Goal: Task Accomplishment & Management: Use online tool/utility

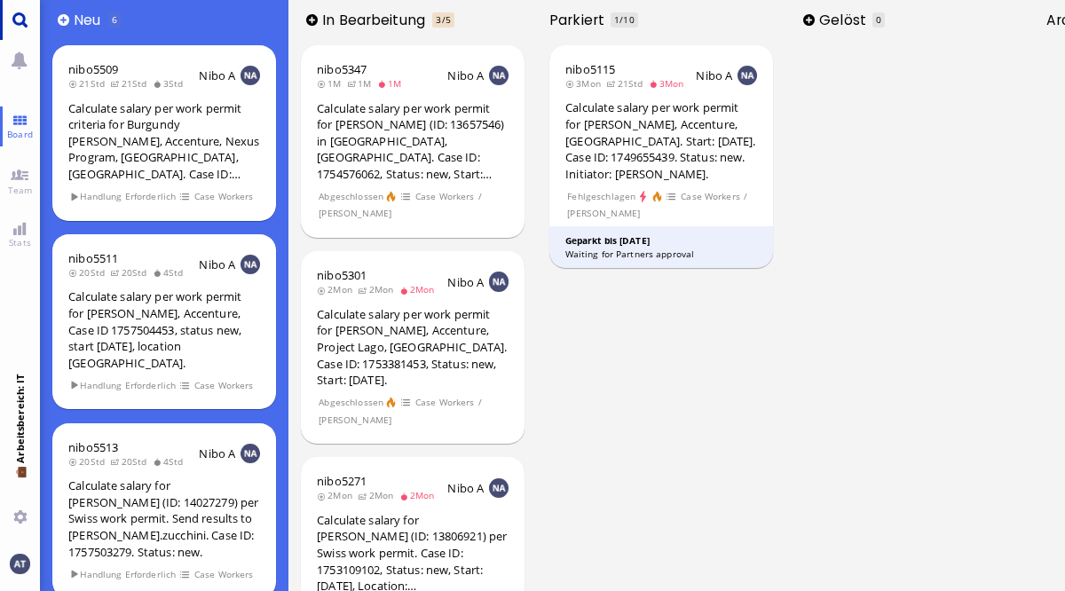
click at [28, 13] on link "Main menu" at bounding box center [20, 20] width 40 height 40
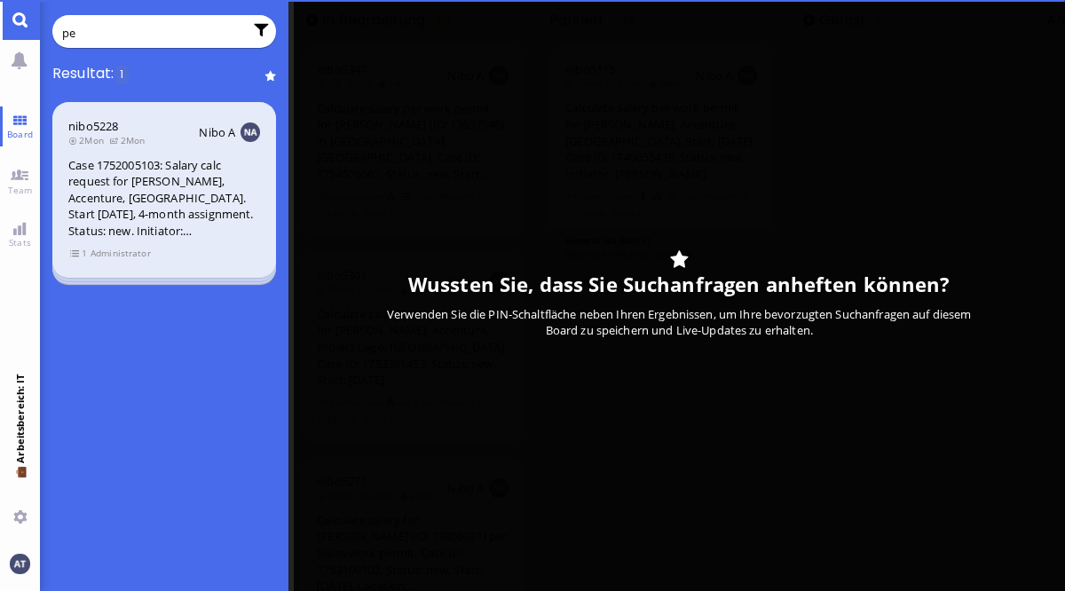
type input "p"
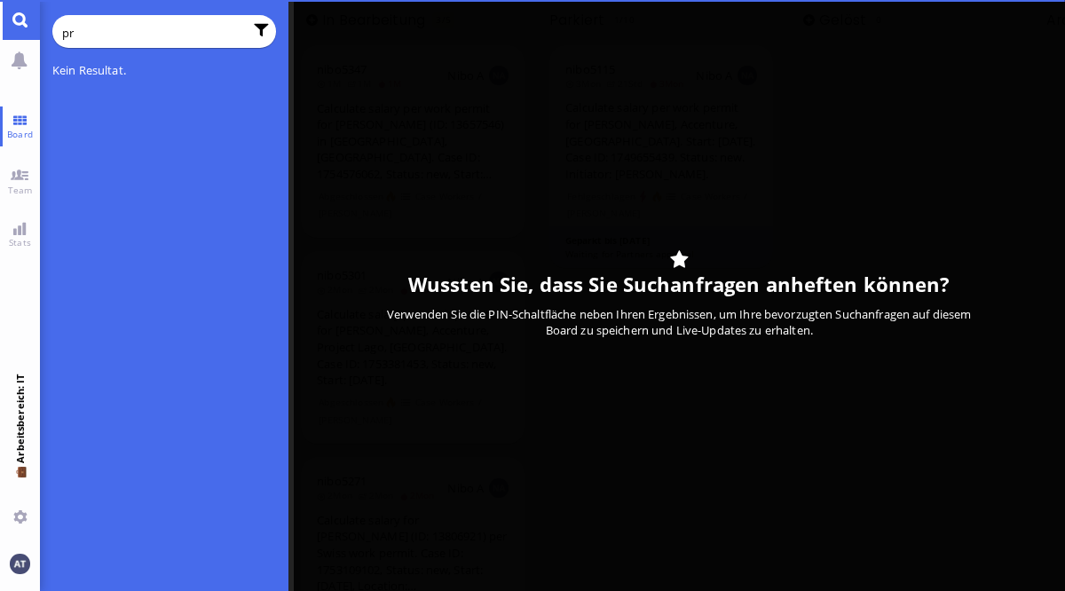
type input "p"
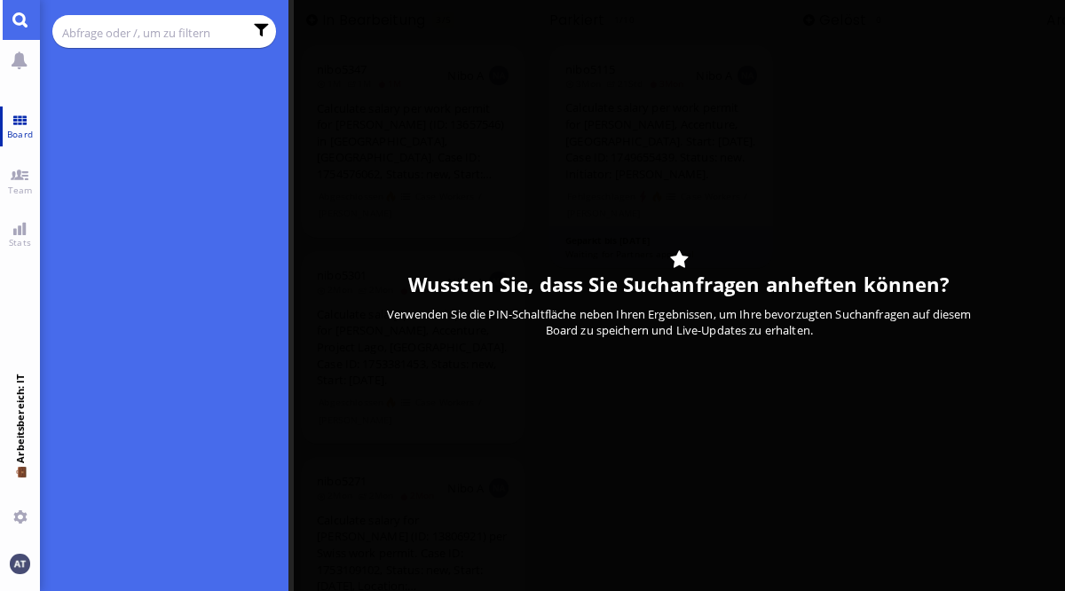
click at [10, 121] on link "Board" at bounding box center [20, 127] width 40 height 40
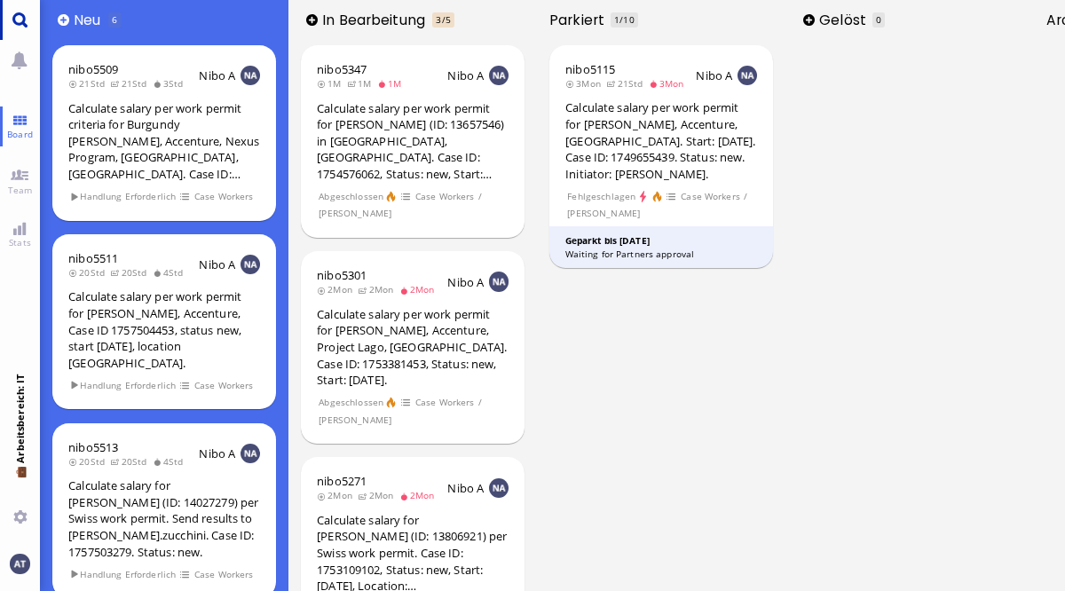
click at [8, 17] on link "Main menu" at bounding box center [20, 20] width 40 height 40
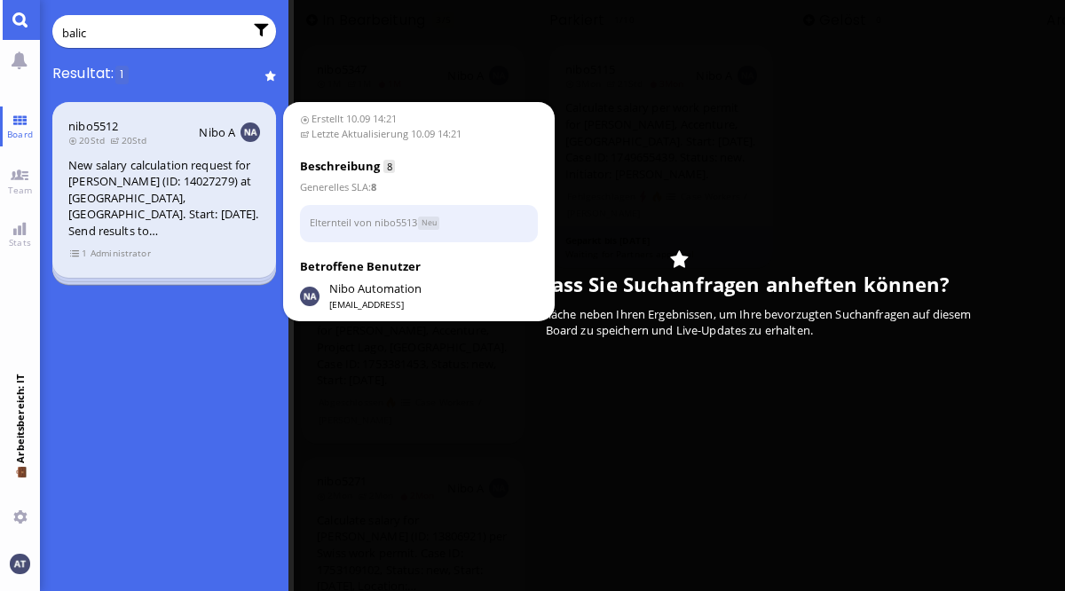
type input "balic"
click at [90, 249] on span "Administrator" at bounding box center [120, 253] width 61 height 15
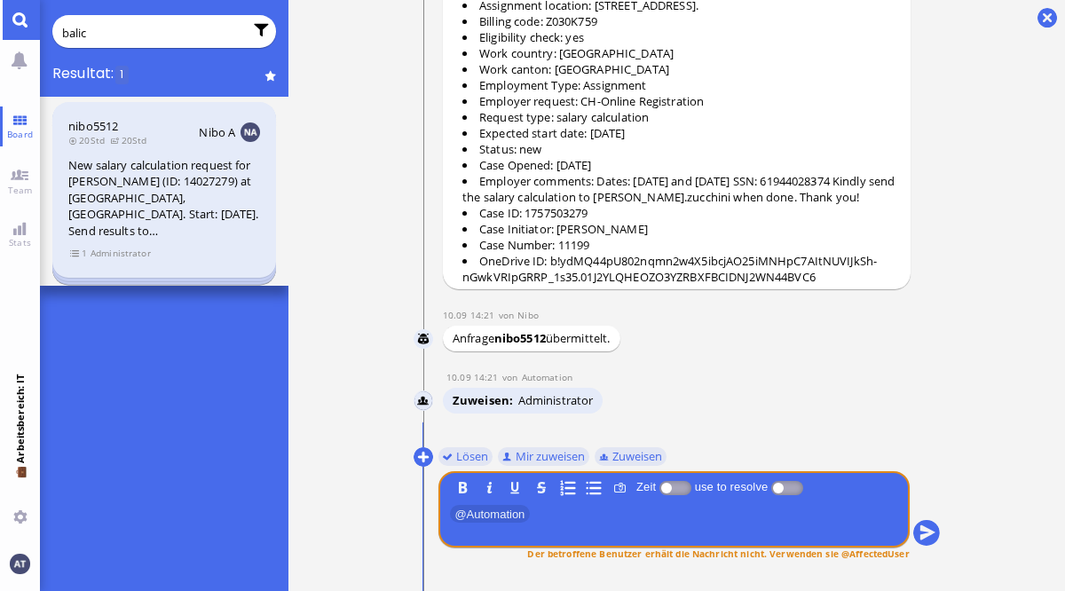
click at [90, 249] on span "Administrator" at bounding box center [120, 253] width 61 height 15
click at [68, 254] on section "1 Administrator" at bounding box center [164, 252] width 192 height 17
click at [74, 256] on span "1" at bounding box center [79, 253] width 18 height 15
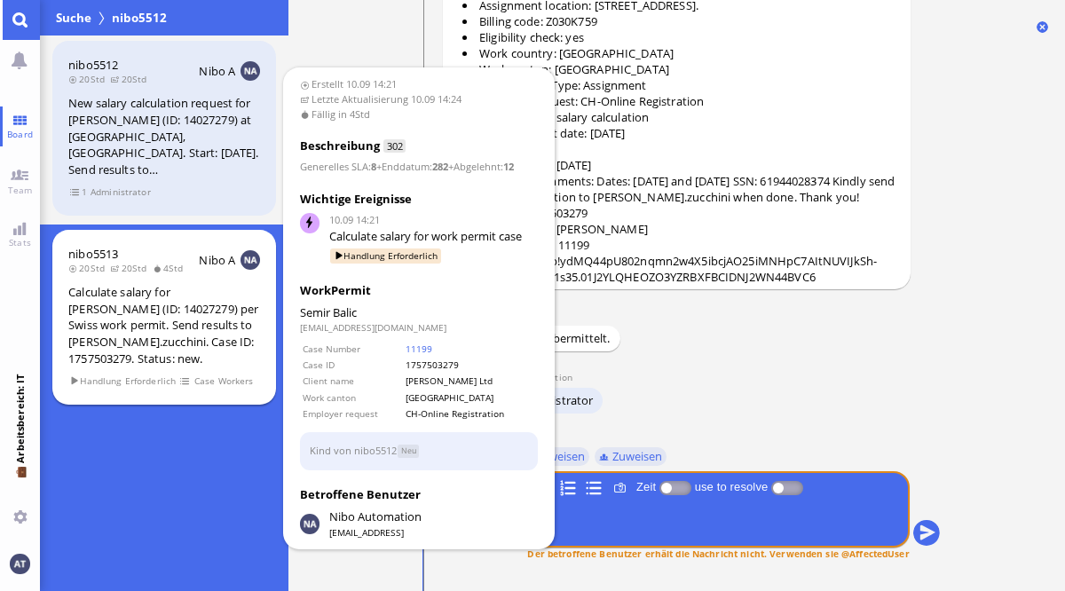
click at [119, 272] on span "20Std" at bounding box center [131, 268] width 42 height 12
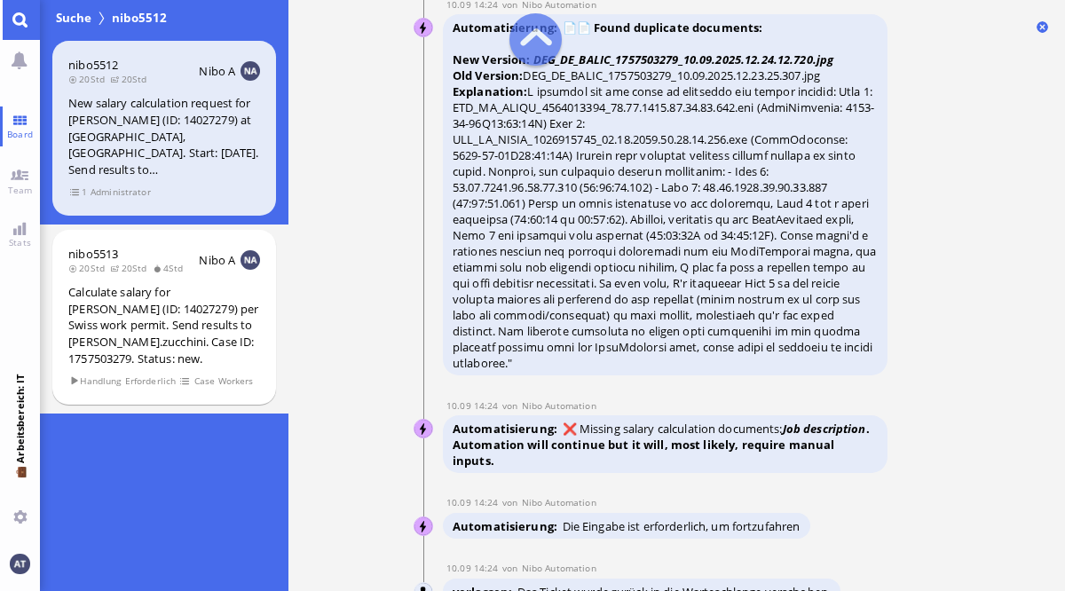
scroll to position [-699, 0]
click at [903, 62] on conversation-line "10.09 14:24 von Nibo Automation Nibo Automation Automatisierung 📄📄 Found duplic…" at bounding box center [677, 190] width 527 height 382
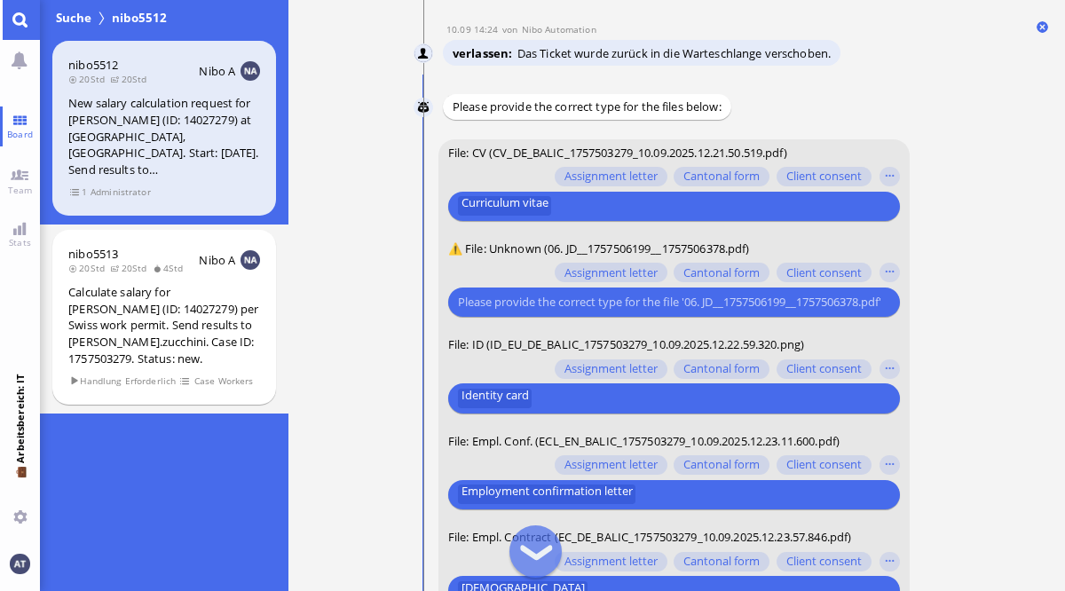
scroll to position [-143, 0]
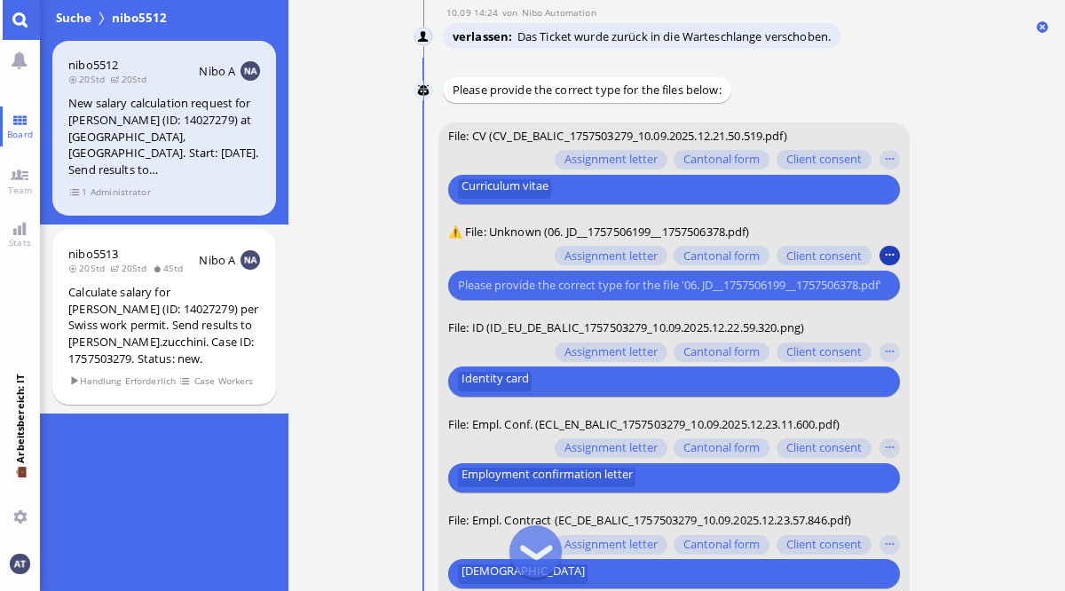
click at [887, 254] on button "button" at bounding box center [890, 256] width 20 height 20
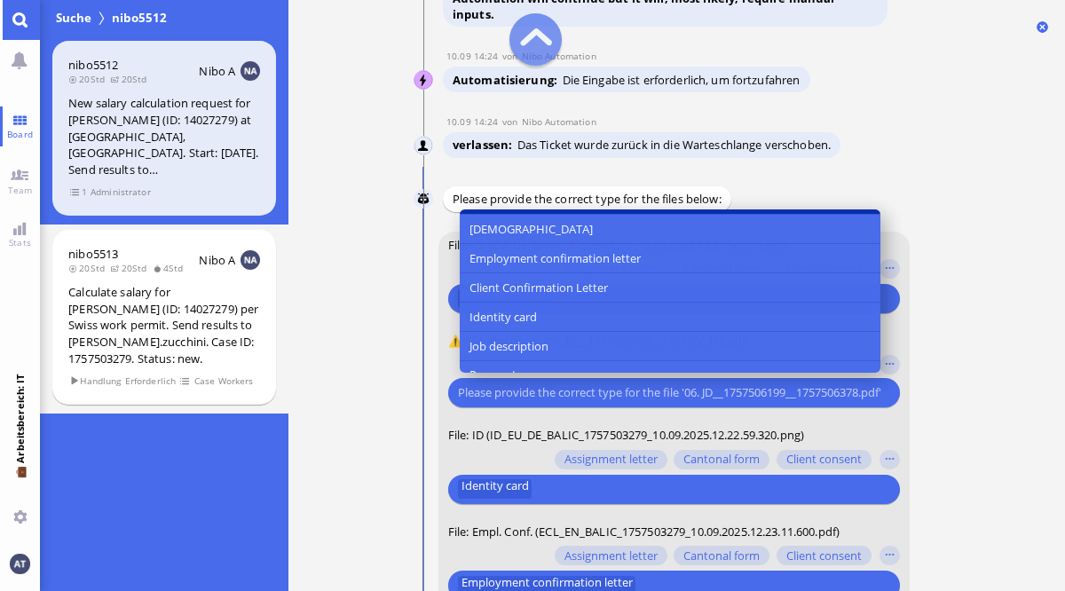
scroll to position [142, 0]
click at [763, 331] on button "Job description" at bounding box center [669, 344] width 421 height 29
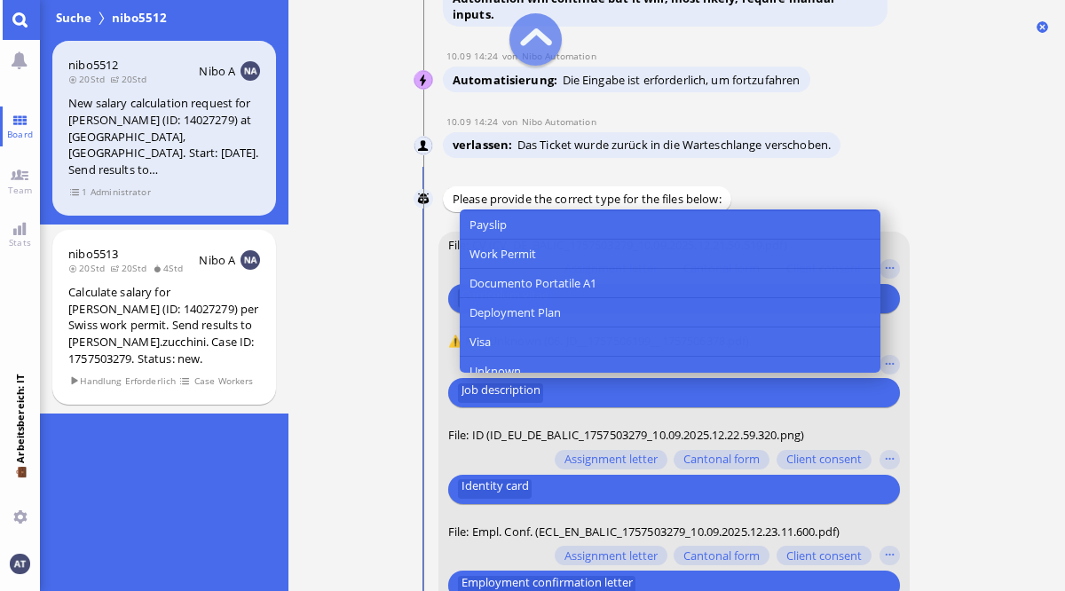
scroll to position [469, 0]
click at [963, 392] on nitautoscroll "10.09 14:21 von Automation Automation Calculate eligible salary for work permit…" at bounding box center [677, 295] width 586 height 591
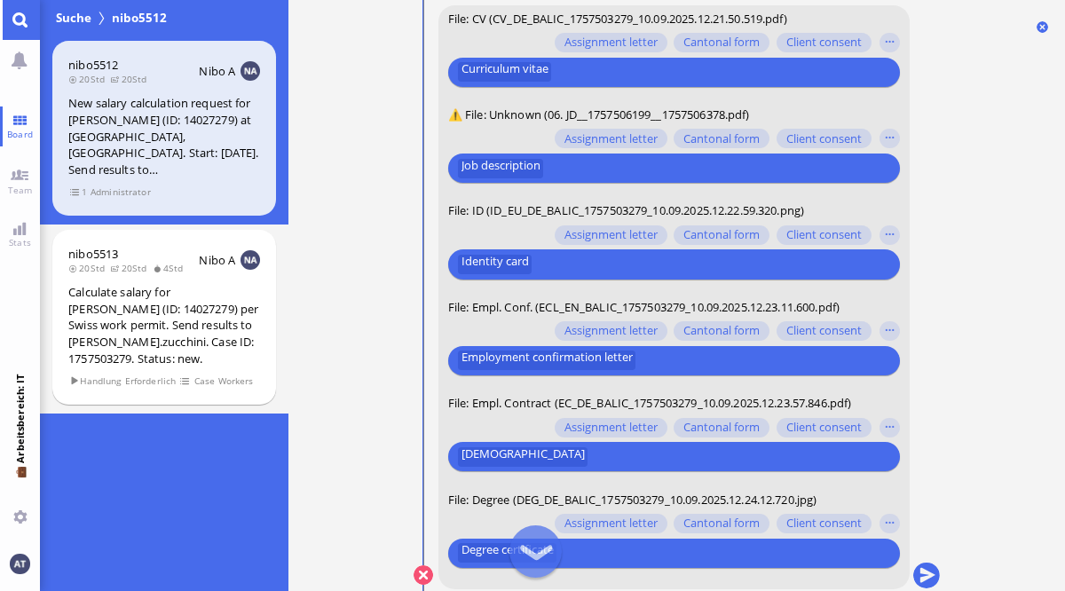
scroll to position [0, 0]
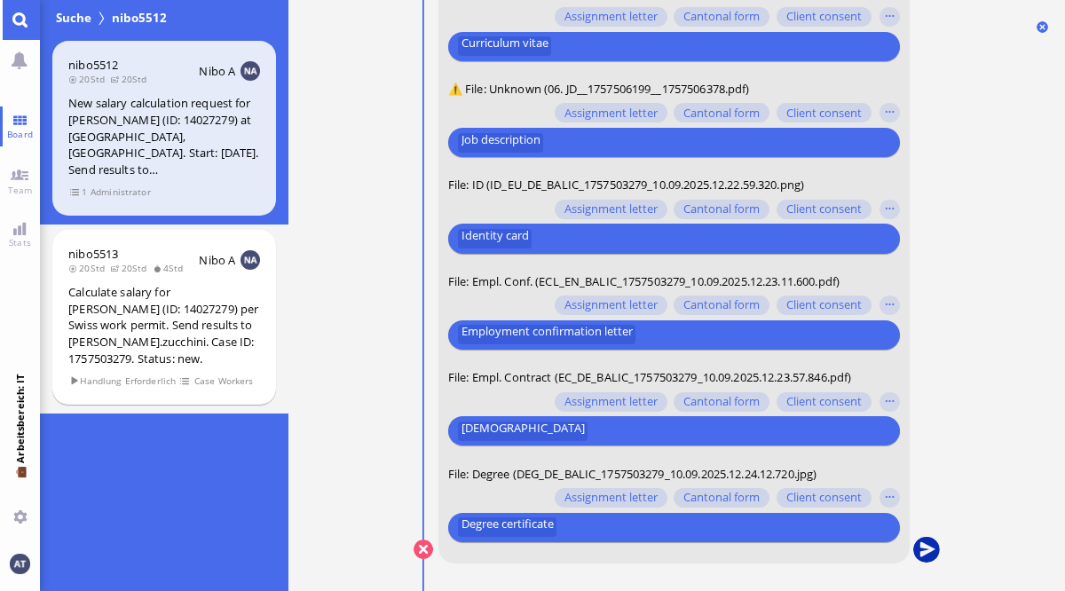
click at [929, 552] on button "submit" at bounding box center [925, 550] width 27 height 27
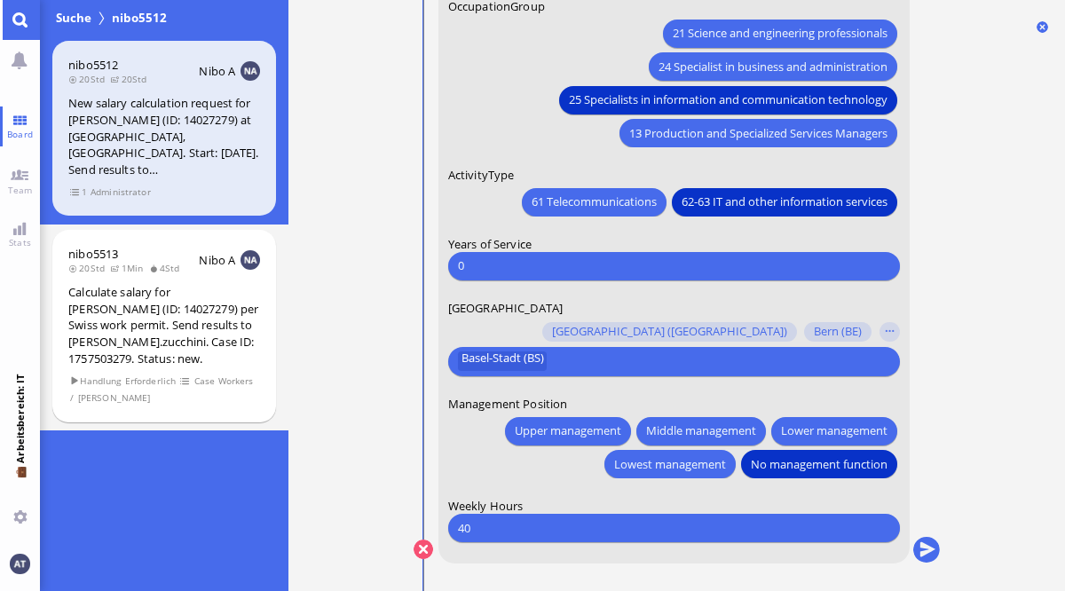
click at [547, 265] on input "0" at bounding box center [672, 266] width 431 height 19
type input "6"
click at [979, 301] on ticket "10.09 14:21 von Automation Automation Calculate eligible salary for work permit…" at bounding box center [676, 295] width 777 height 591
click at [928, 543] on button "submit" at bounding box center [925, 550] width 27 height 27
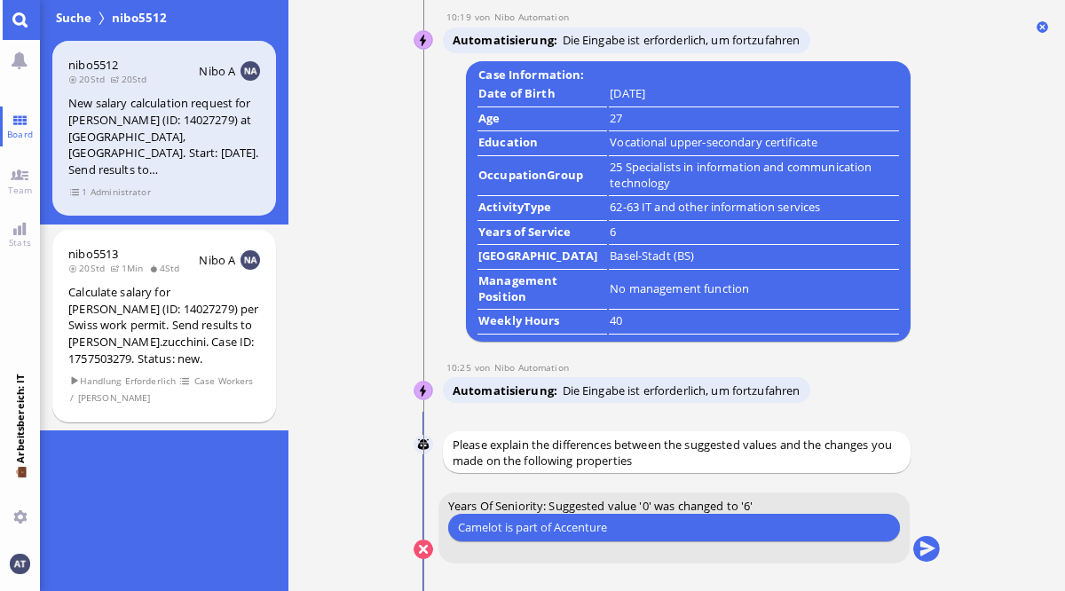
type input "Camelot is part of Accenture"
click at [916, 544] on button "submit" at bounding box center [925, 550] width 27 height 27
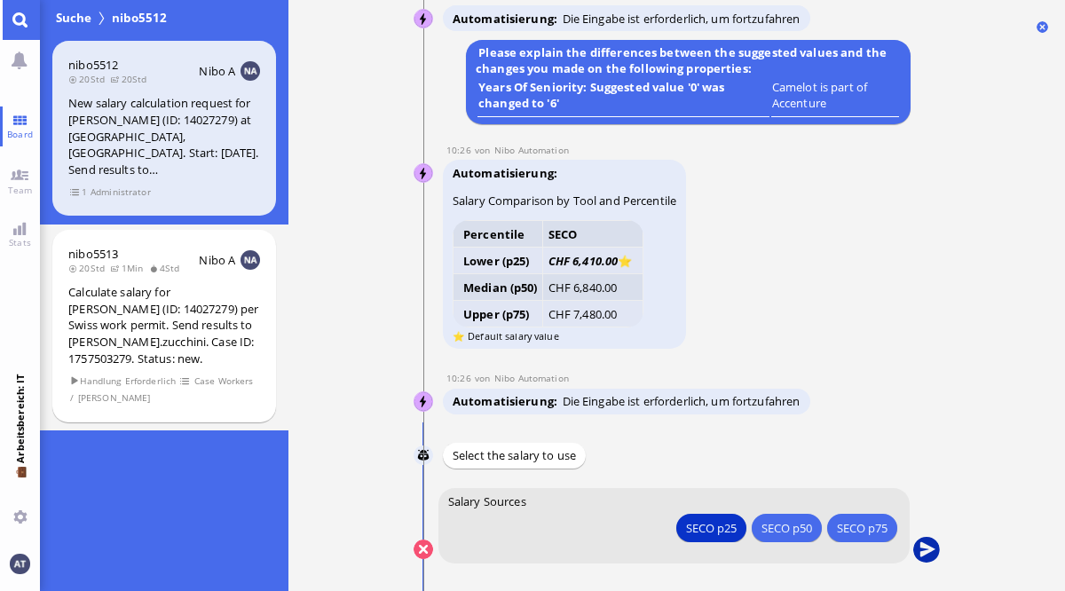
click at [924, 548] on button "submit" at bounding box center [925, 550] width 27 height 27
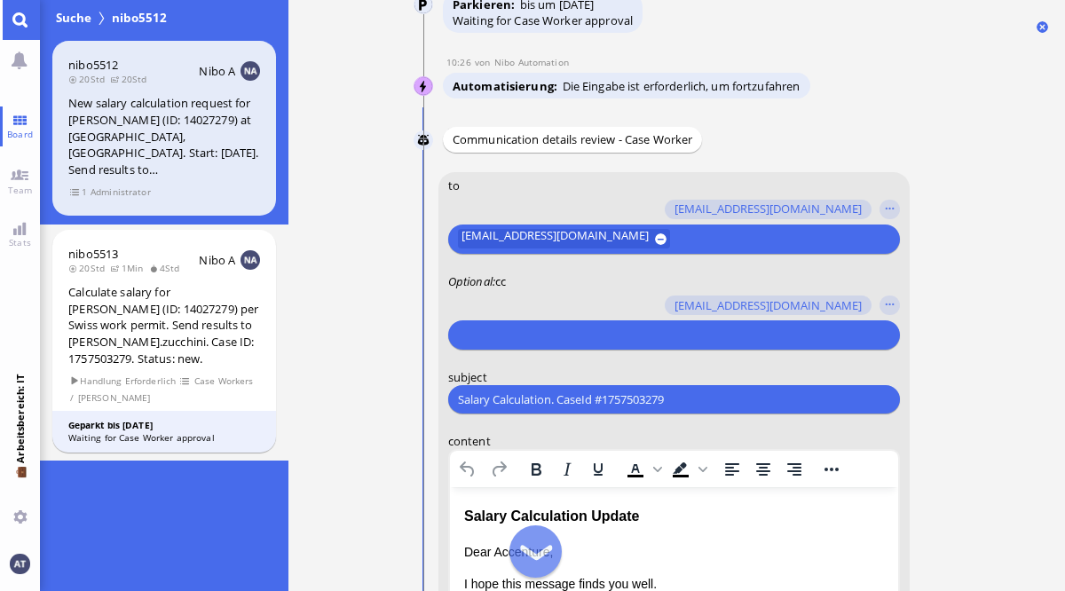
scroll to position [-545, 0]
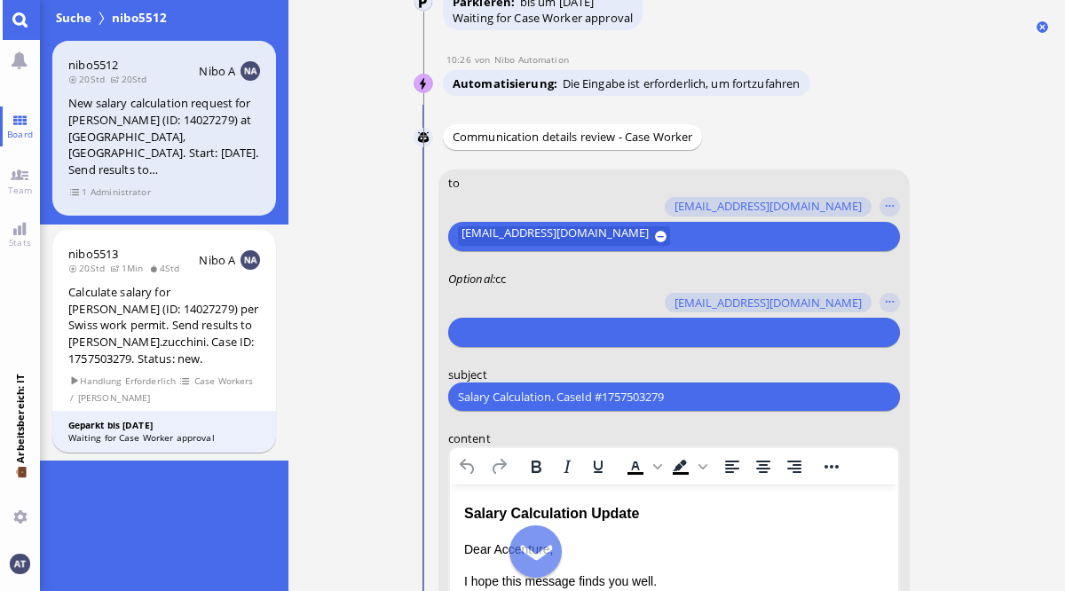
click at [567, 338] on input "text" at bounding box center [670, 332] width 427 height 19
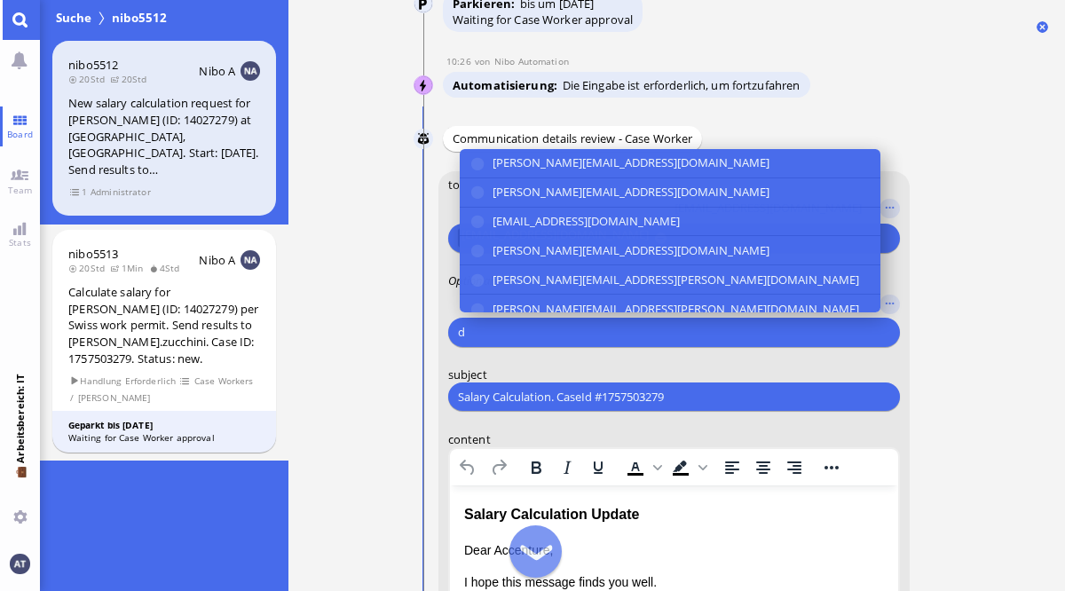
scroll to position [-543, 0]
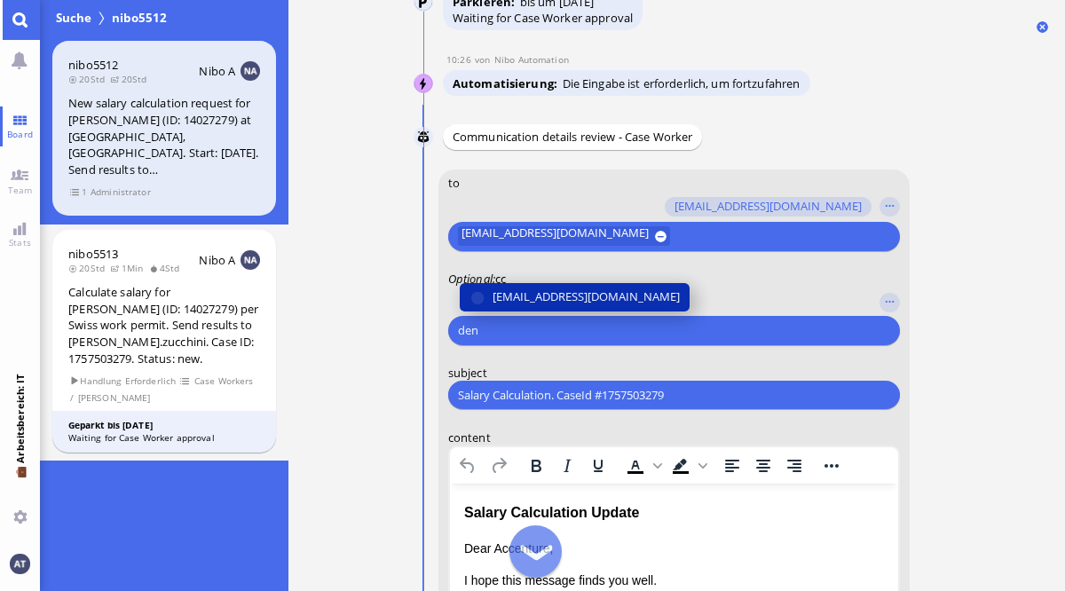
type input "den"
click at [549, 296] on span "[EMAIL_ADDRESS][DOMAIN_NAME]" at bounding box center [585, 297] width 187 height 19
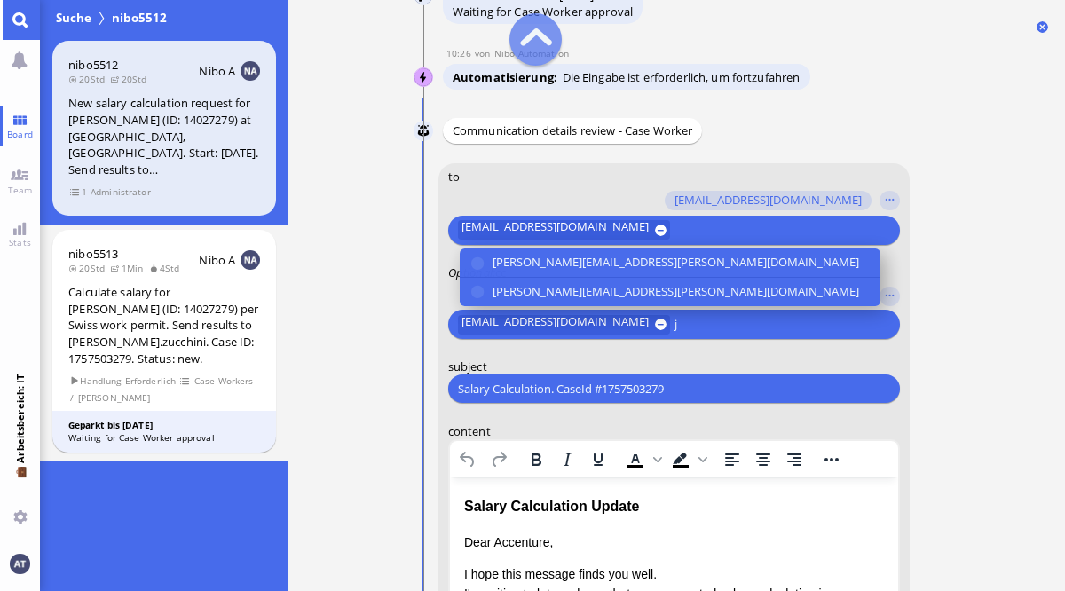
scroll to position [-534, 0]
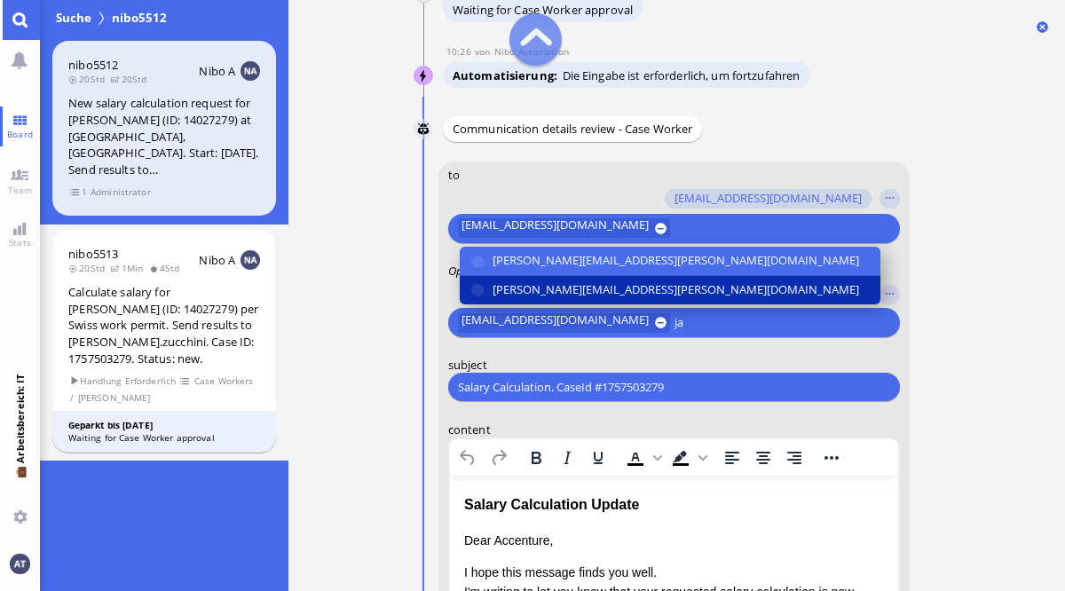
type input "ja"
click at [640, 283] on span "[PERSON_NAME][EMAIL_ADDRESS][PERSON_NAME][DOMAIN_NAME]" at bounding box center [675, 289] width 367 height 19
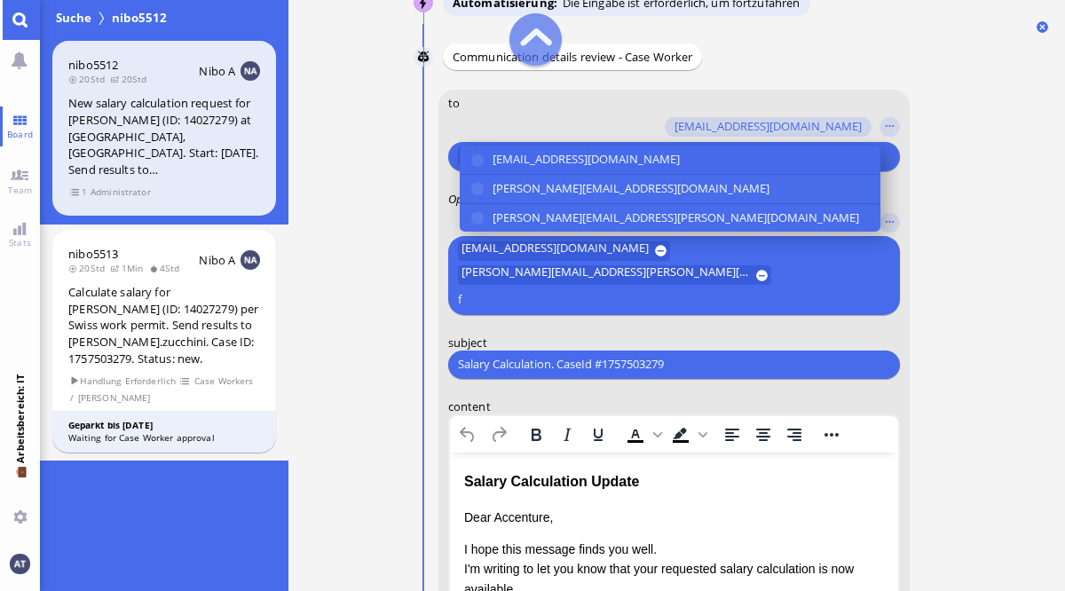
scroll to position [-510, 0]
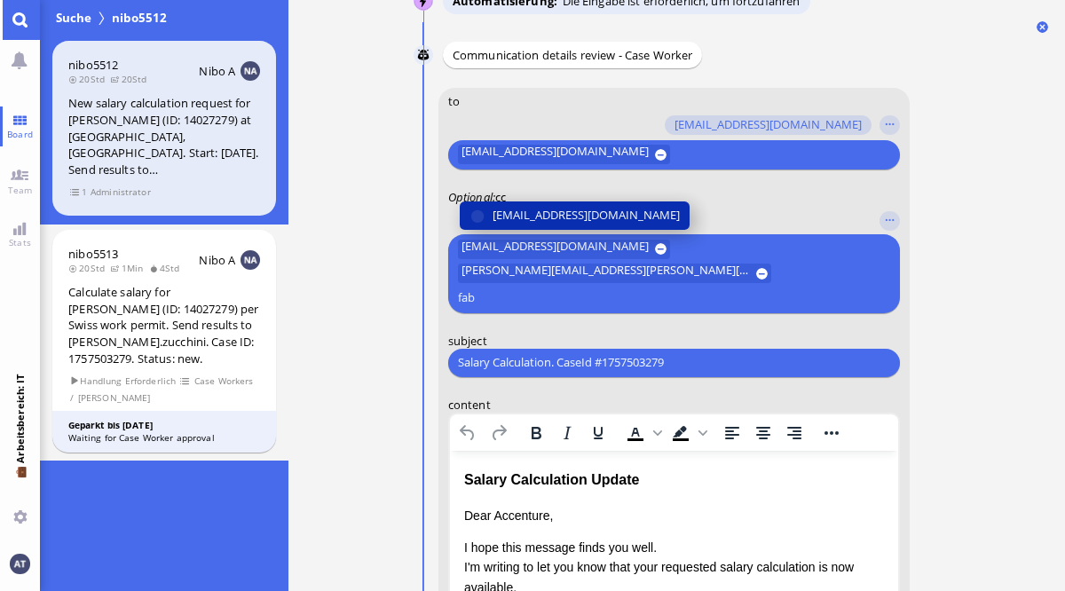
type input "fab"
click at [633, 225] on span "[EMAIL_ADDRESS][DOMAIN_NAME]" at bounding box center [585, 215] width 187 height 19
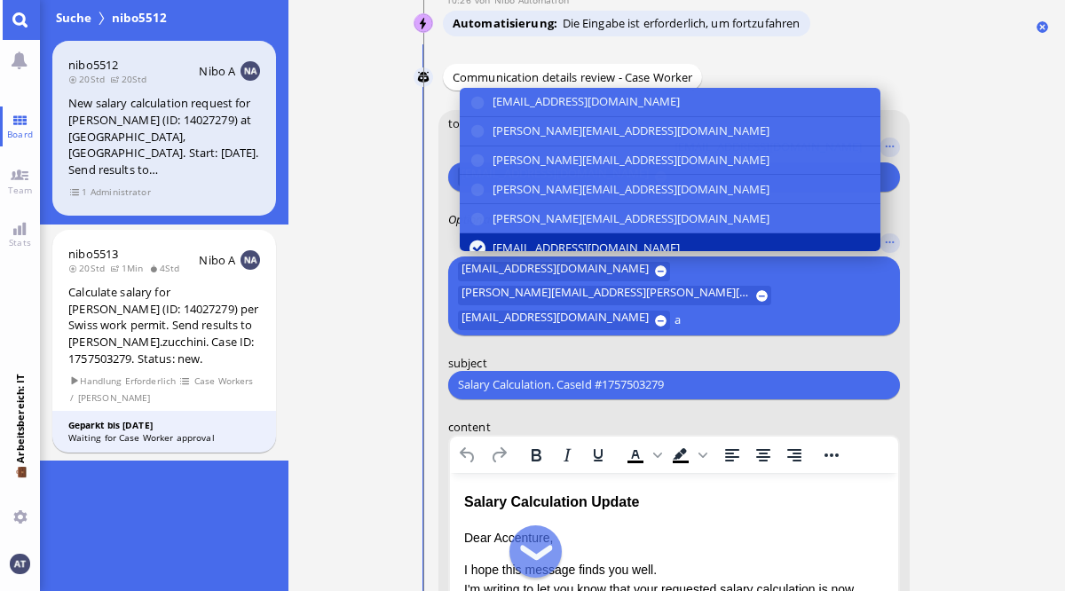
scroll to position [-531, 0]
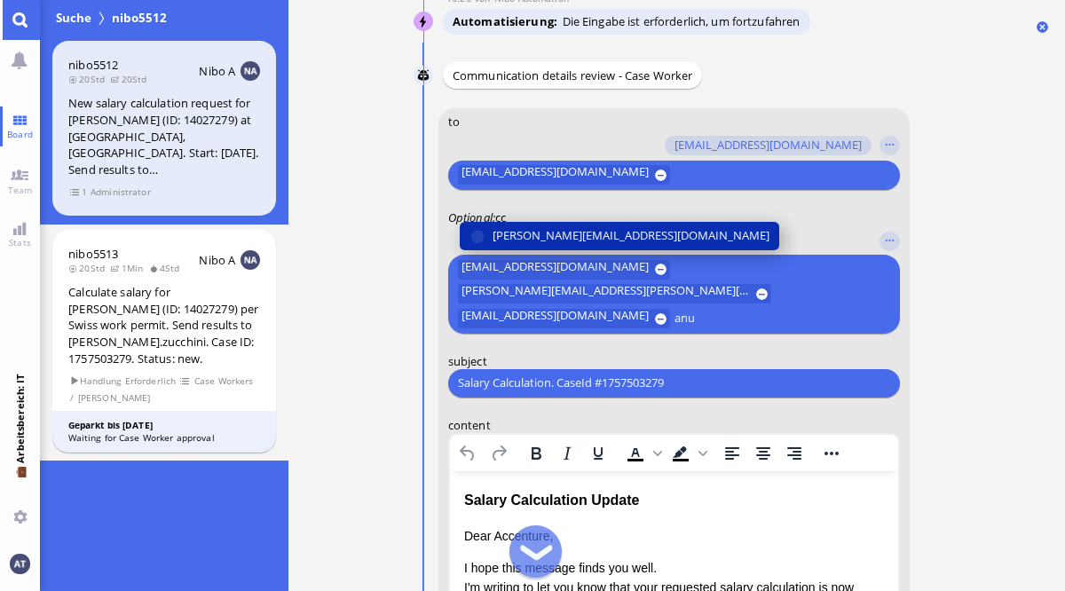
type input "anu"
click at [598, 245] on span "[PERSON_NAME][EMAIL_ADDRESS][DOMAIN_NAME]" at bounding box center [630, 235] width 277 height 19
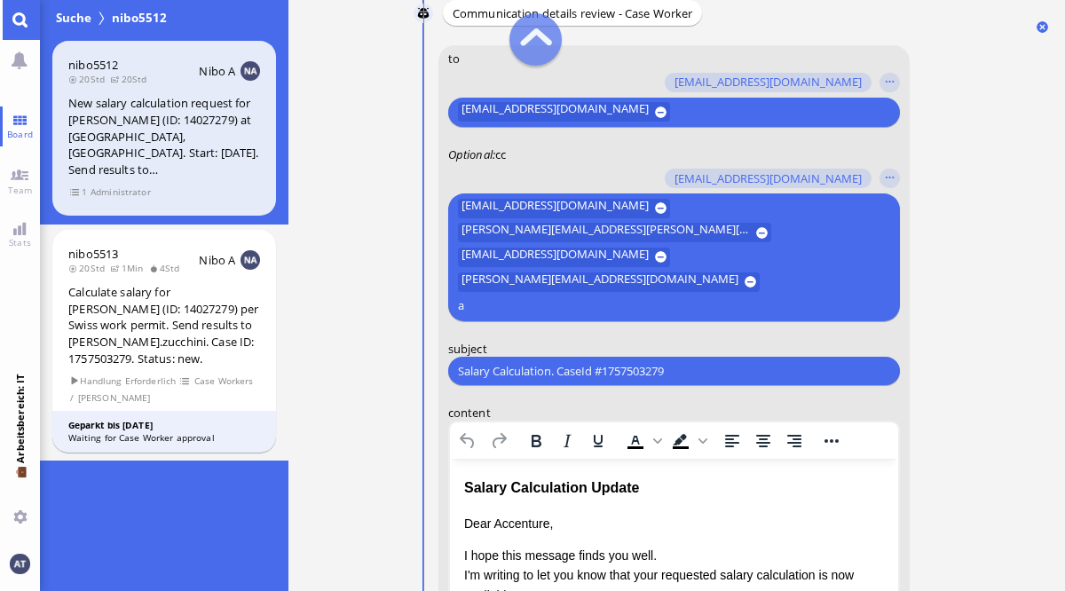
scroll to position [-517, 0]
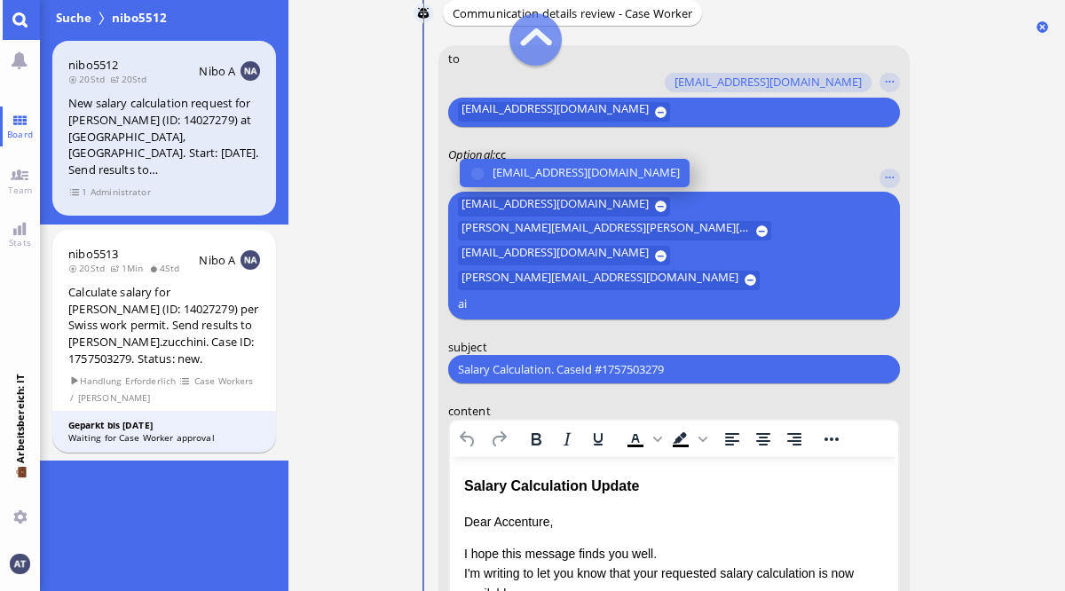
type input "a"
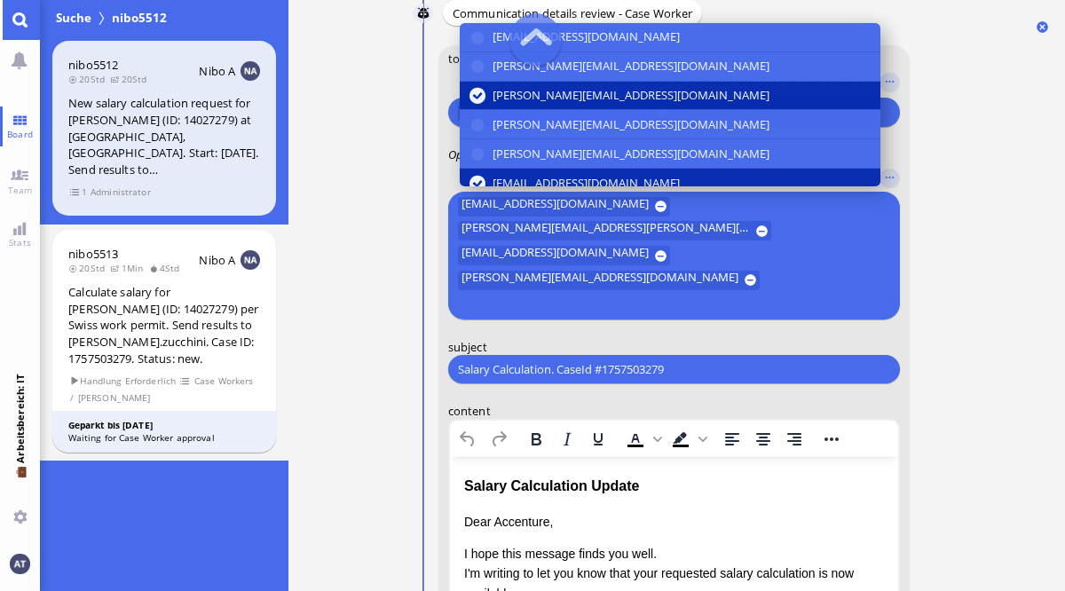
scroll to position [-518, 0]
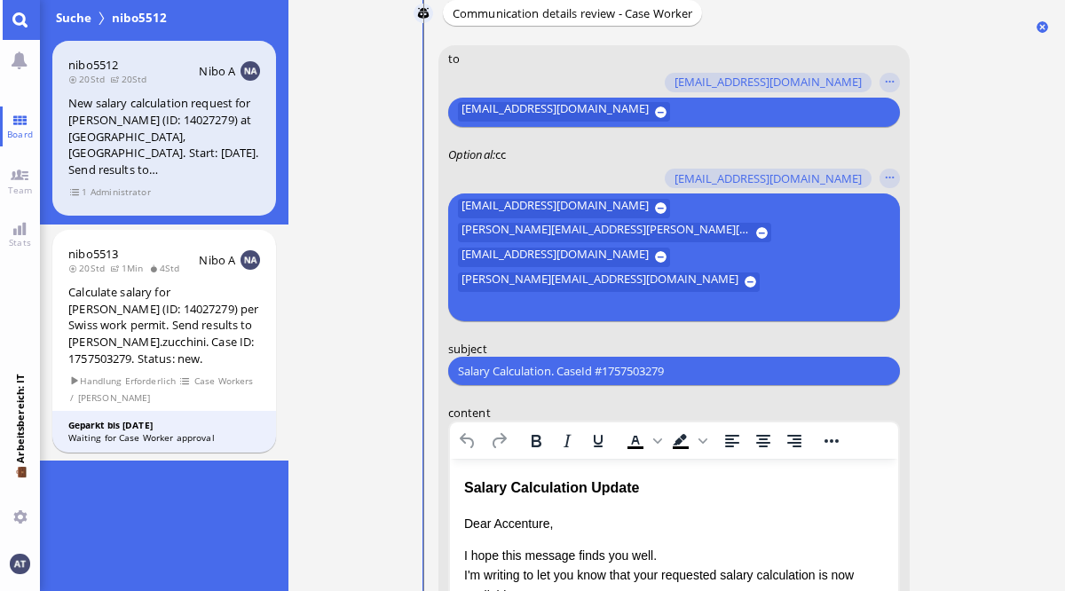
click at [956, 344] on nitautoscroll "10.09 14:21 von Automation Automation Calculate eligible salary for work permit…" at bounding box center [677, 295] width 586 height 591
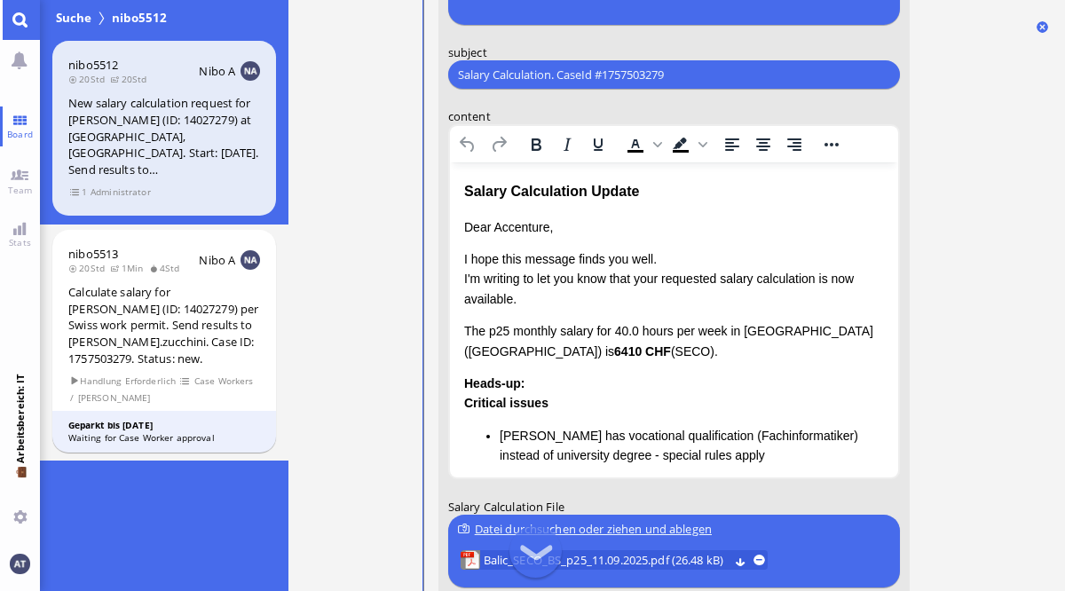
scroll to position [-221, 0]
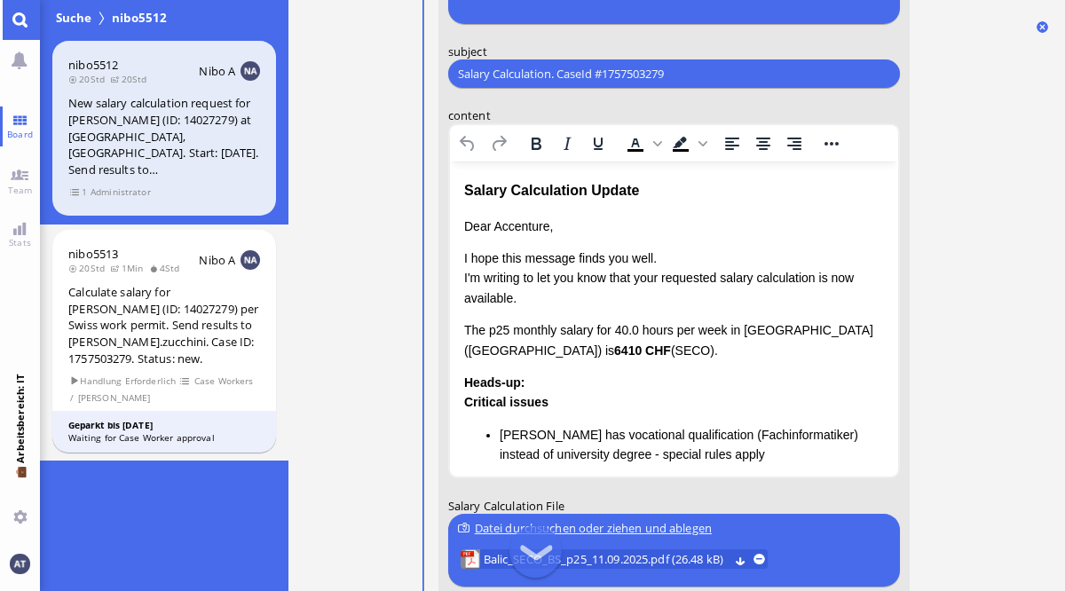
click at [517, 219] on p "Dear Accenture," at bounding box center [673, 227] width 420 height 20
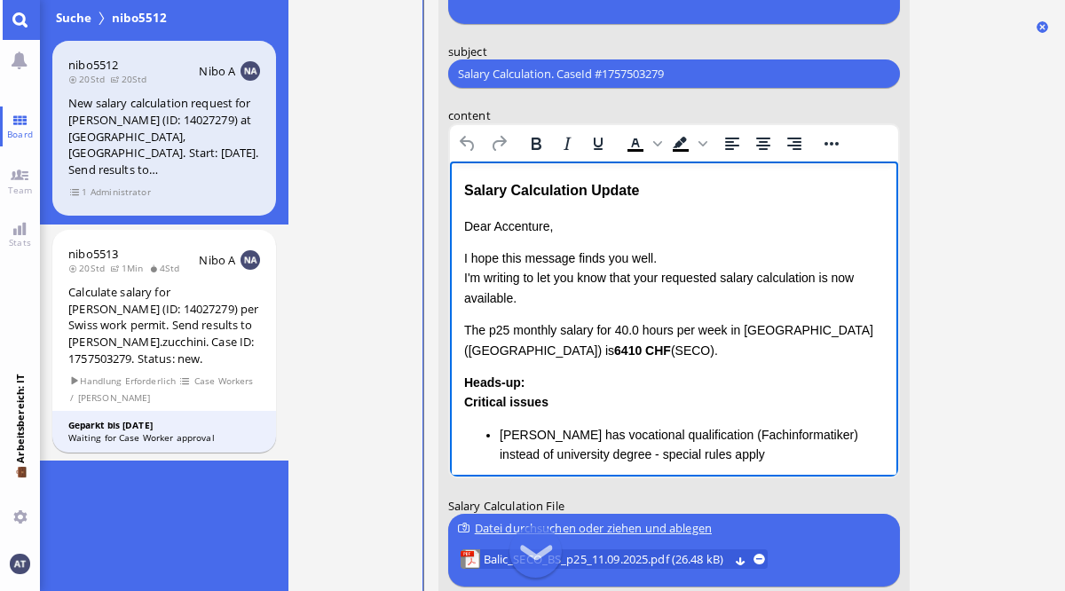
click at [517, 219] on p "Dear Accenture," at bounding box center [673, 227] width 420 height 20
click at [982, 323] on ticket "10.09 14:21 von Automation Automation Calculate eligible salary for work permit…" at bounding box center [676, 295] width 777 height 591
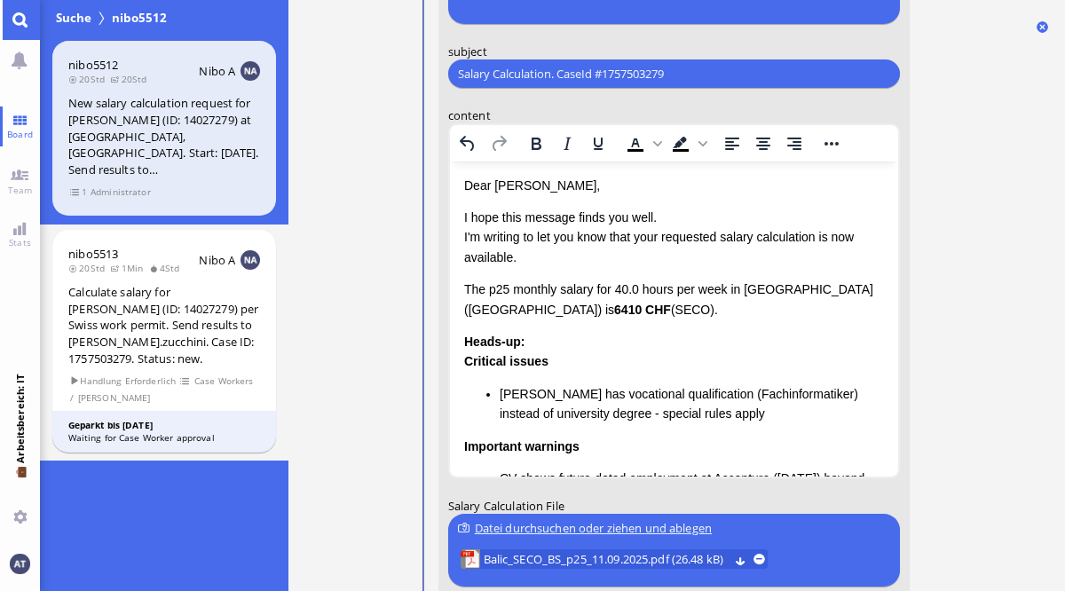
scroll to position [67, 0]
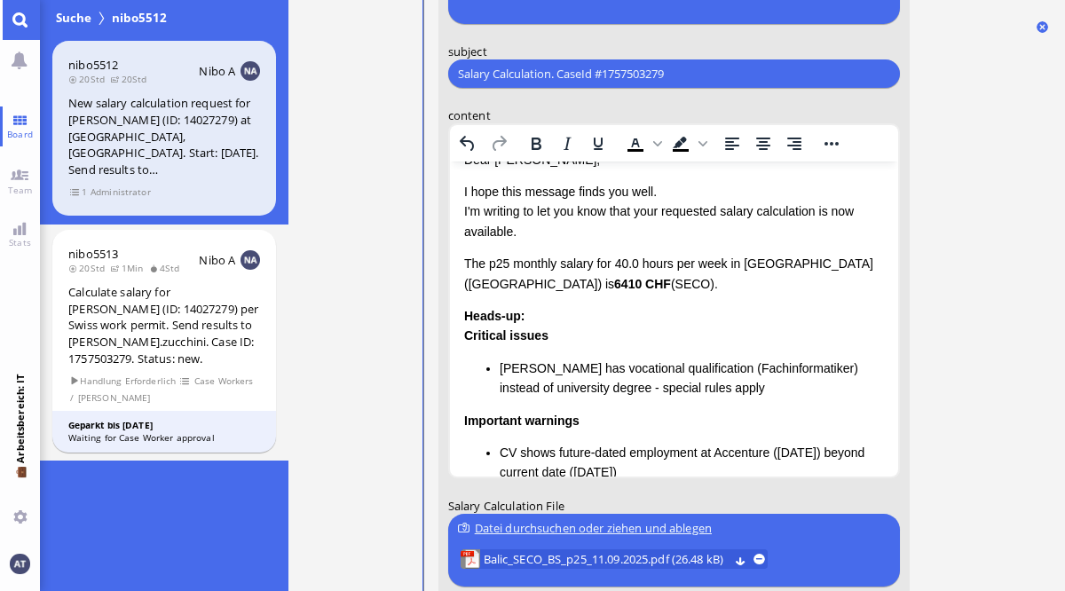
click at [468, 280] on p "The p25 monthly salary for 40.0 hours per week in [GEOGRAPHIC_DATA] ([GEOGRAPHI…" at bounding box center [673, 274] width 420 height 40
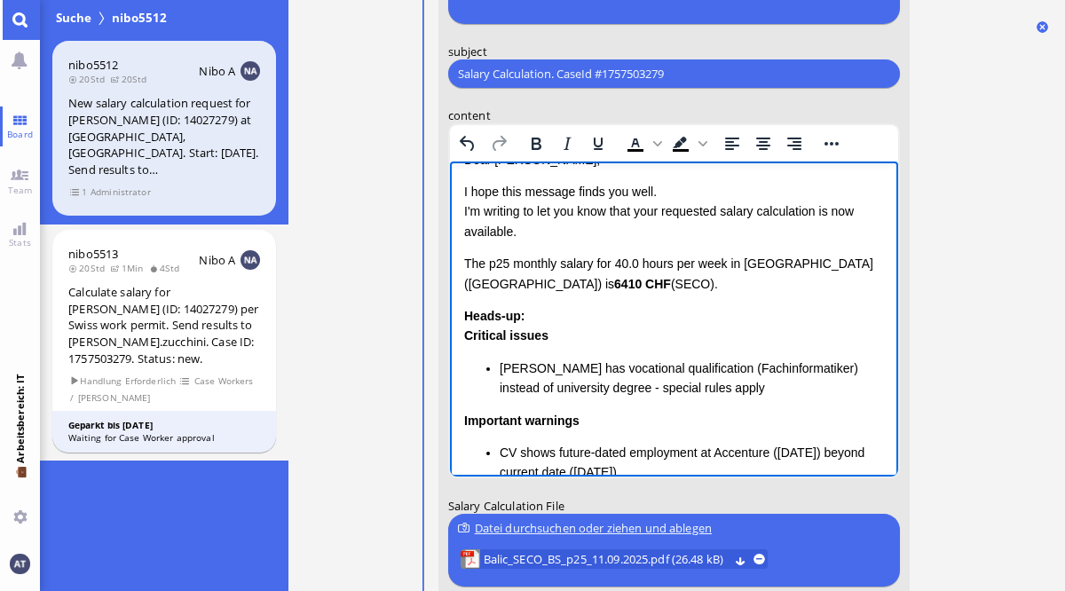
drag, startPoint x: 462, startPoint y: 258, endPoint x: 601, endPoint y: 356, distance: 169.4
click at [601, 356] on html "Salary Calculation Update Dear [PERSON_NAME], I hope this message finds you wel…" at bounding box center [673, 388] width 448 height 587
click at [578, 344] on div "Critical issues [PERSON_NAME] has vocational qualification (Fachinformatiker) i…" at bounding box center [673, 362] width 420 height 72
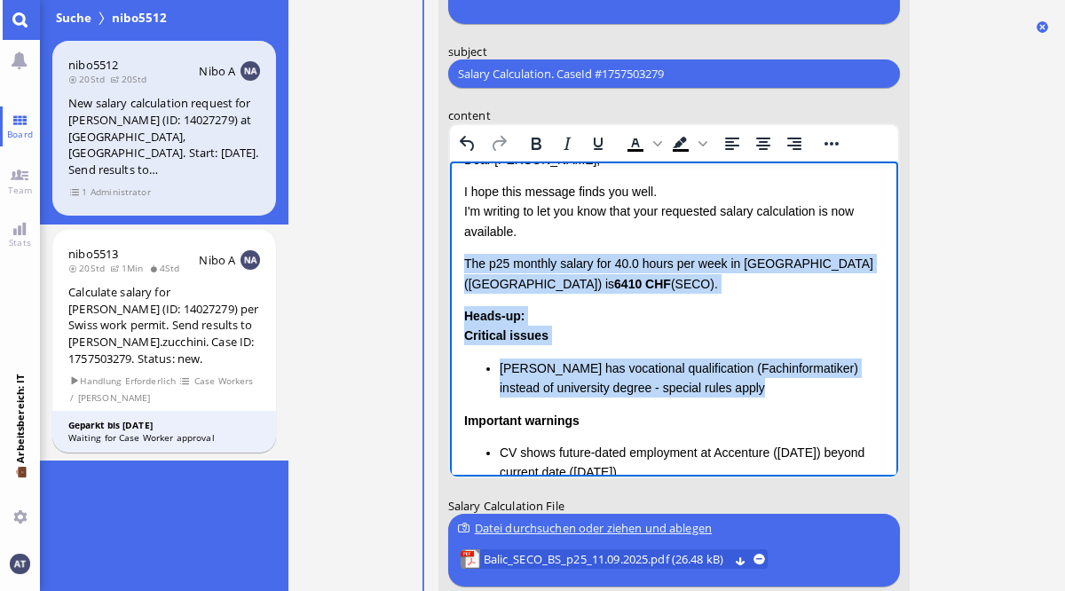
drag, startPoint x: 463, startPoint y: 261, endPoint x: 759, endPoint y: 402, distance: 327.5
click at [759, 402] on div "Dear [PERSON_NAME], I hope this message finds you well. I'm writing to let you …" at bounding box center [673, 388] width 420 height 477
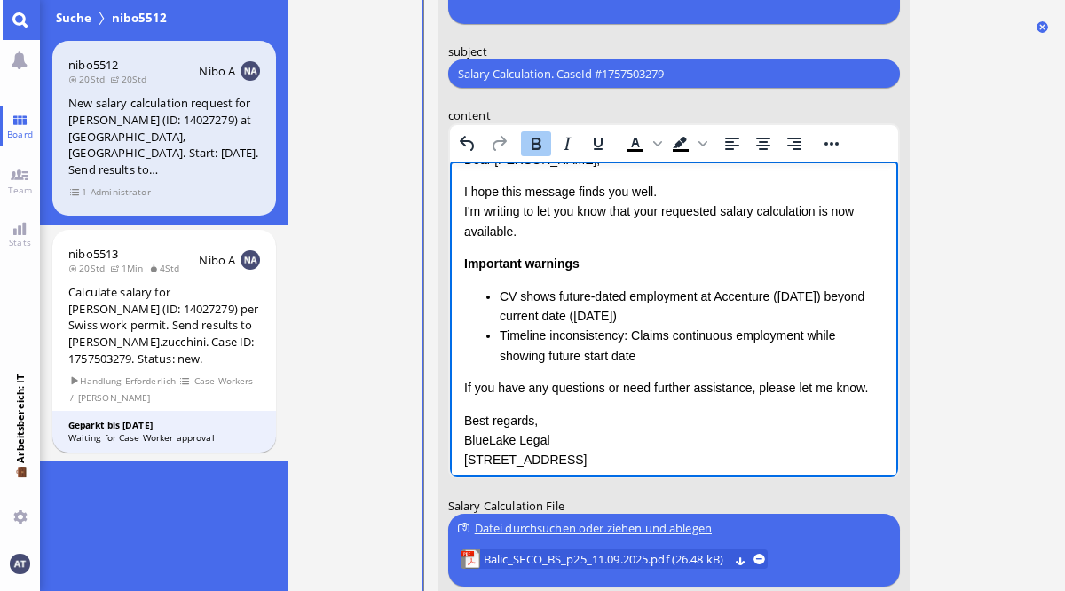
drag, startPoint x: 462, startPoint y: 261, endPoint x: 567, endPoint y: 291, distance: 109.9
click at [567, 291] on html "Salary Calculation Update Dear [PERSON_NAME], I hope this message finds you wel…" at bounding box center [673, 310] width 448 height 430
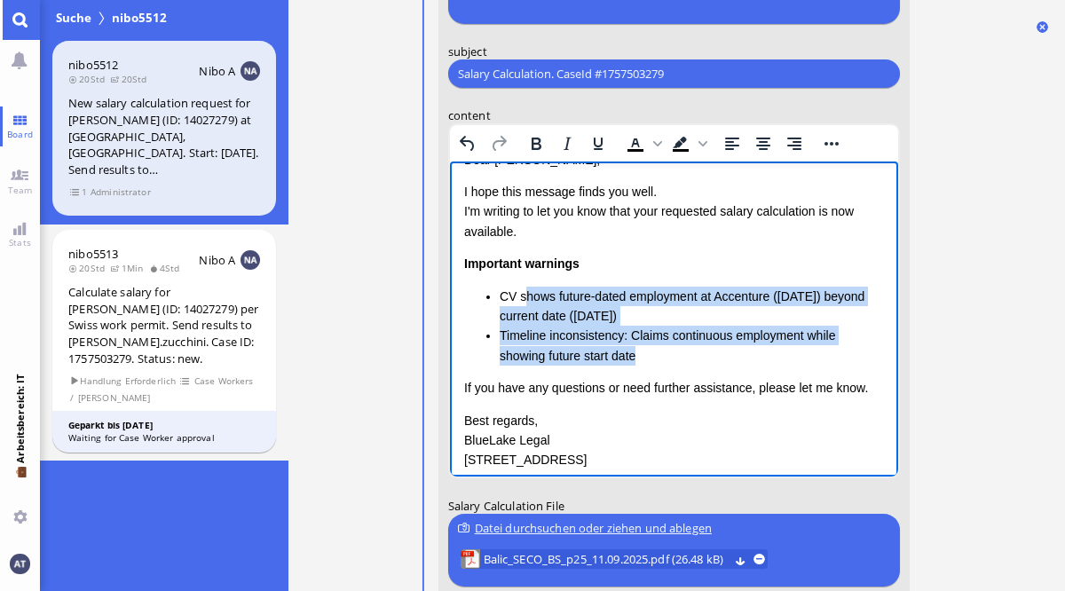
drag, startPoint x: 525, startPoint y: 290, endPoint x: 635, endPoint y: 359, distance: 128.8
click at [635, 359] on ul "CV shows future-dated employment at Accenture ([DATE]) beyond current date ([DA…" at bounding box center [673, 327] width 420 height 80
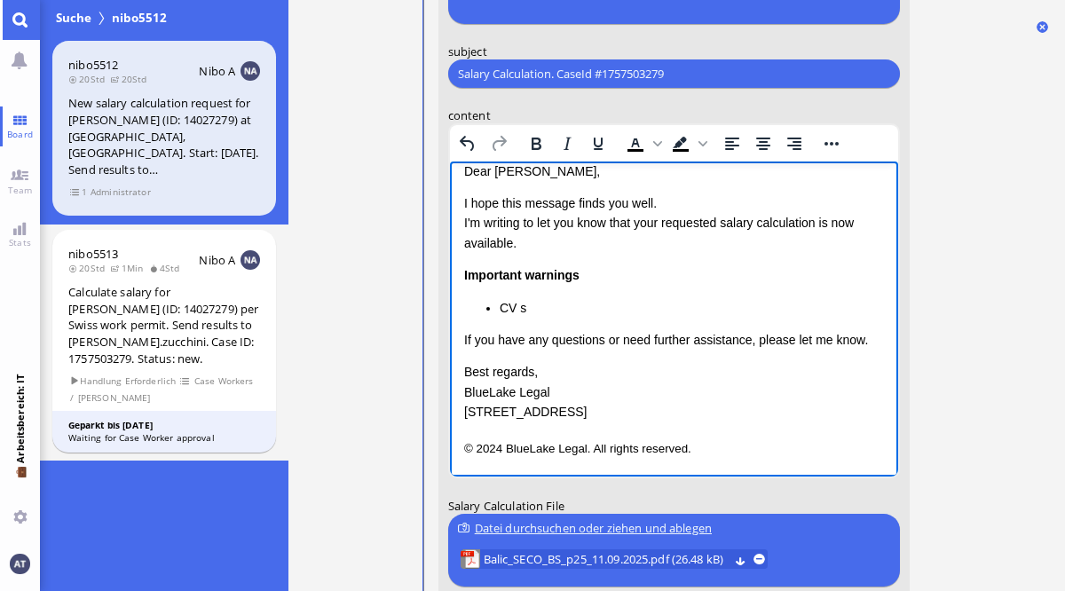
scroll to position [55, 0]
drag, startPoint x: 464, startPoint y: 274, endPoint x: 588, endPoint y: 311, distance: 128.6
click at [588, 311] on div "Important warnings CV s" at bounding box center [673, 291] width 420 height 52
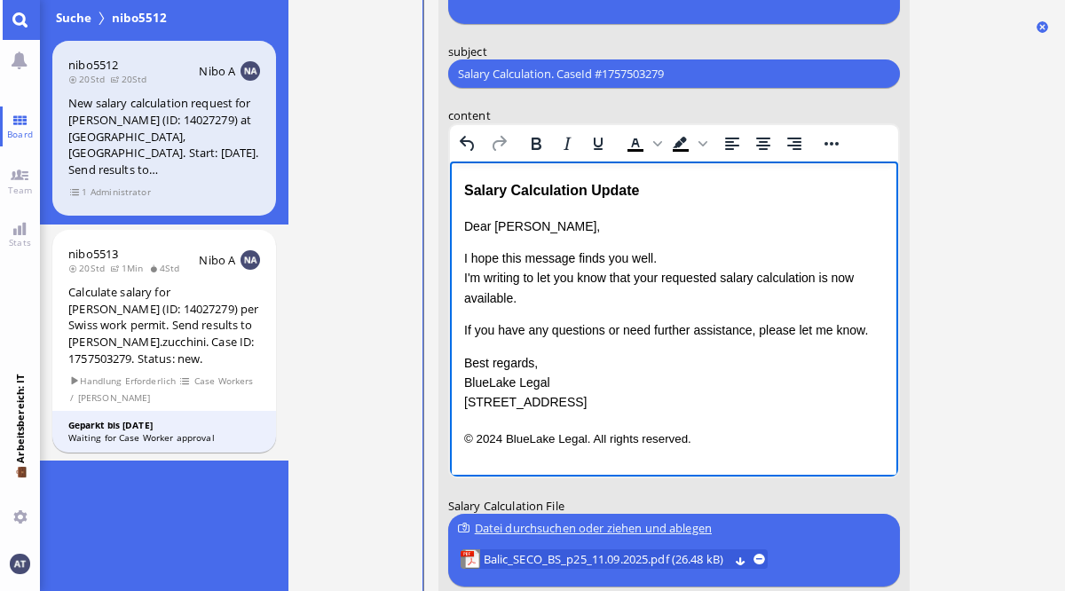
scroll to position [0, 0]
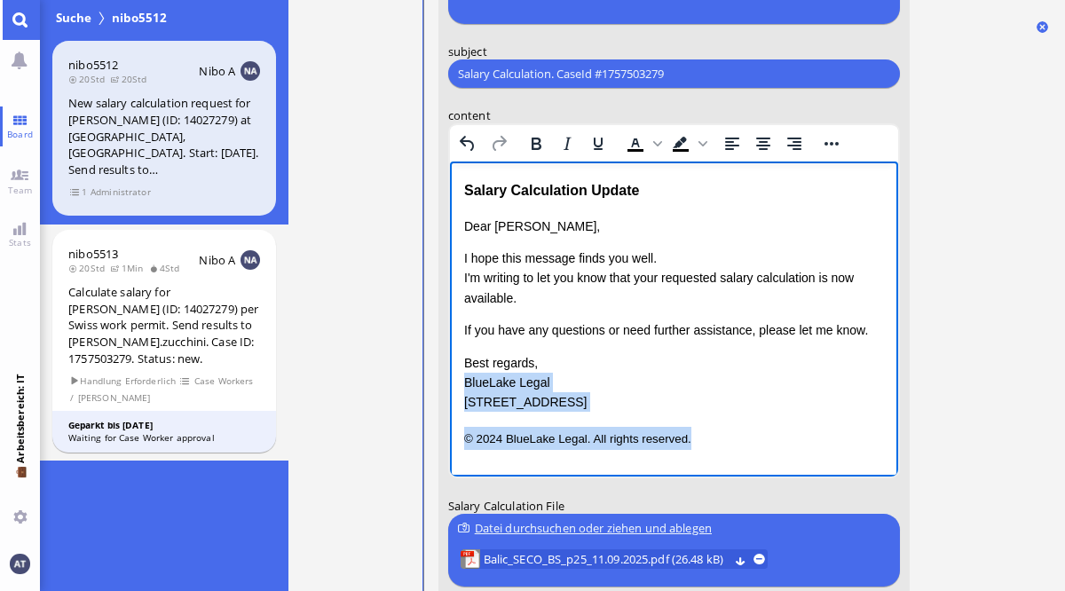
drag, startPoint x: 465, startPoint y: 383, endPoint x: 696, endPoint y: 443, distance: 238.5
click at [696, 443] on div "Salary Calculation Update Dear [PERSON_NAME], I hope this message finds you wel…" at bounding box center [673, 314] width 420 height 270
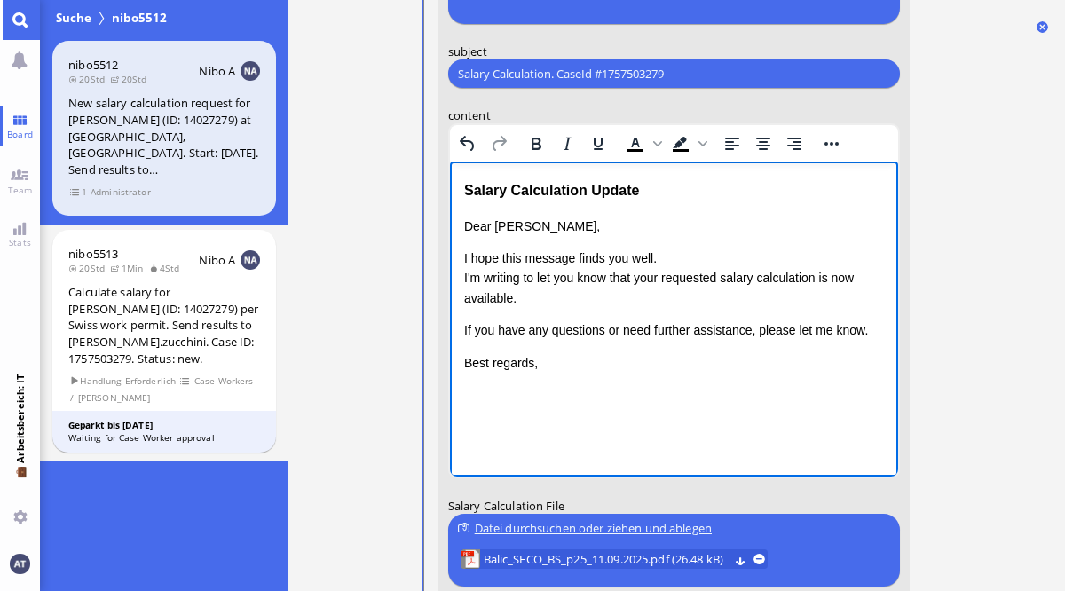
click at [992, 415] on ticket "10.09 14:21 von Automation Automation Calculate eligible salary for work permit…" at bounding box center [676, 295] width 777 height 591
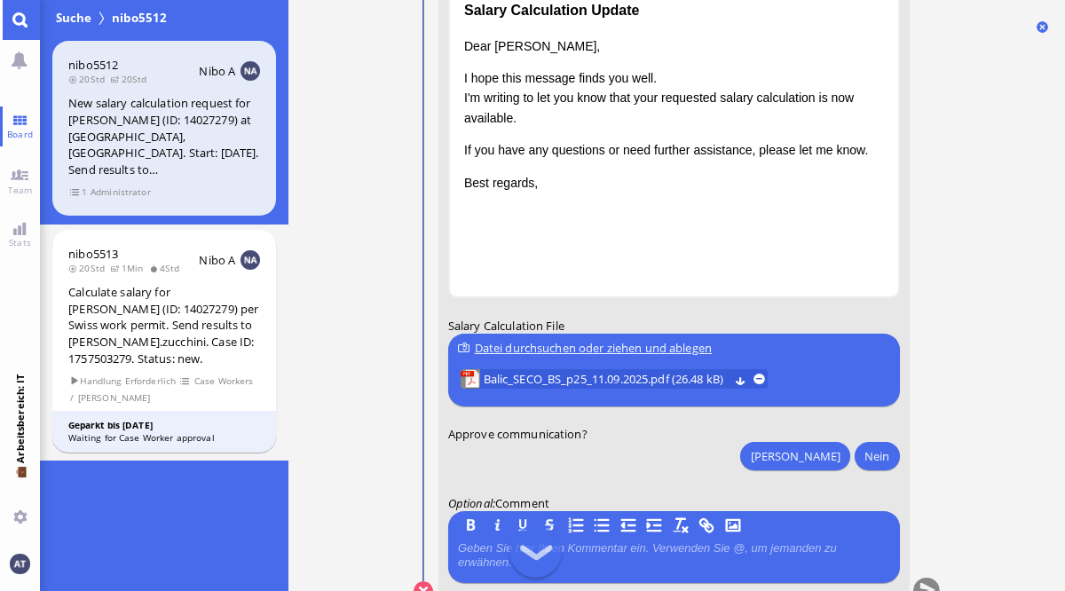
scroll to position [-2, 0]
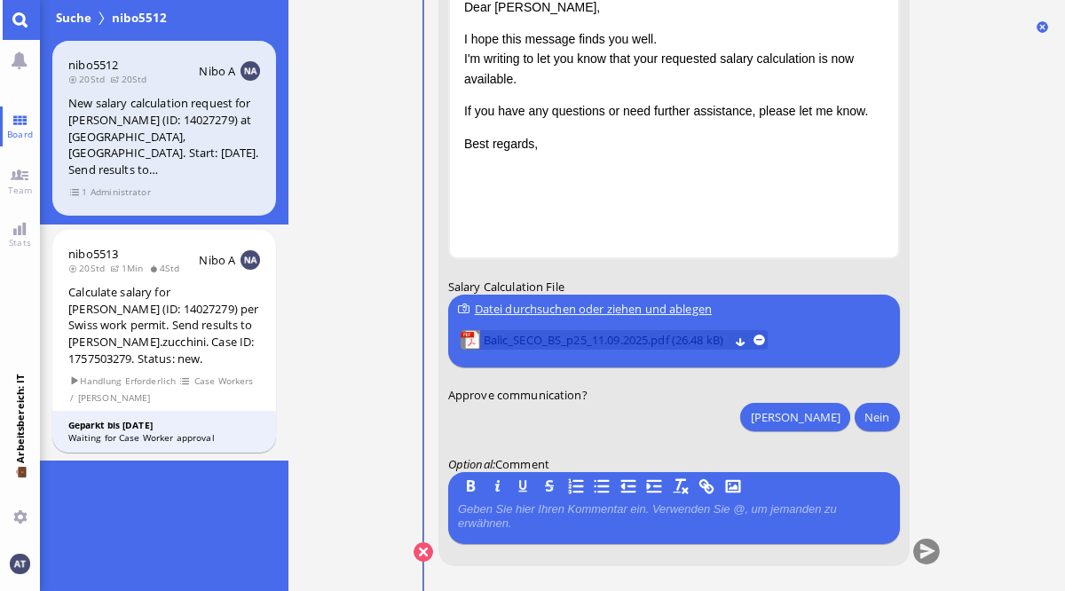
click at [639, 338] on span "Balic_SECO_BS_p25_11.09.2025.pdf (26.48 kB)" at bounding box center [605, 341] width 245 height 20
click at [831, 419] on button "[PERSON_NAME]" at bounding box center [794, 417] width 109 height 28
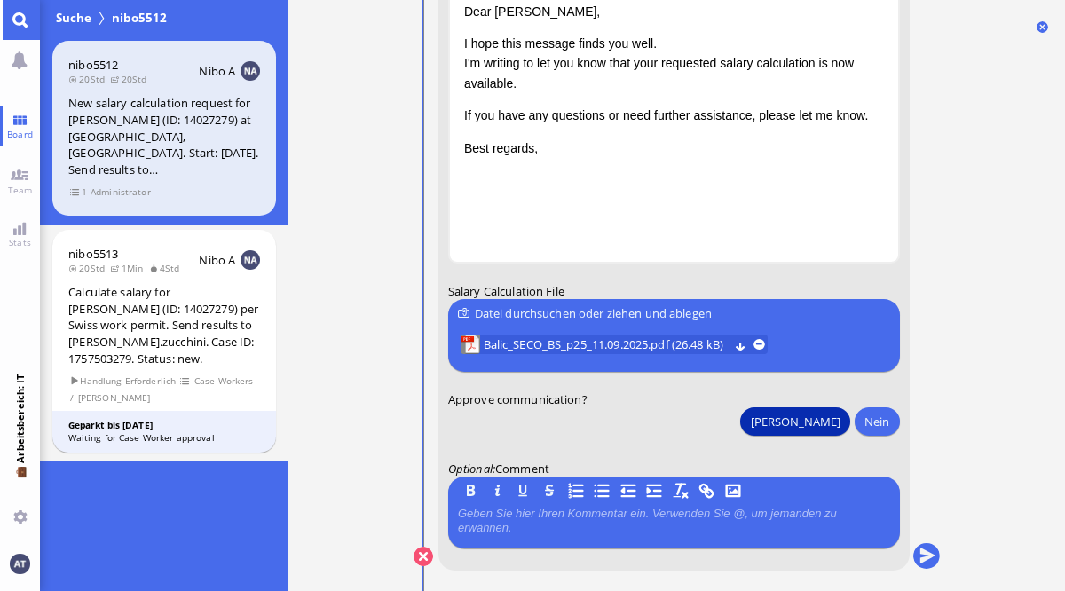
scroll to position [0, 0]
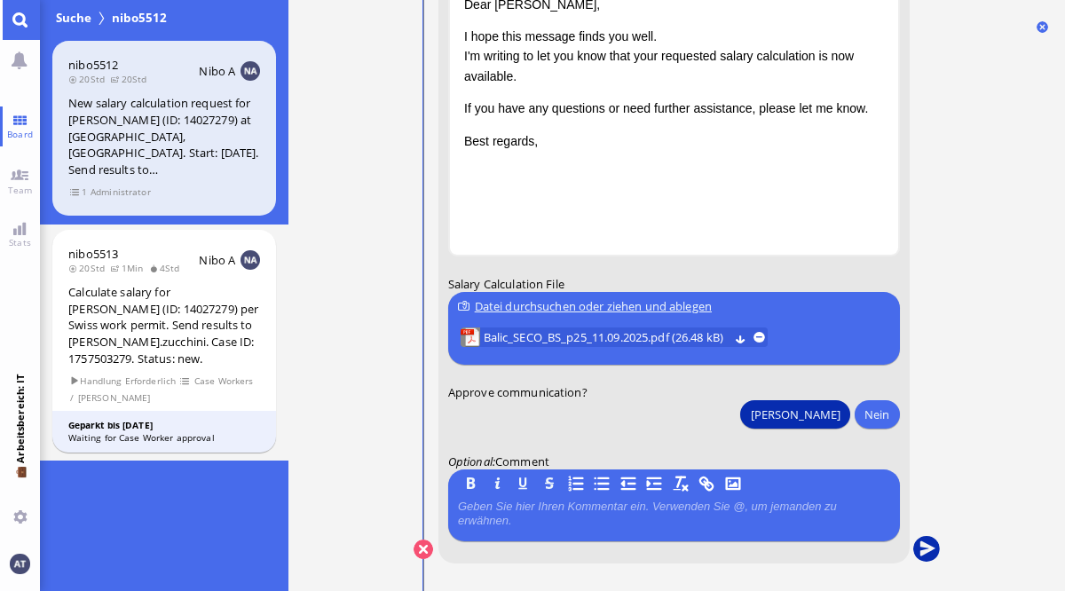
click at [927, 554] on button "submit" at bounding box center [925, 550] width 27 height 27
click at [26, 39] on link "Main menu" at bounding box center [20, 20] width 40 height 40
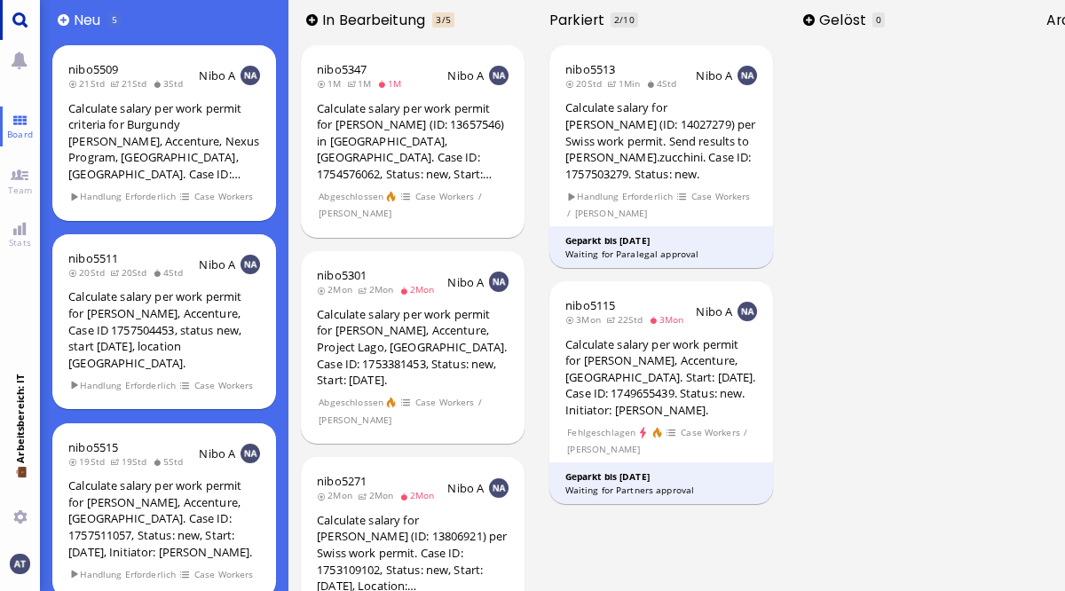
click at [26, 6] on link "Main menu" at bounding box center [20, 20] width 40 height 40
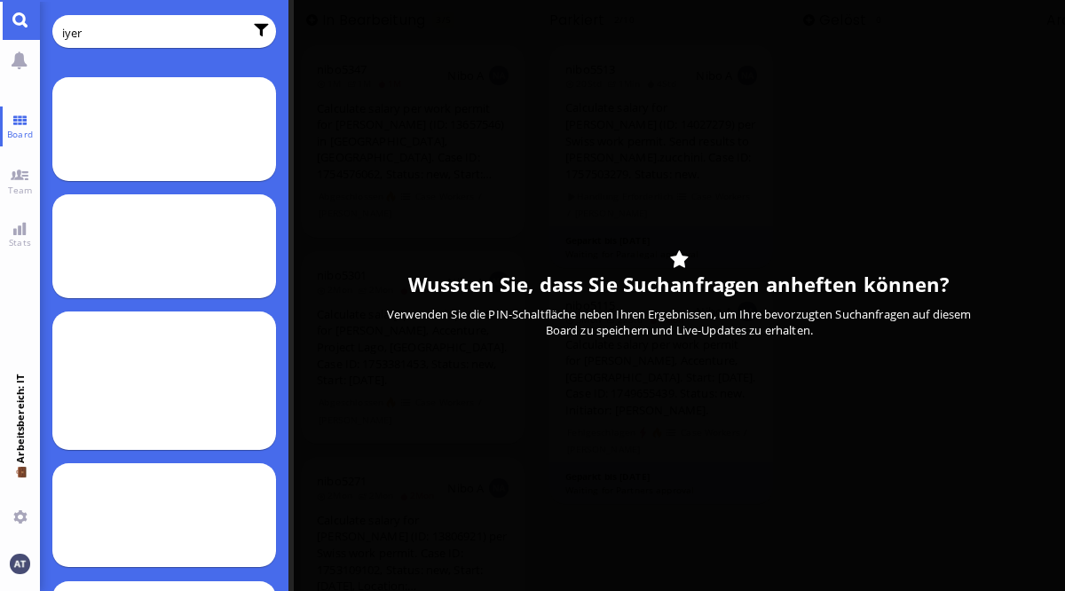
type input "iyer"
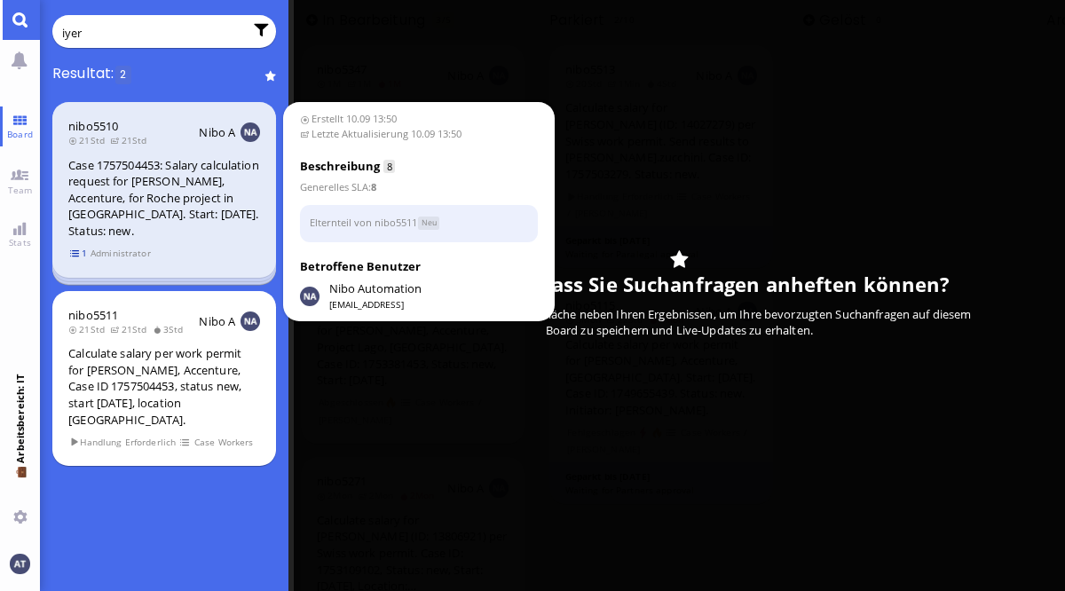
click at [74, 253] on span "1" at bounding box center [79, 253] width 18 height 15
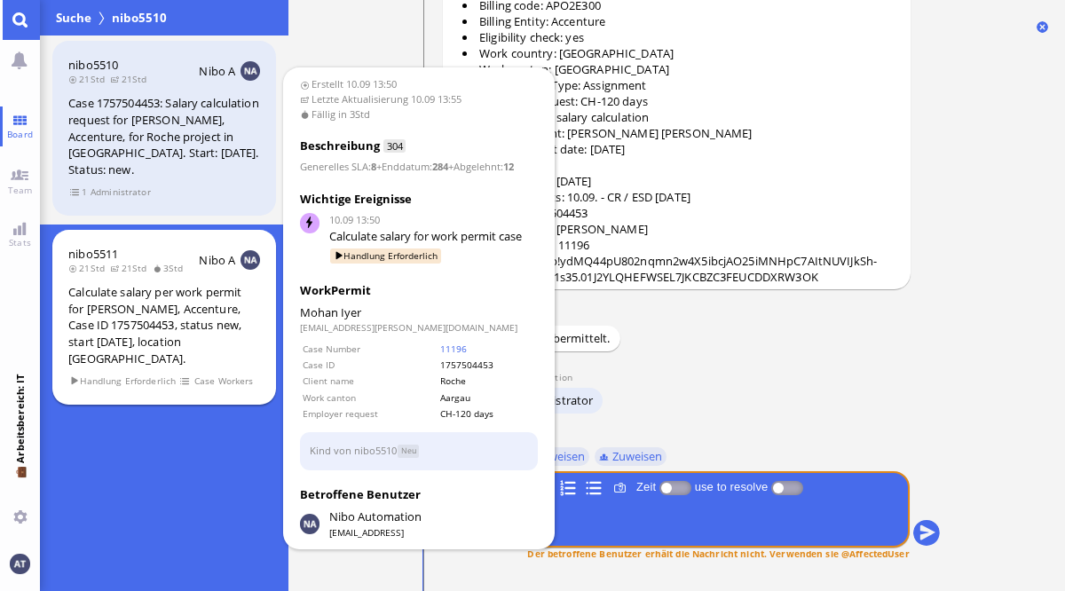
click at [118, 288] on div "Calculate salary per work permit for [PERSON_NAME], Accenture, Case ID 17575044…" at bounding box center [164, 325] width 192 height 83
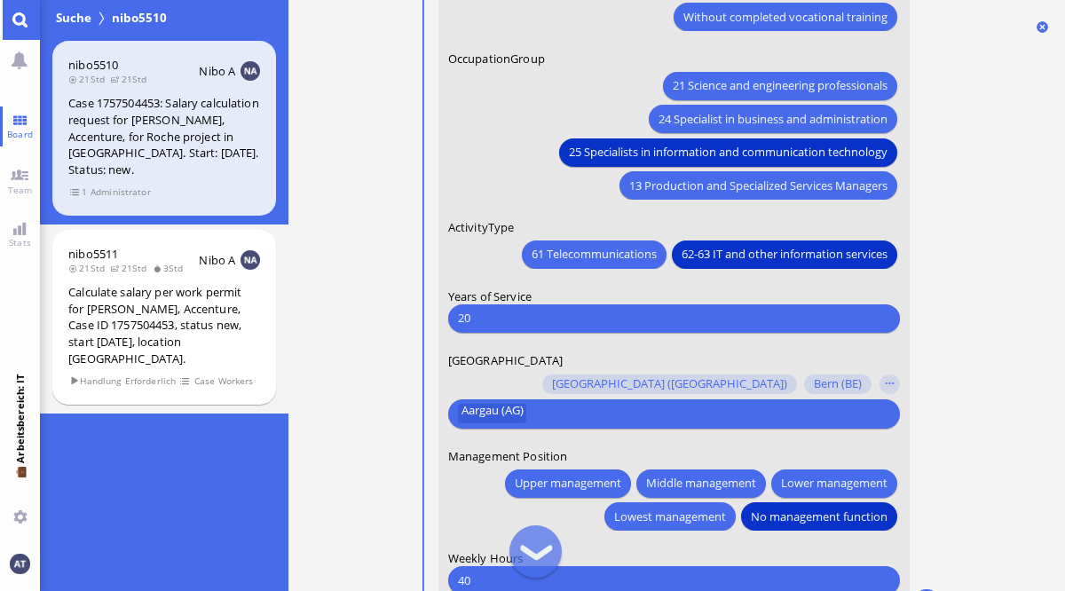
scroll to position [-39, 0]
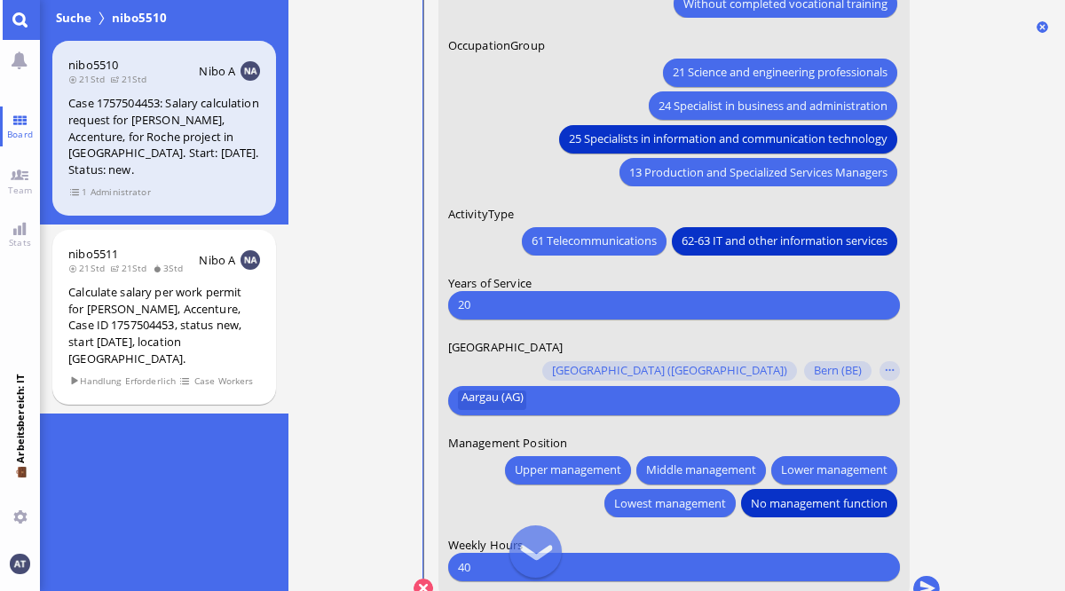
click at [659, 313] on input "20" at bounding box center [672, 305] width 431 height 19
type input "2"
type input "8"
click at [968, 286] on nitautoscroll "10.09 13:50 von Automation Automation Calculate eligible salary for work permit…" at bounding box center [677, 295] width 586 height 591
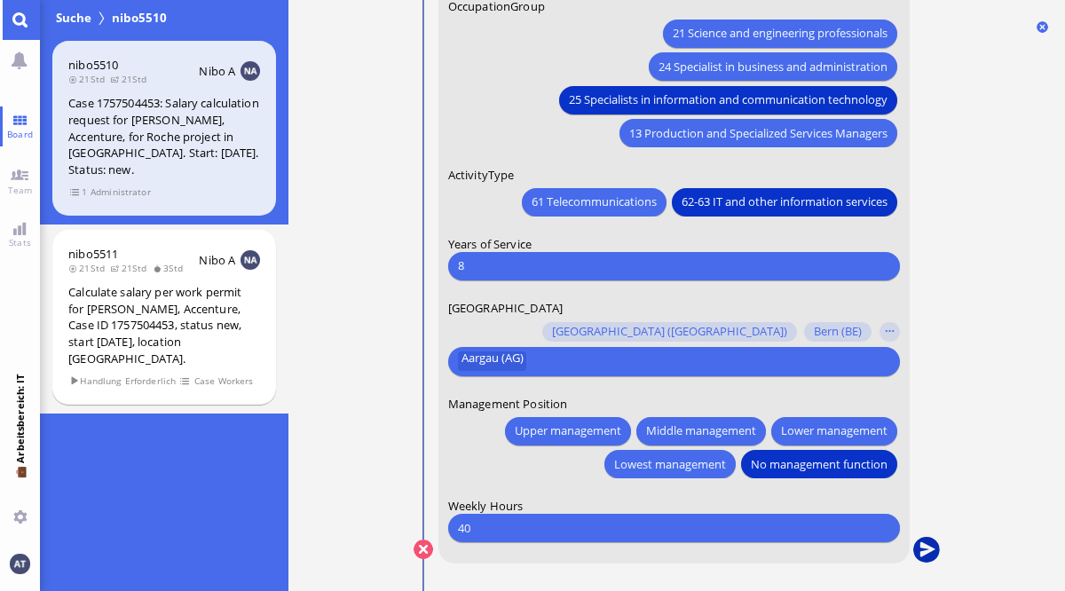
click at [928, 550] on button "submit" at bounding box center [925, 550] width 27 height 27
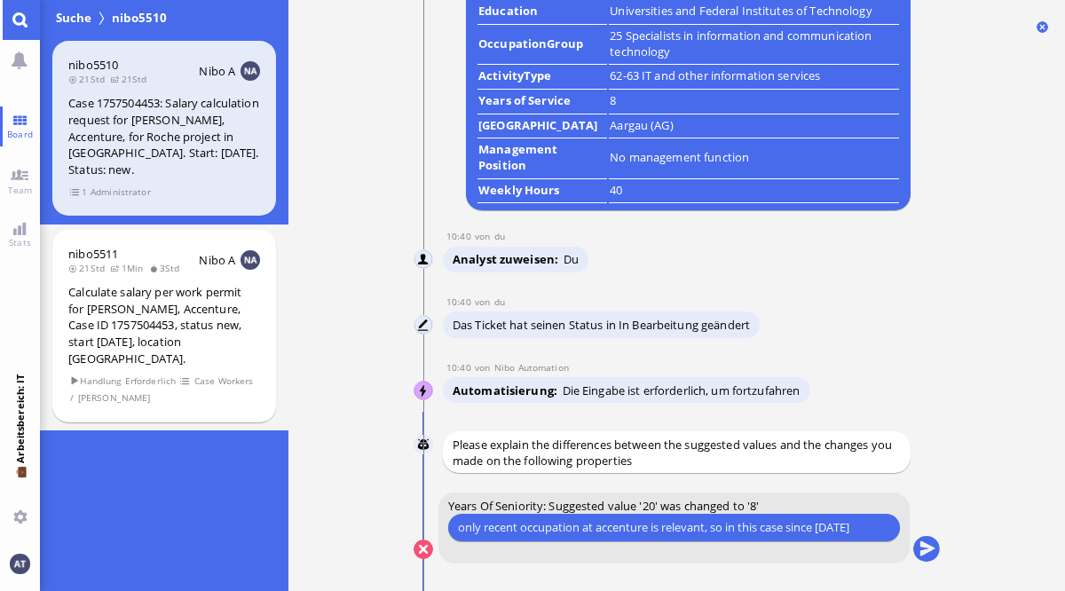
type input "only recent occupation at accenture is relevant, so in this case since [DATE]"
click at [929, 554] on button "submit" at bounding box center [925, 550] width 27 height 27
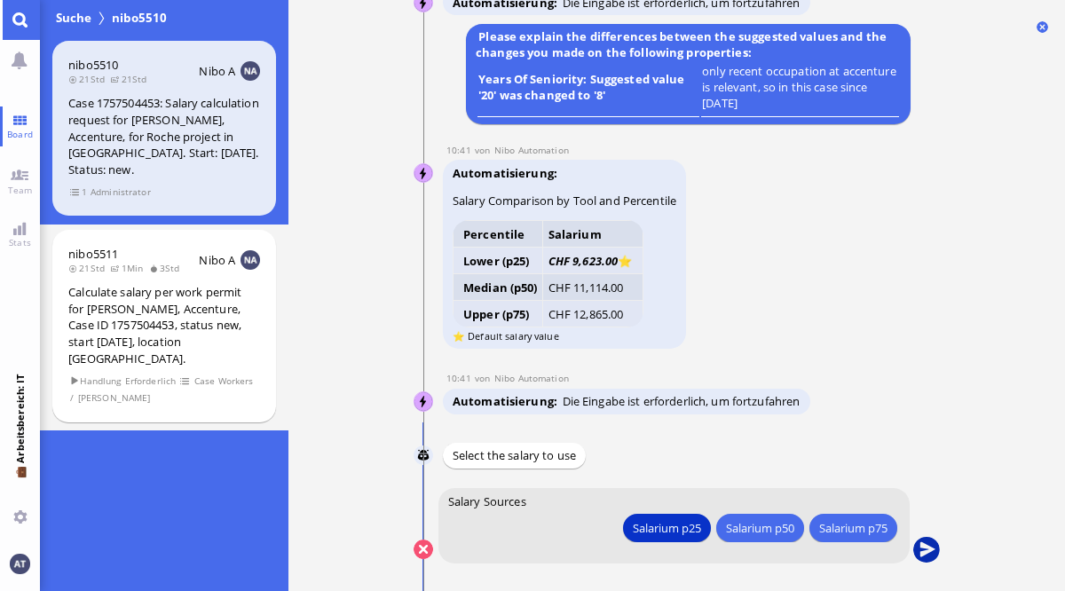
click at [928, 556] on button "submit" at bounding box center [925, 550] width 27 height 27
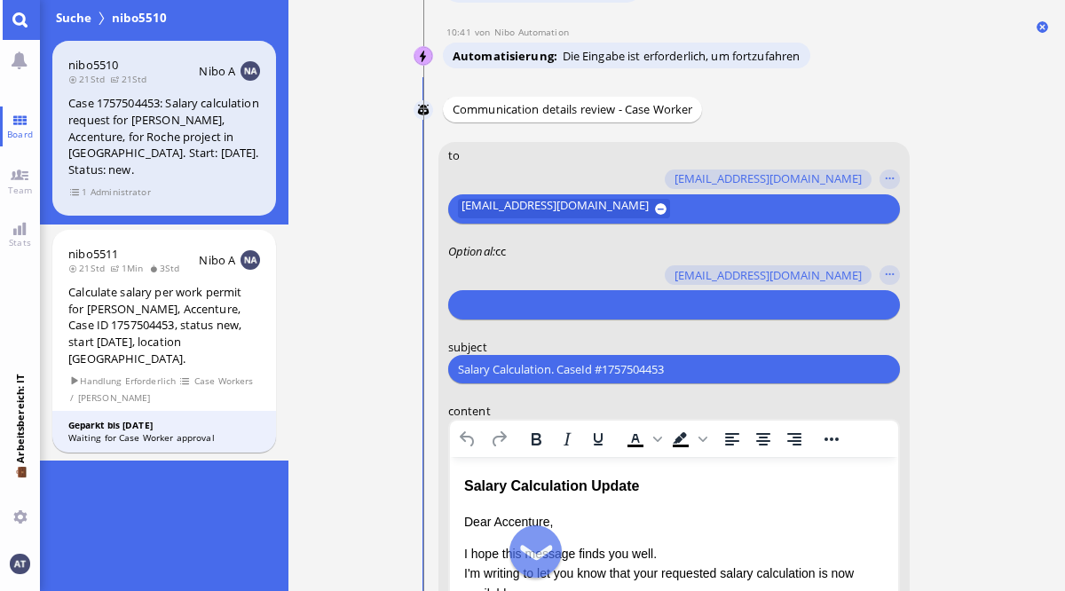
scroll to position [-501, 0]
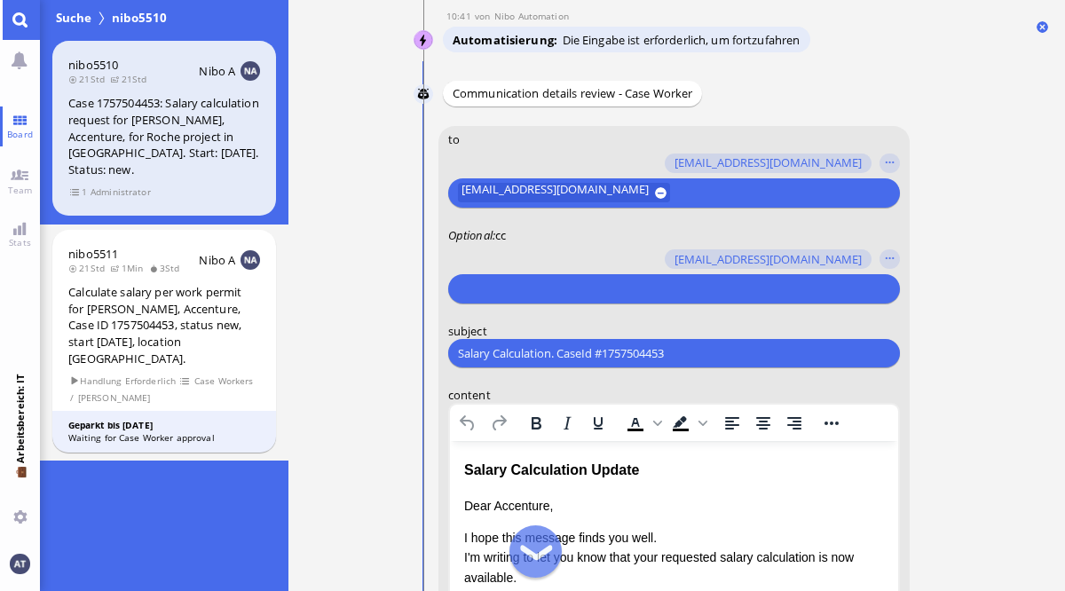
click at [699, 287] on input "text" at bounding box center [670, 289] width 427 height 19
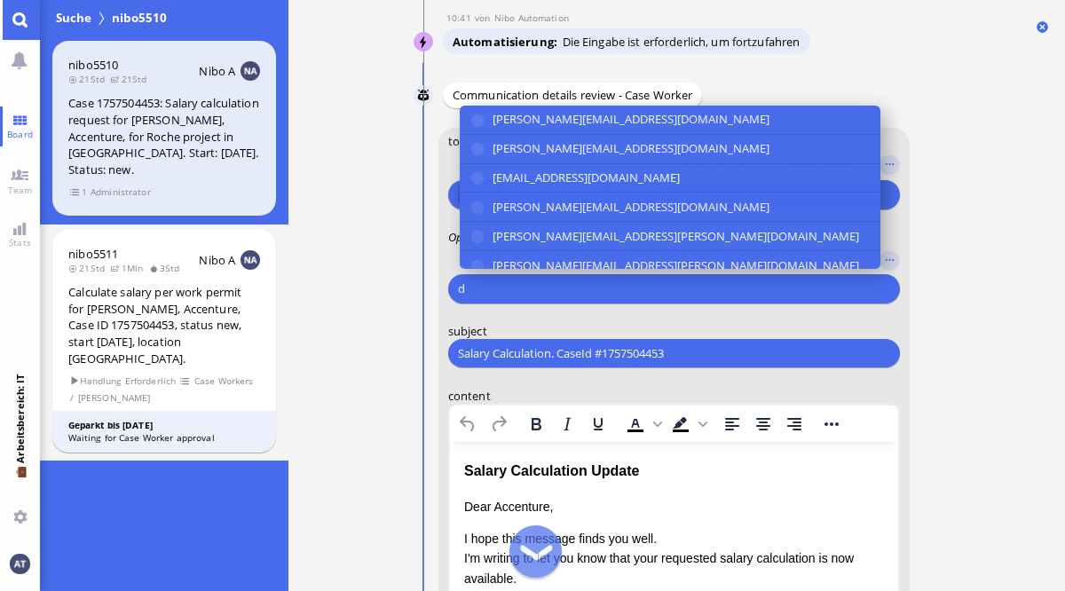
scroll to position [-500, 0]
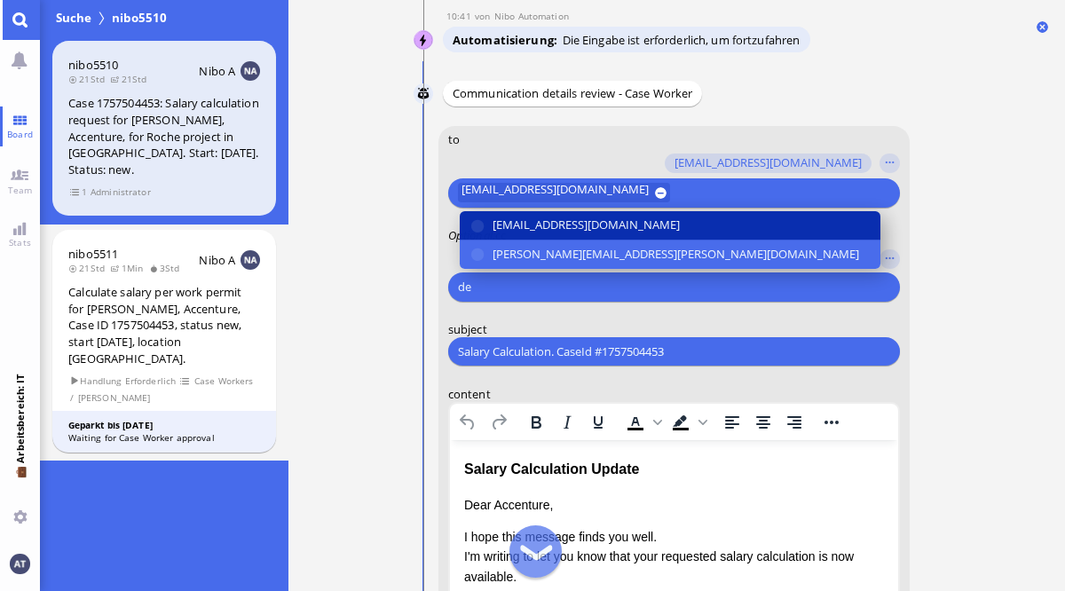
type input "de"
click at [660, 224] on span "[EMAIL_ADDRESS][DOMAIN_NAME]" at bounding box center [585, 225] width 187 height 19
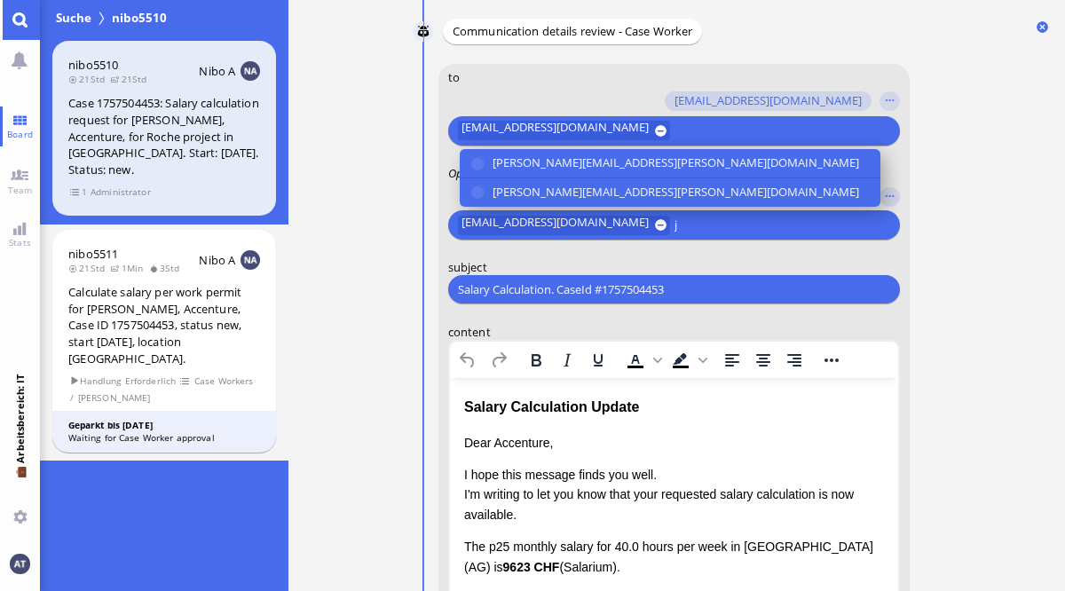
scroll to position [-435, 0]
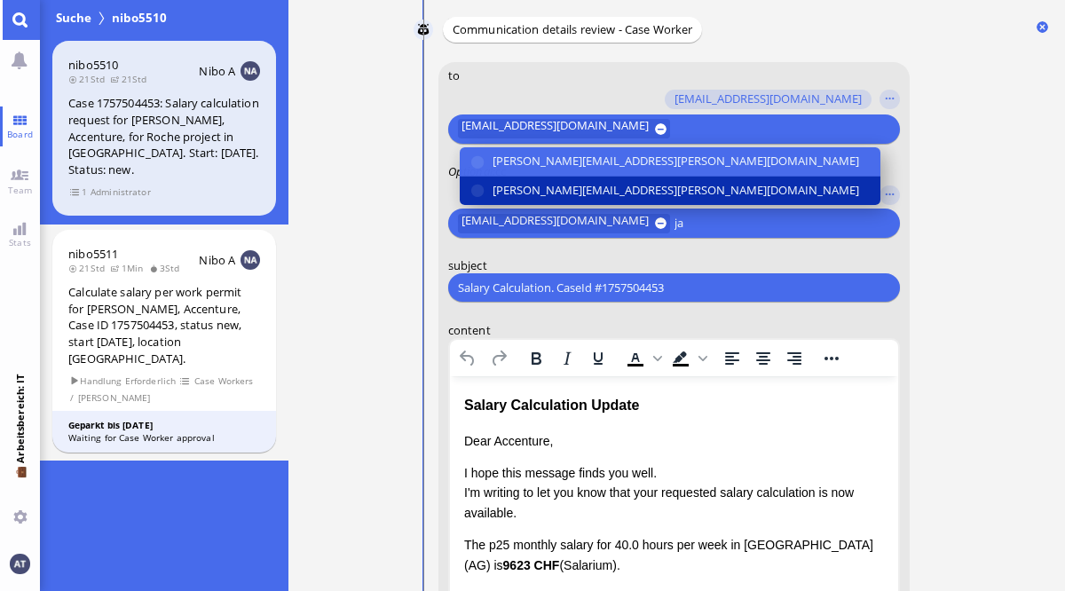
type input "ja"
click at [753, 193] on button "[PERSON_NAME][EMAIL_ADDRESS][PERSON_NAME][DOMAIN_NAME]" at bounding box center [669, 191] width 421 height 28
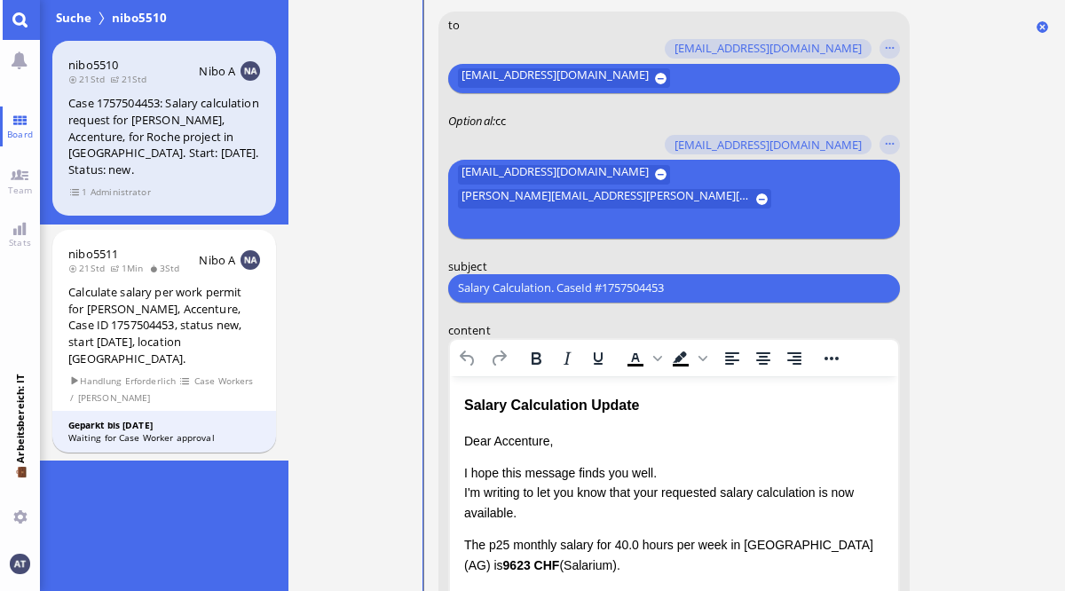
scroll to position [-462, 0]
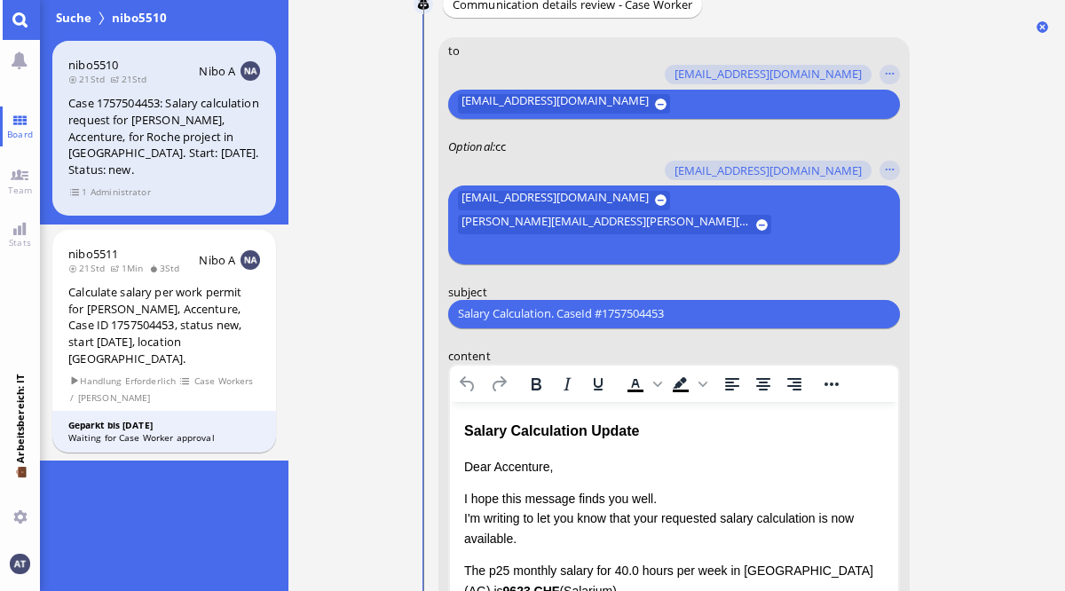
type input "a"
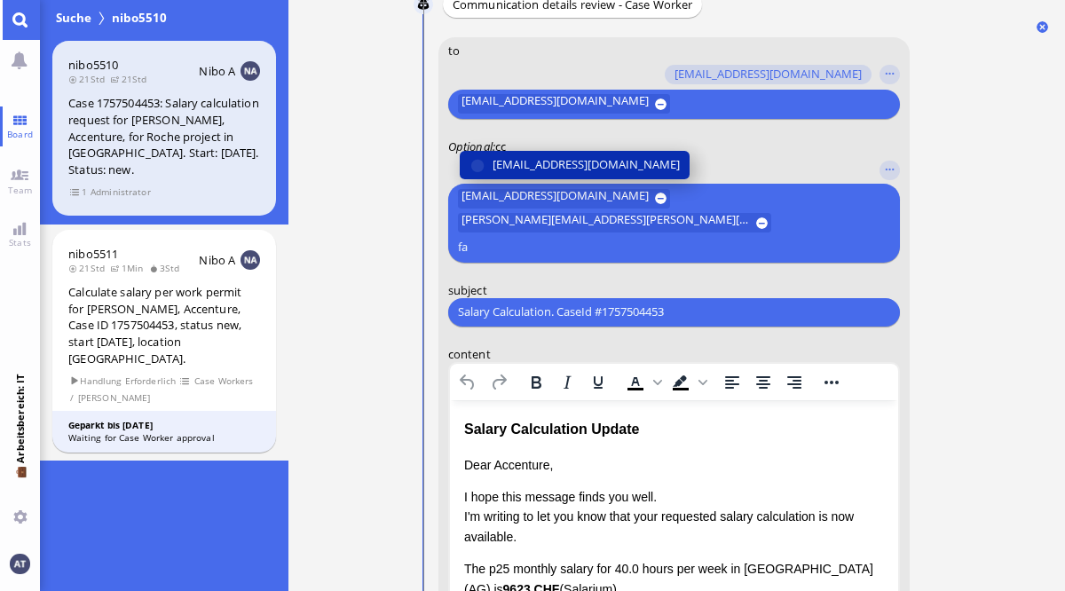
type input "fa"
click at [591, 175] on button "[EMAIL_ADDRESS][DOMAIN_NAME]" at bounding box center [574, 164] width 230 height 28
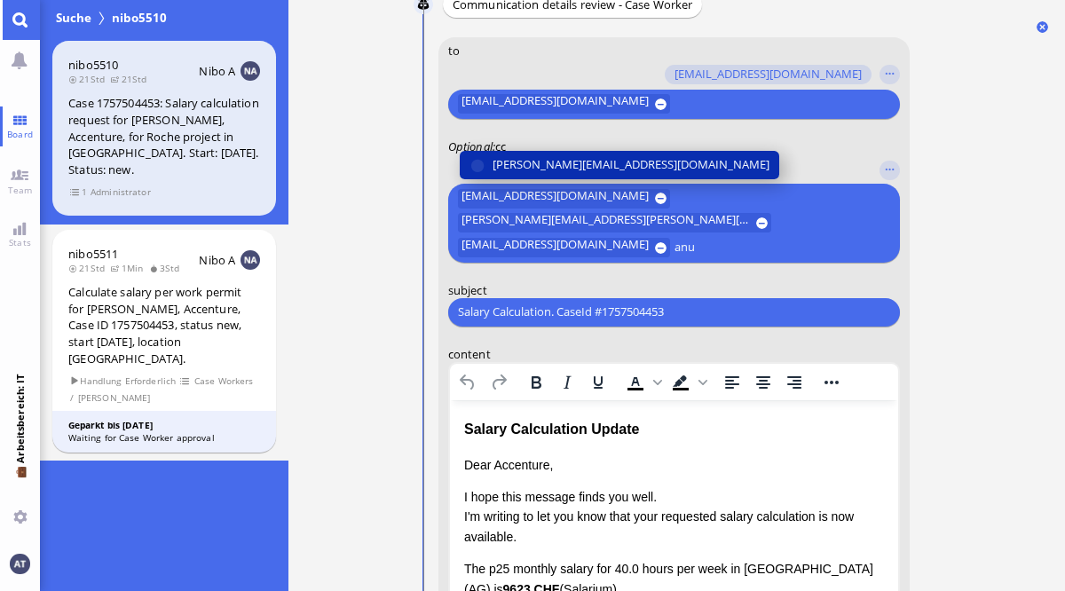
type input "anu"
click at [534, 174] on span "[PERSON_NAME][EMAIL_ADDRESS][DOMAIN_NAME]" at bounding box center [630, 164] width 277 height 19
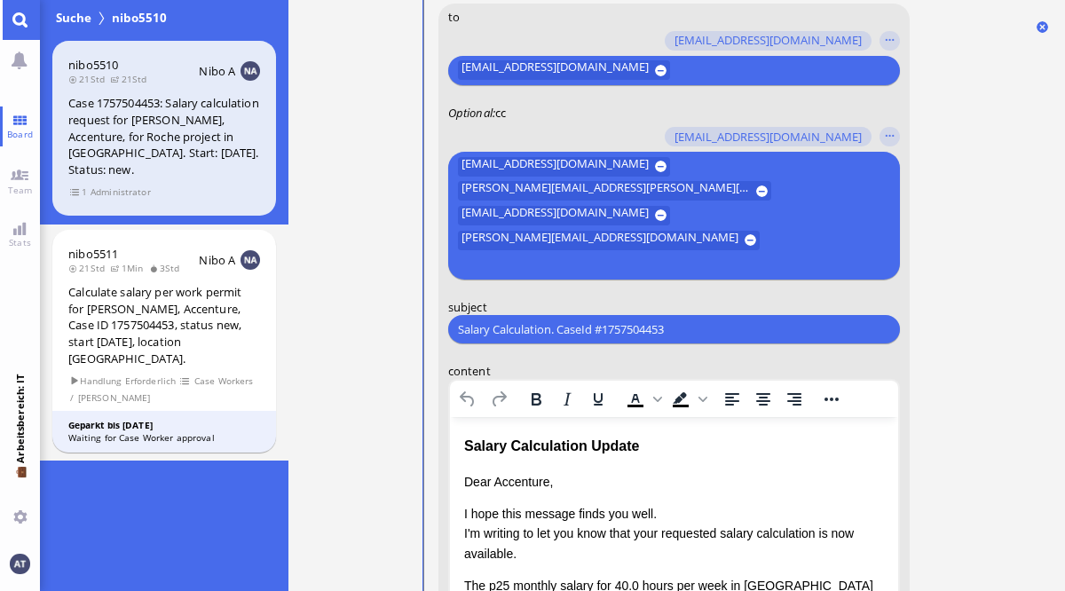
click at [1004, 328] on ticket "10.09 13:50 von Automation Automation Calculate eligible salary for work permit…" at bounding box center [676, 295] width 777 height 591
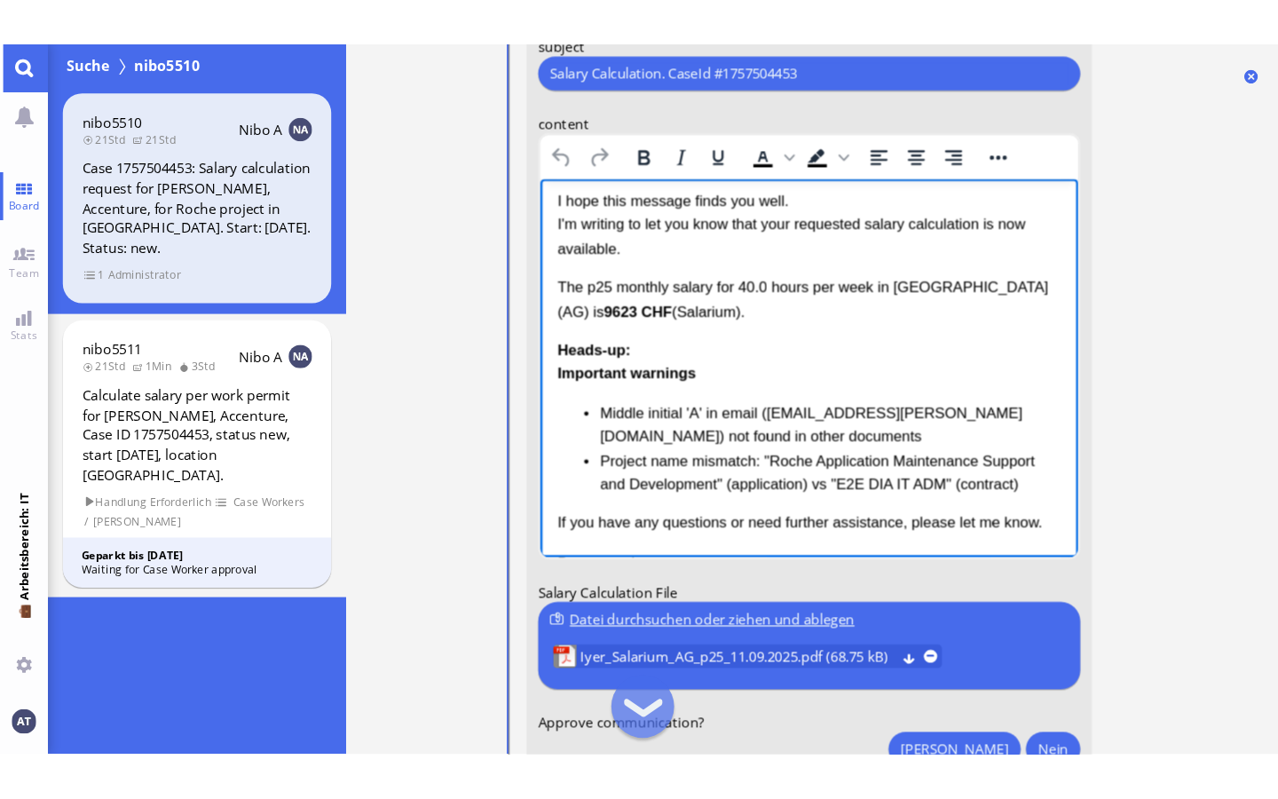
scroll to position [0, 0]
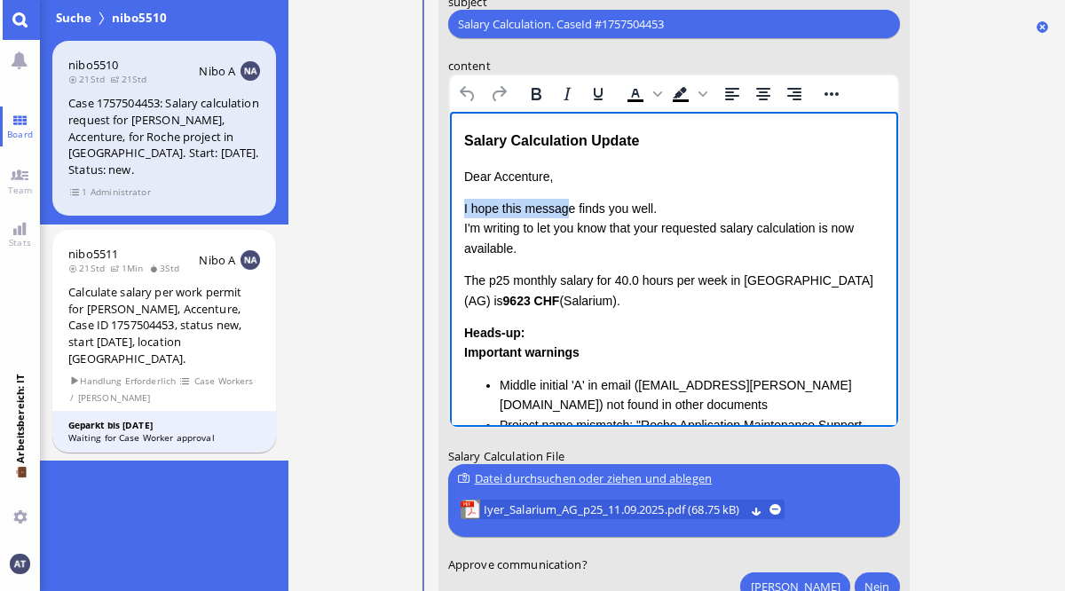
drag, startPoint x: 462, startPoint y: 198, endPoint x: 568, endPoint y: 211, distance: 106.5
click at [567, 206] on html "Salary Calculation Update Dear Accenture, I hope this message finds you well. I…" at bounding box center [673, 362] width 448 height 501
drag, startPoint x: 463, startPoint y: 278, endPoint x: 641, endPoint y: 308, distance: 180.1
click at [641, 308] on p "The p25 monthly salary for 40.0 hours per week in [GEOGRAPHIC_DATA] (AG) is 962…" at bounding box center [673, 291] width 420 height 40
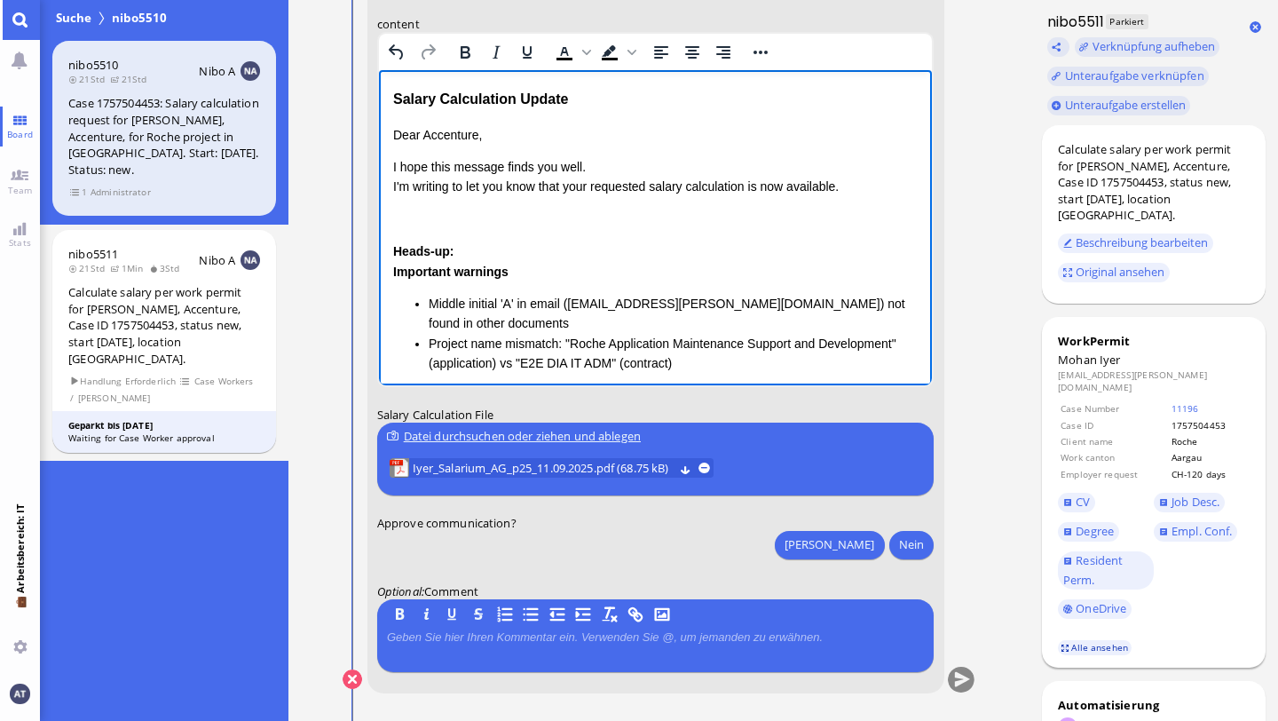
click at [1064, 590] on link "Alle ansehen" at bounding box center [1095, 647] width 75 height 15
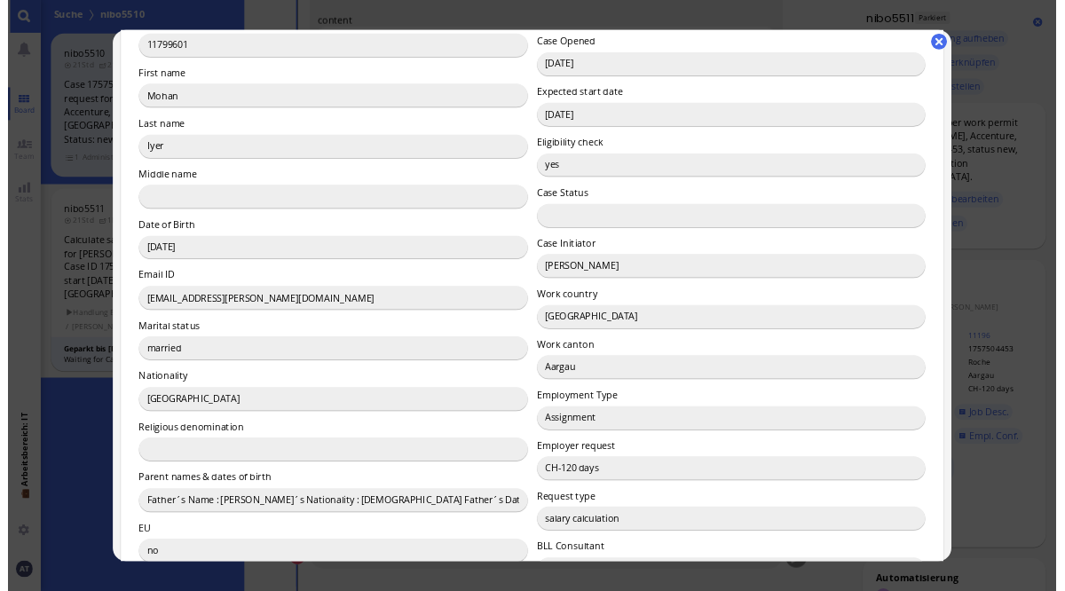
scroll to position [225, 0]
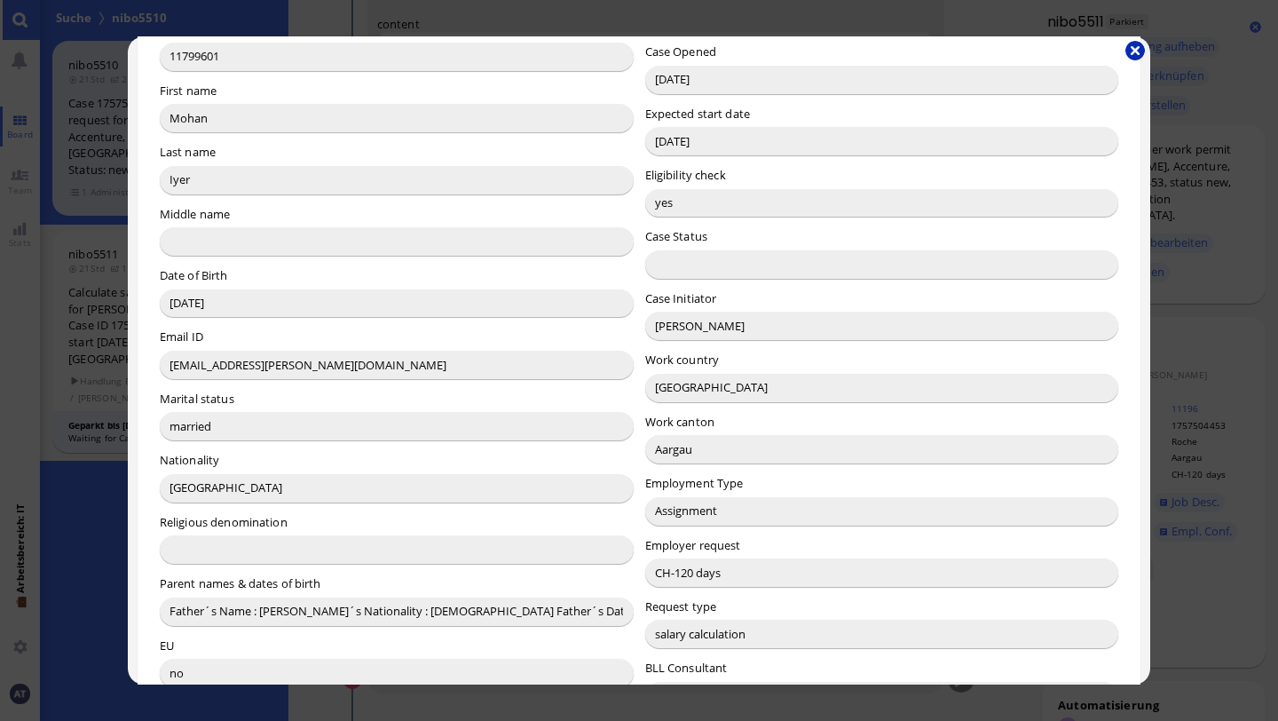
click at [1064, 52] on button "button" at bounding box center [1135, 51] width 20 height 20
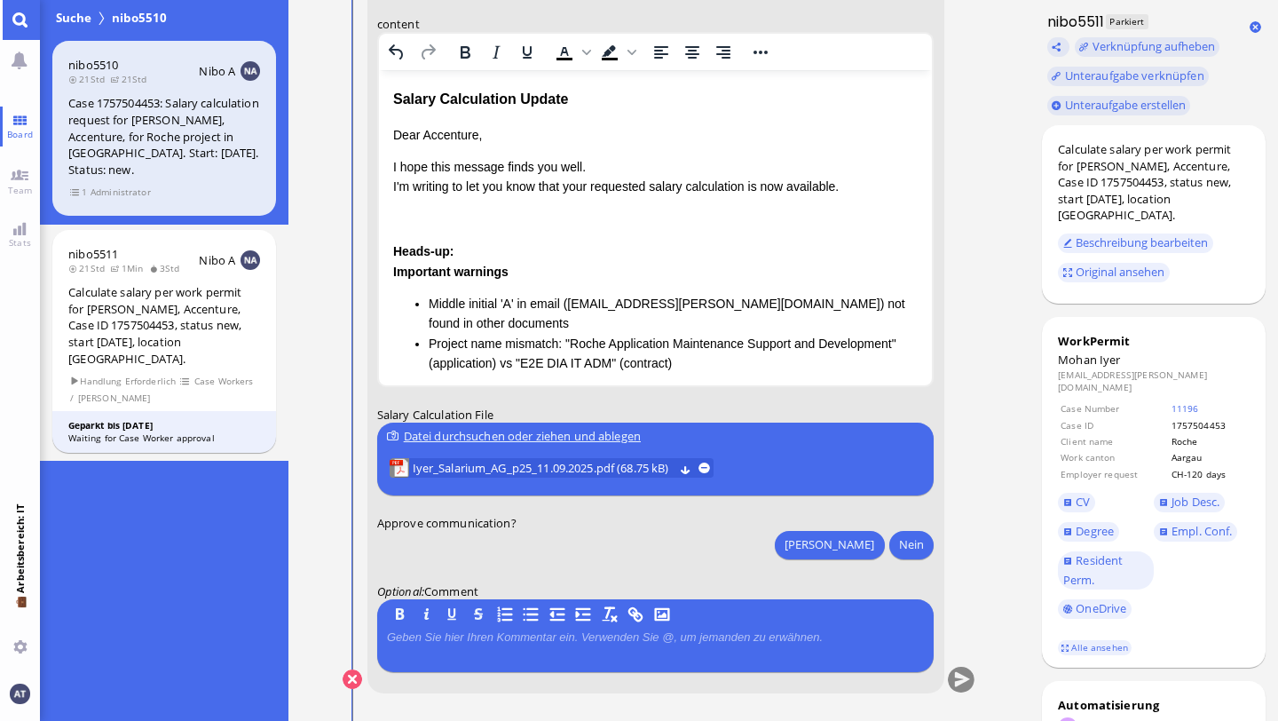
click at [447, 135] on p "Dear Accenture," at bounding box center [654, 134] width 525 height 20
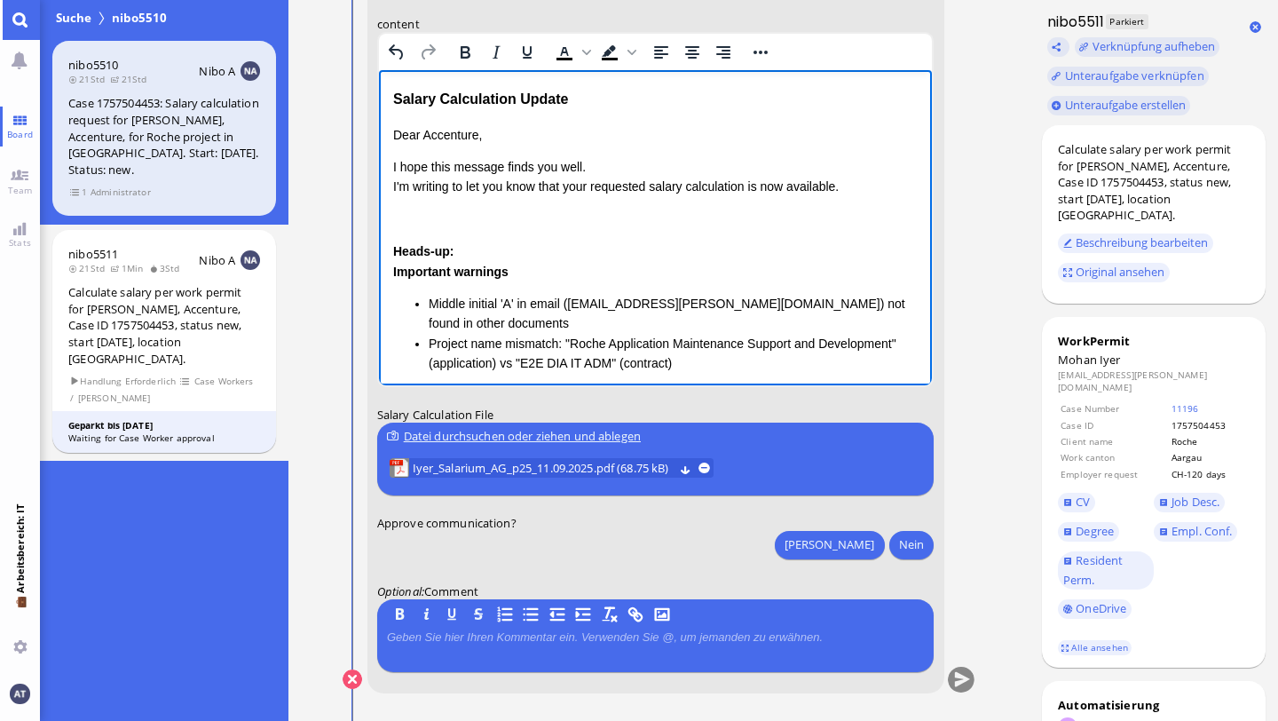
click at [447, 135] on p "Dear Accenture," at bounding box center [654, 134] width 525 height 20
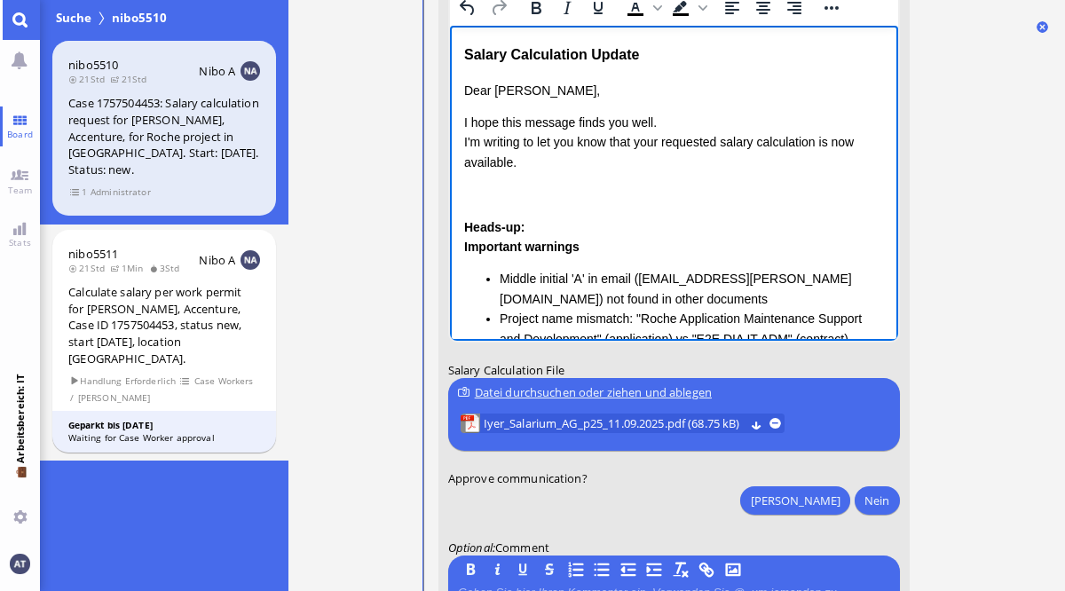
scroll to position [-88, 0]
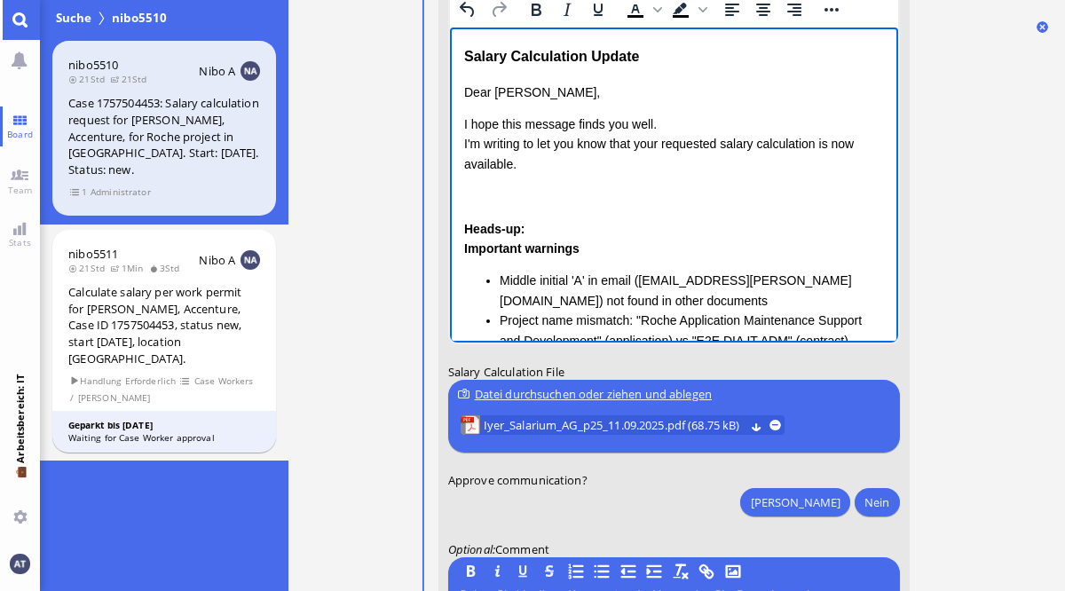
click at [661, 253] on div "Important warnings Middle initial 'A' in email ([EMAIL_ADDRESS][PERSON_NAME][DO…" at bounding box center [673, 295] width 420 height 112
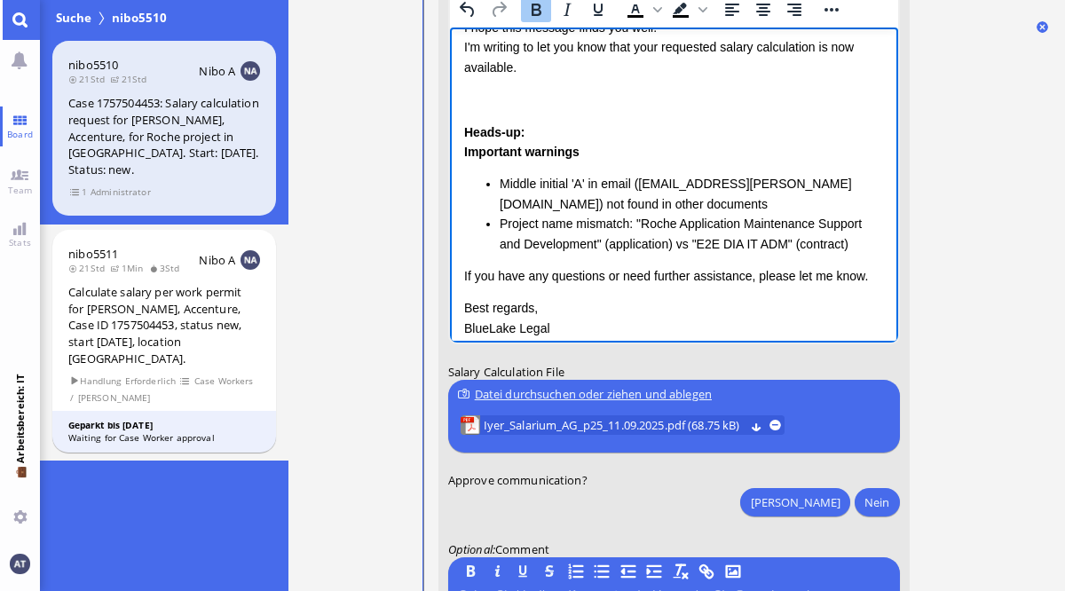
scroll to position [98, 0]
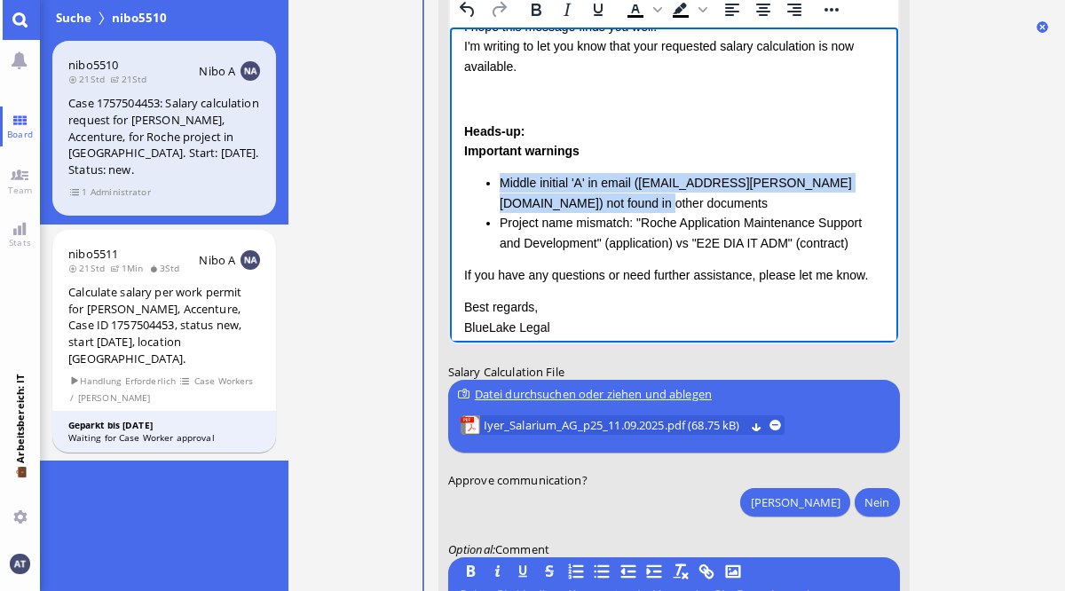
drag, startPoint x: 499, startPoint y: 179, endPoint x: 612, endPoint y: 196, distance: 114.0
click at [612, 196] on li "Middle initial 'A' in email ([EMAIL_ADDRESS][PERSON_NAME][DOMAIN_NAME]) not fou…" at bounding box center [691, 193] width 384 height 40
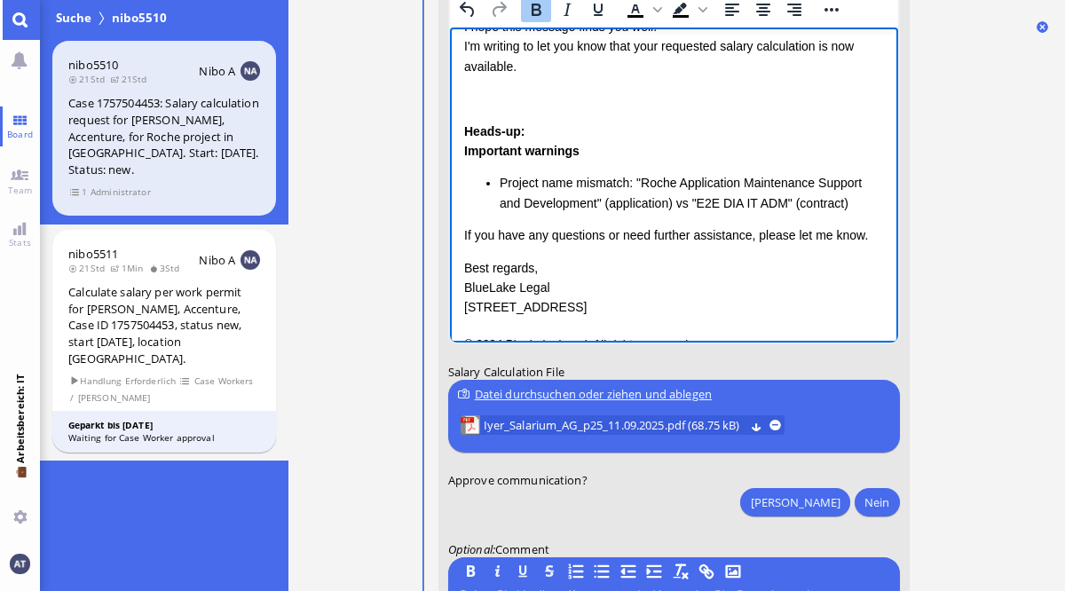
click at [551, 93] on p "Rich Text Area. Press ALT-0 for help." at bounding box center [673, 99] width 420 height 20
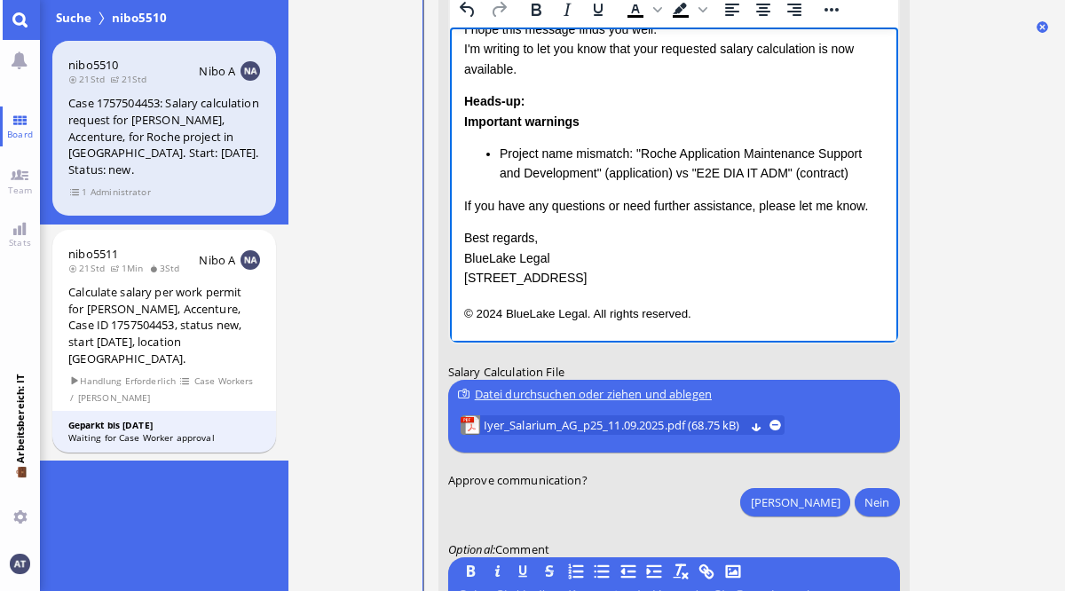
scroll to position [-99, 0]
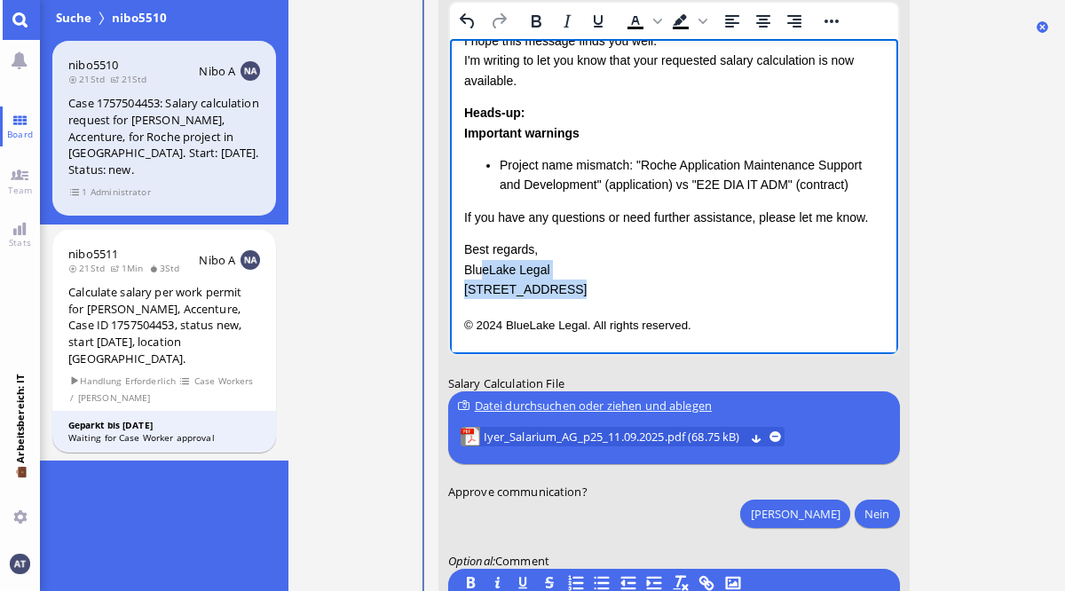
drag, startPoint x: 479, startPoint y: 271, endPoint x: 462, endPoint y: 320, distance: 52.8
click at [462, 320] on html "Salary Calculation Update Dear [PERSON_NAME], I hope this message finds you wel…" at bounding box center [673, 149] width 448 height 410
drag, startPoint x: 465, startPoint y: 270, endPoint x: 806, endPoint y: 365, distance: 353.8
click at [806, 354] on html "Salary Calculation Update Dear [PERSON_NAME], I hope this message finds you wel…" at bounding box center [673, 149] width 448 height 410
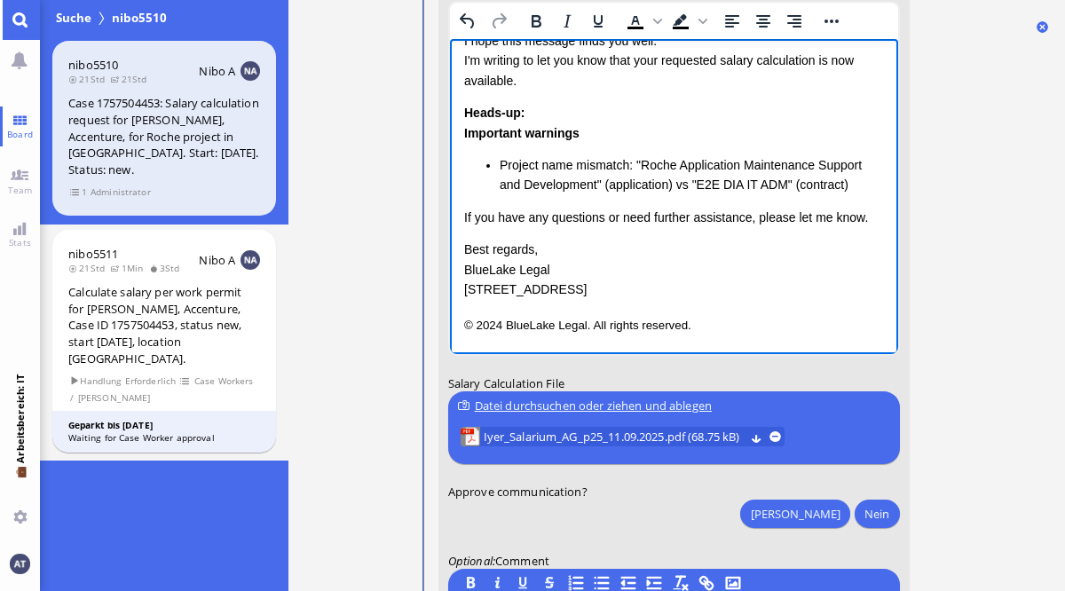
scroll to position [18, 0]
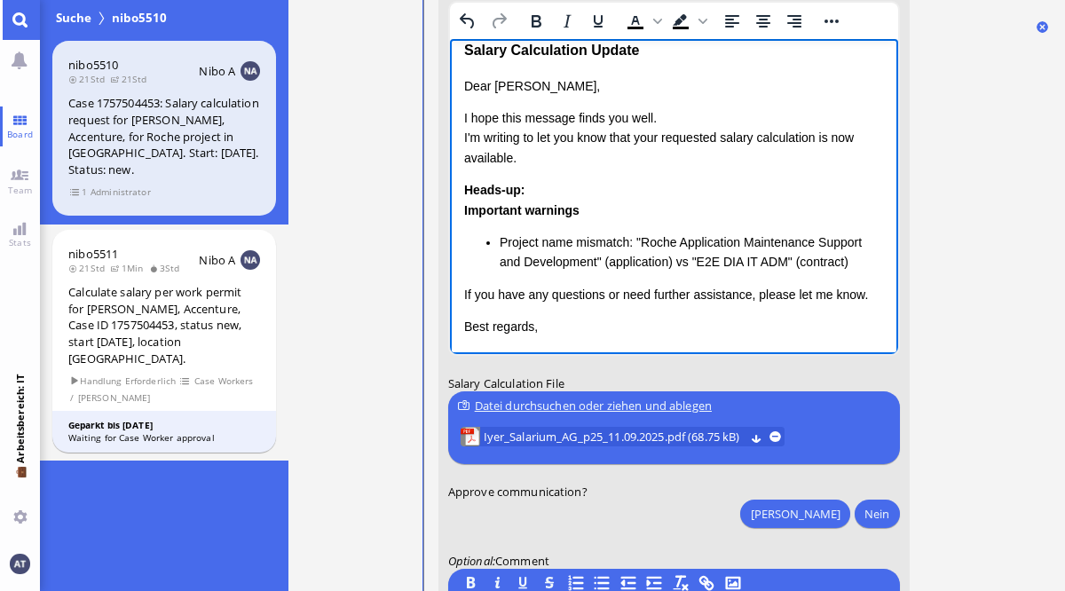
click at [950, 363] on nitautoscroll "10.09 13:50 von Automation Automation Calculate eligible salary for work permit…" at bounding box center [677, 295] width 586 height 591
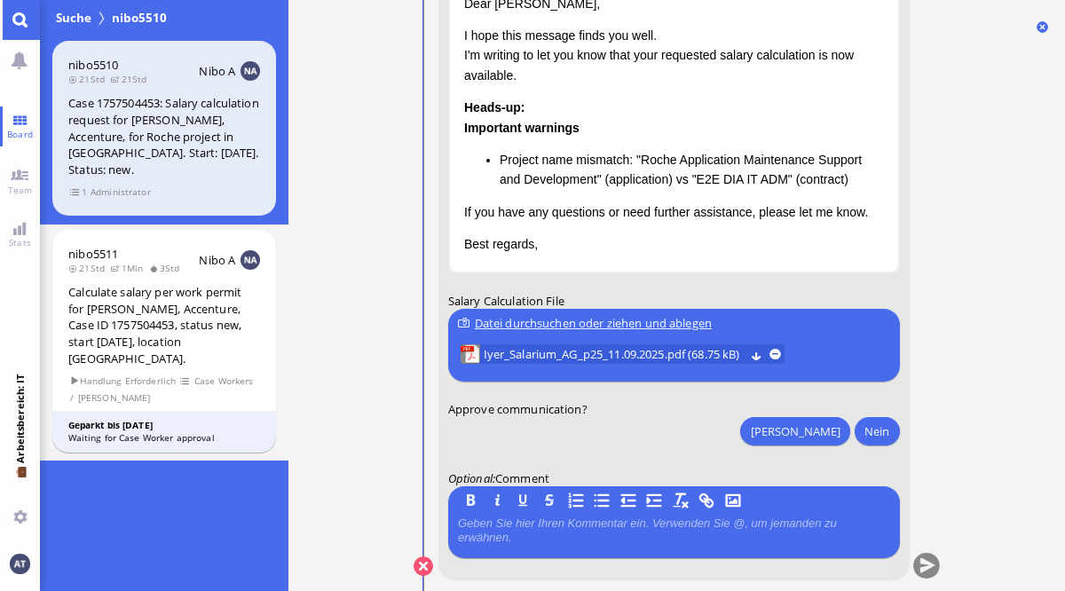
scroll to position [0, 0]
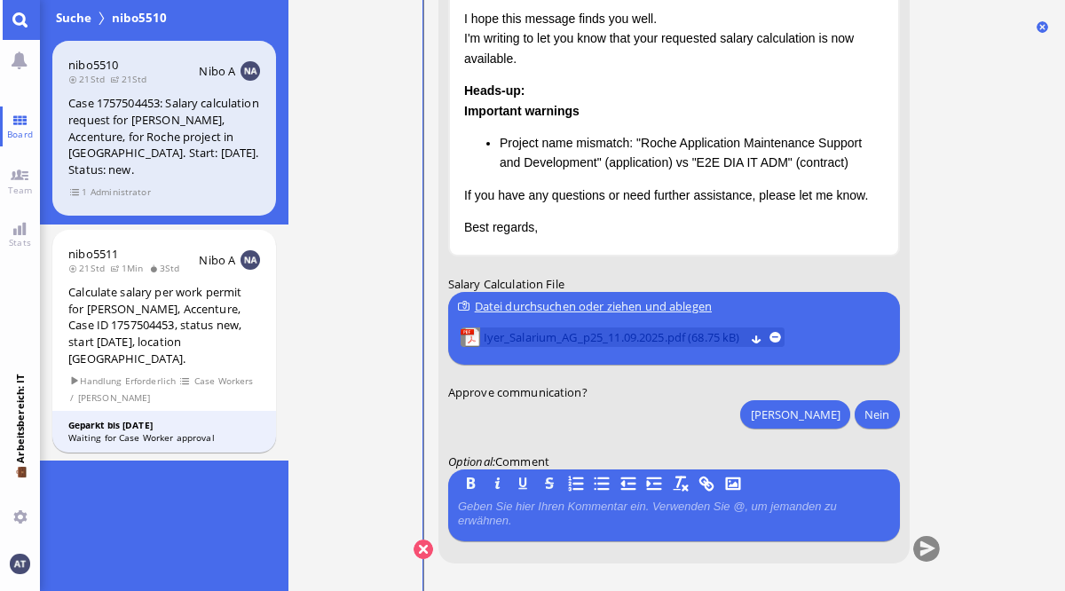
click at [670, 338] on span "Iyer_Salarium_AG_p25_11.09.2025.pdf (68.75 kB)" at bounding box center [614, 338] width 262 height 20
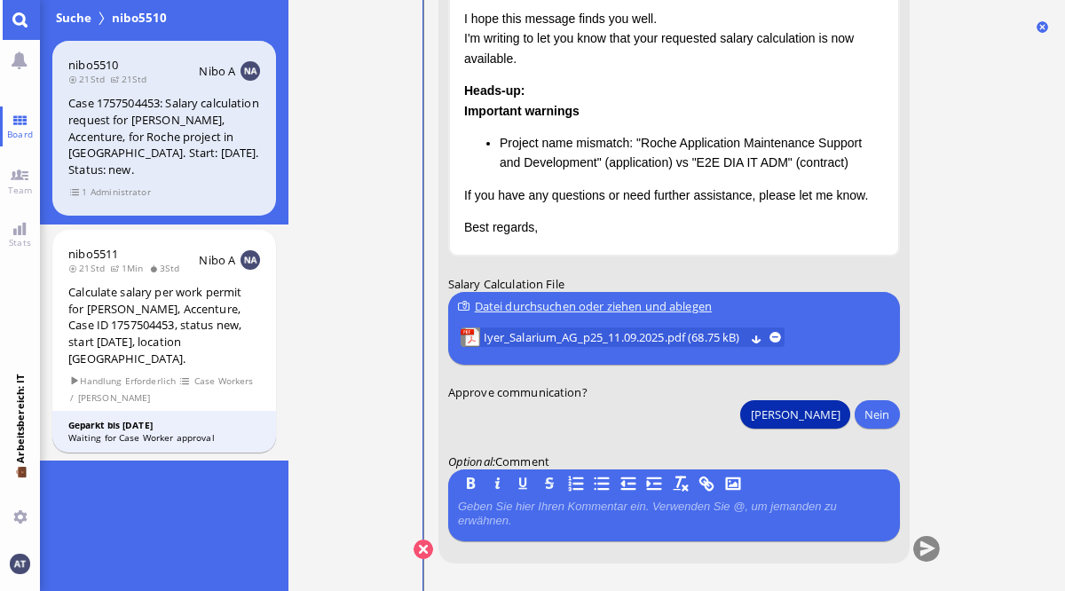
click at [831, 419] on button "[PERSON_NAME]" at bounding box center [794, 414] width 109 height 28
click at [917, 549] on button "submit" at bounding box center [925, 550] width 27 height 27
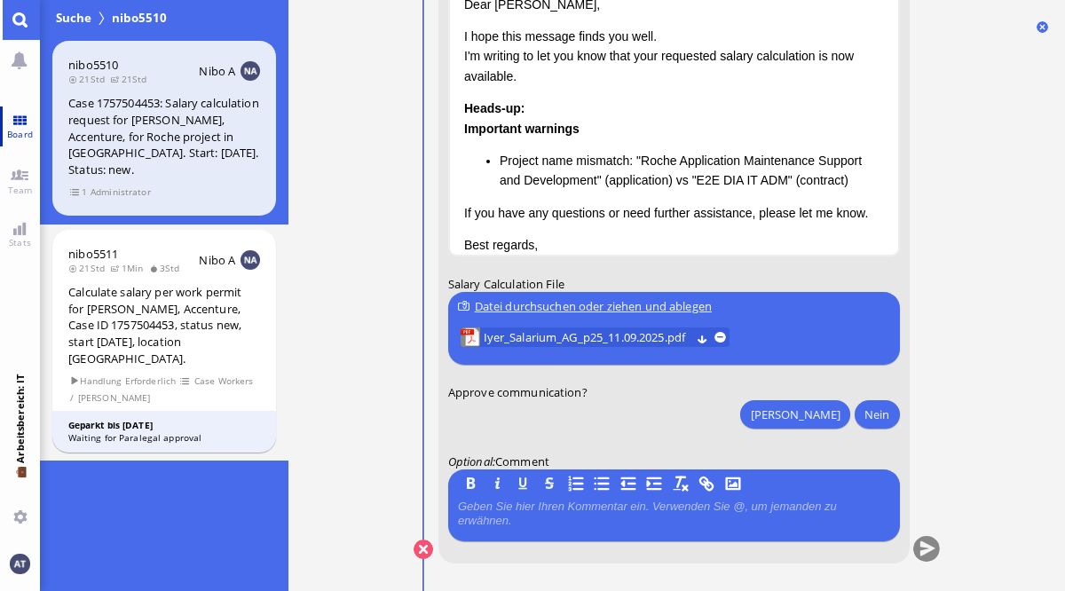
click at [28, 126] on link "Board" at bounding box center [20, 127] width 40 height 40
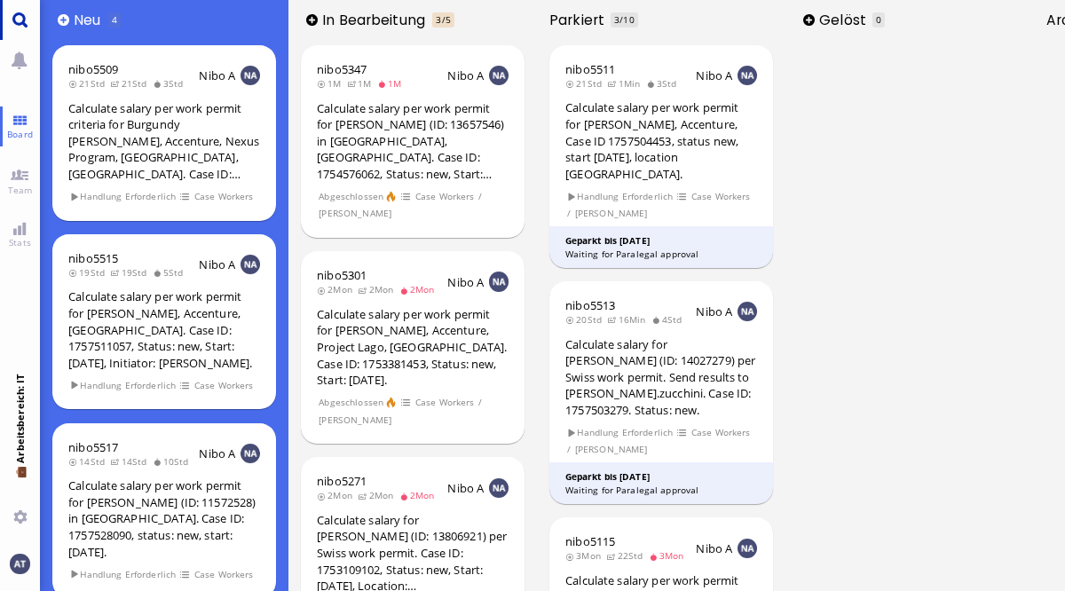
click at [21, 24] on link "Main menu" at bounding box center [20, 20] width 40 height 40
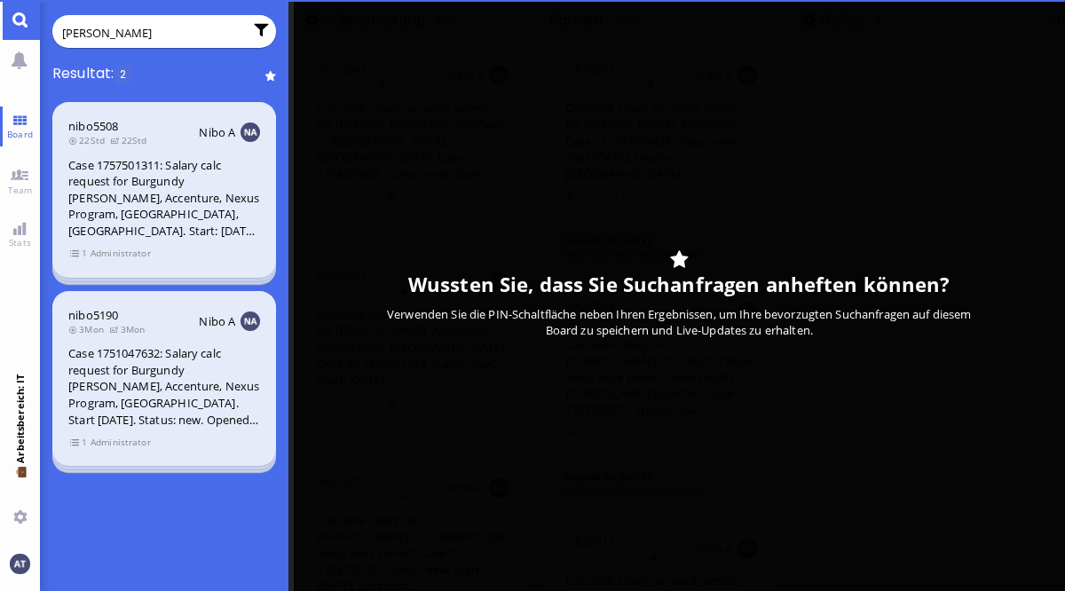
type input "[PERSON_NAME]"
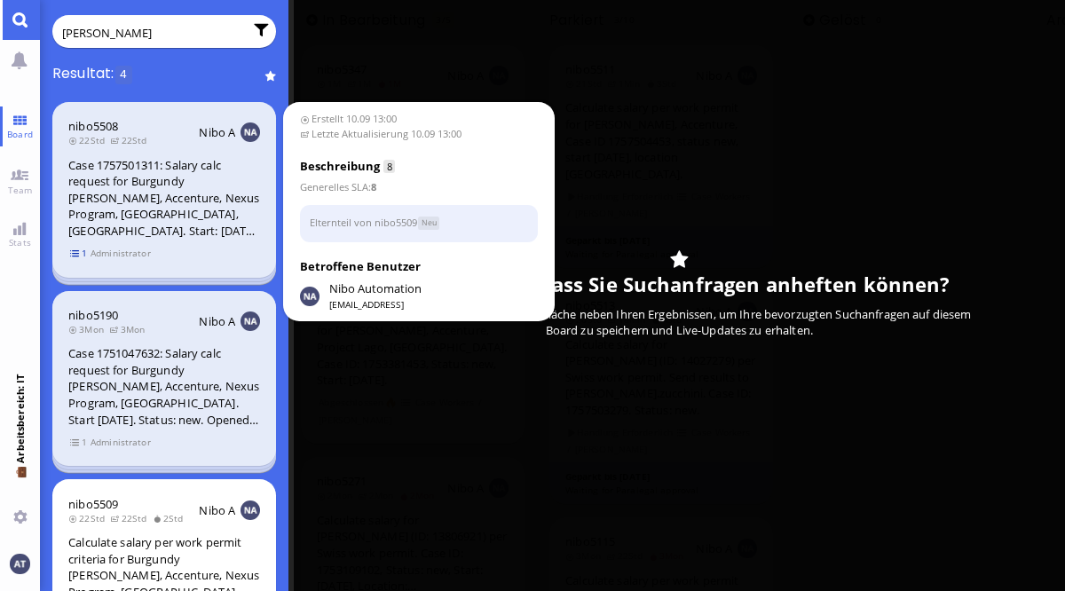
click at [75, 258] on span "1" at bounding box center [79, 253] width 18 height 15
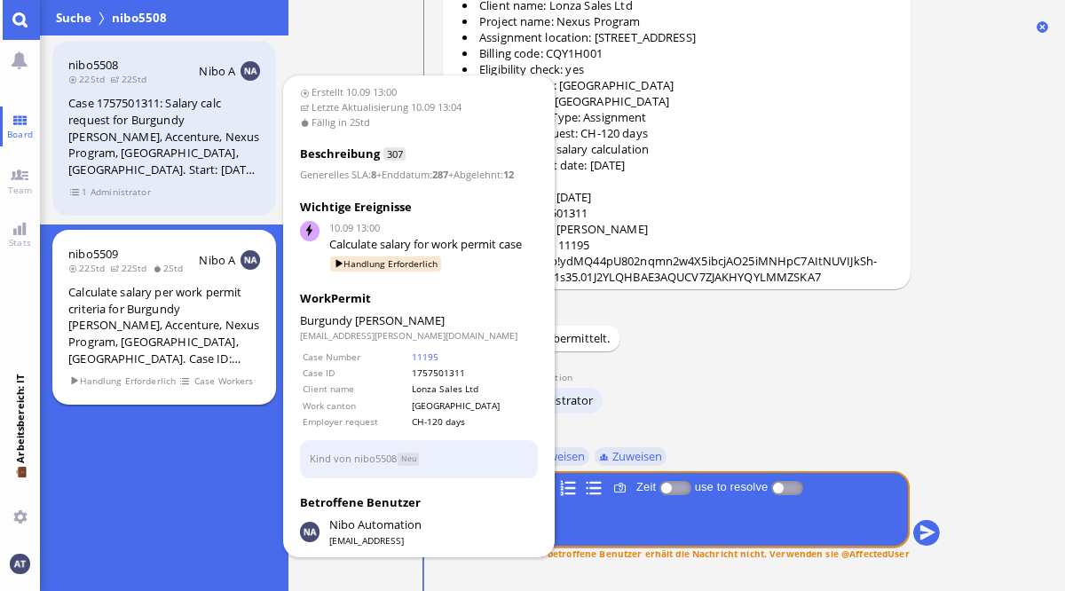
click at [154, 289] on div "Calculate salary per work permit criteria for Burgundy [PERSON_NAME], Accenture…" at bounding box center [164, 325] width 192 height 83
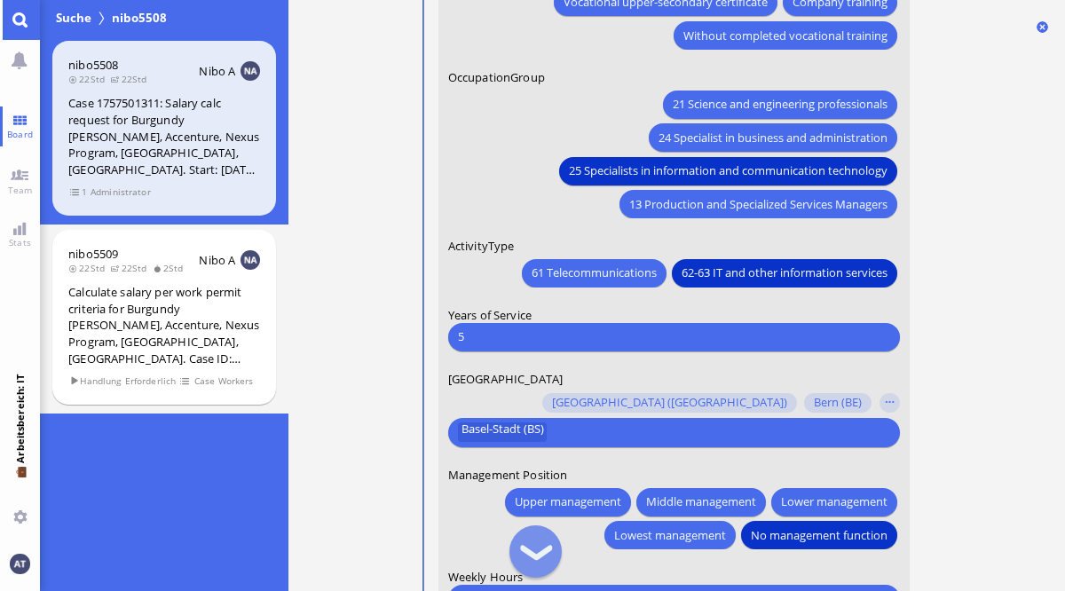
scroll to position [-69, 0]
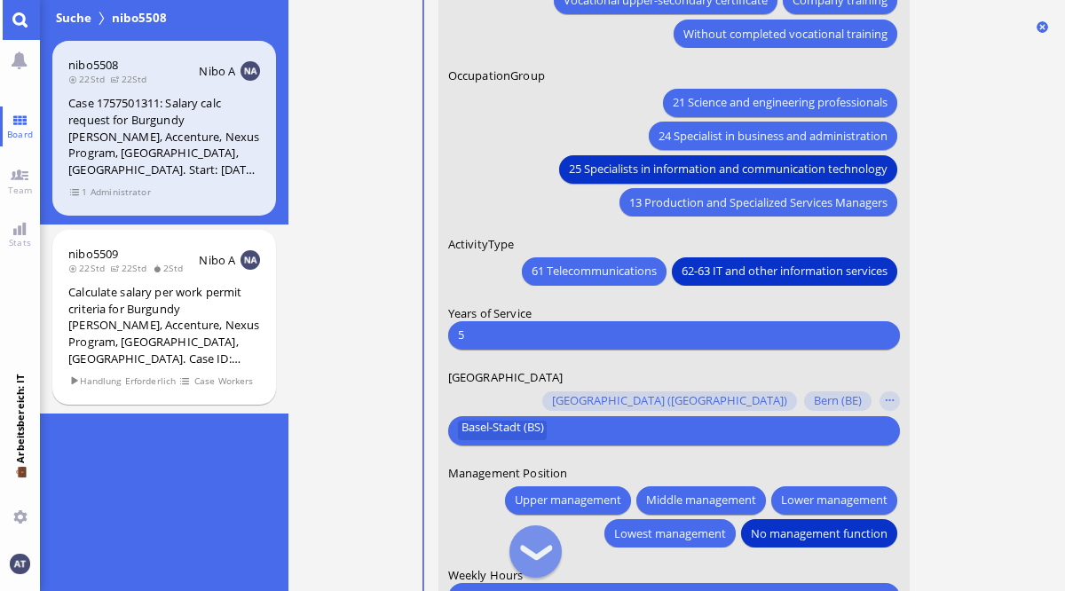
click at [685, 323] on div "5 Bitte etwas eingeben" at bounding box center [673, 334] width 452 height 28
click at [620, 329] on input "5" at bounding box center [672, 335] width 431 height 19
type input "4"
click at [1062, 308] on ticket "10.09 13:00 von Automation Automation Calculate eligible salary for work permit…" at bounding box center [676, 295] width 777 height 591
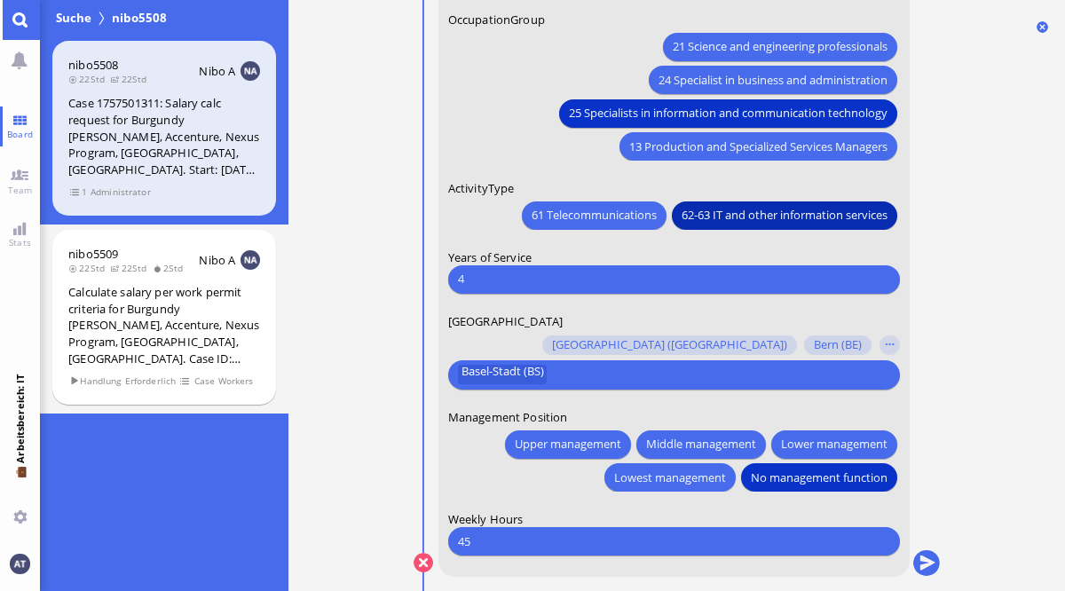
scroll to position [0, 0]
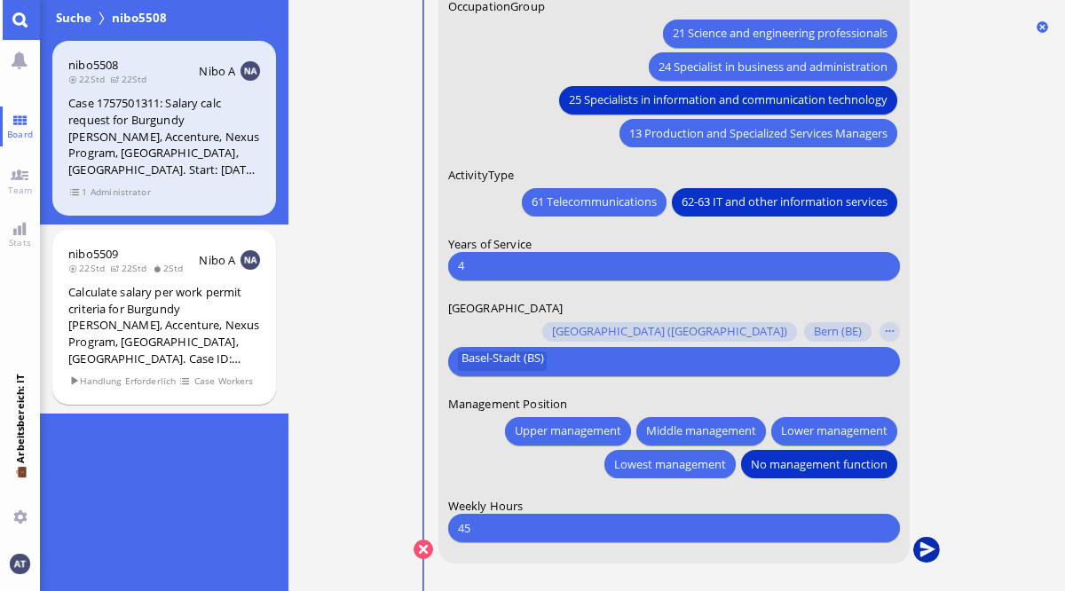
click at [930, 549] on button "submit" at bounding box center [925, 550] width 27 height 27
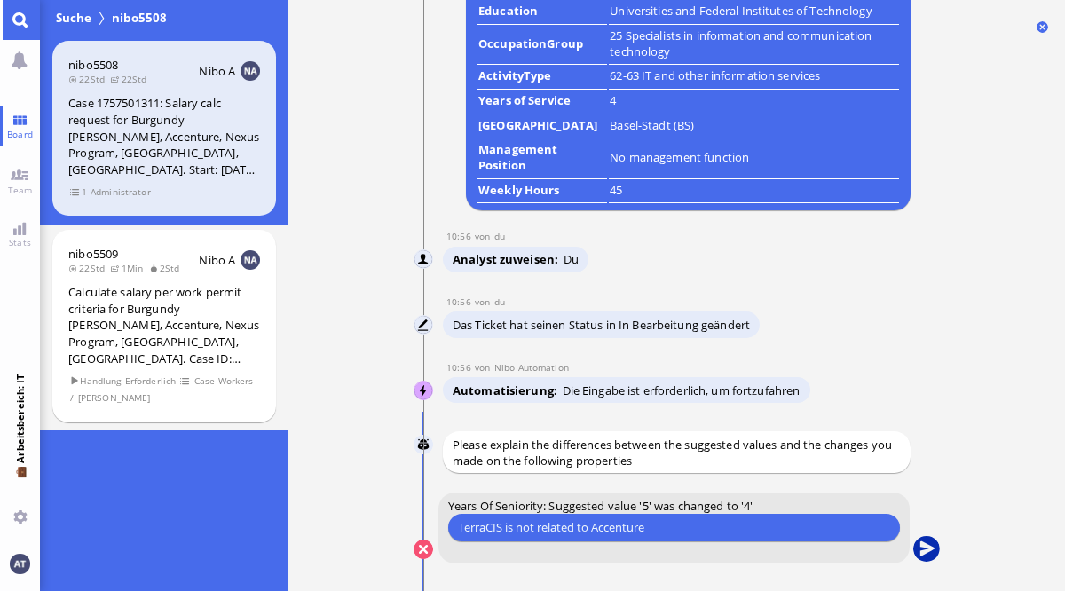
type input "TerraCIS is not related to Accenture"
click at [923, 547] on button "submit" at bounding box center [925, 550] width 27 height 27
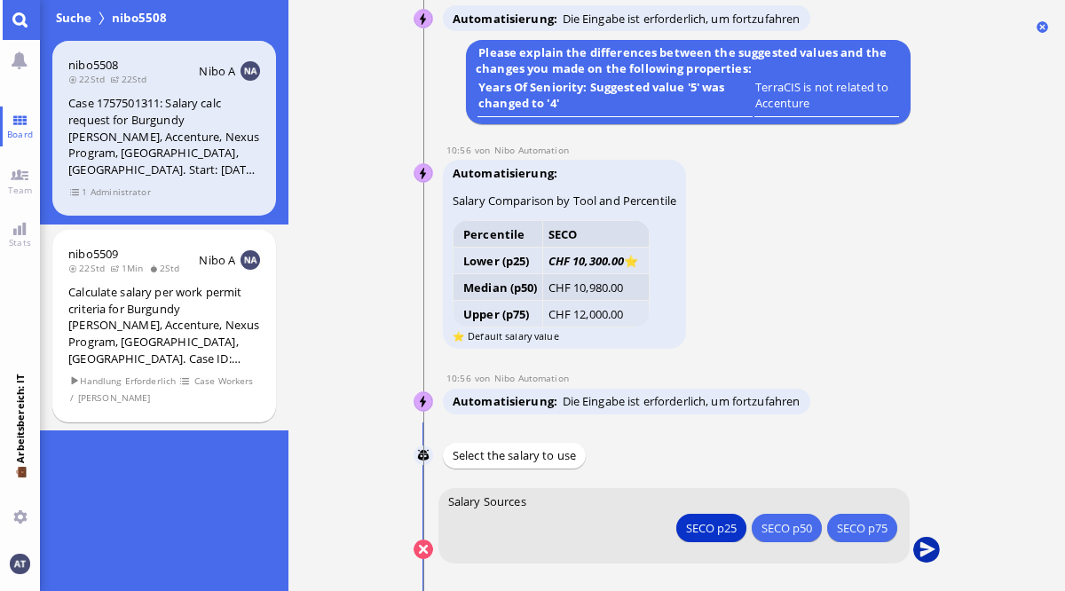
click at [931, 545] on button "submit" at bounding box center [925, 550] width 27 height 27
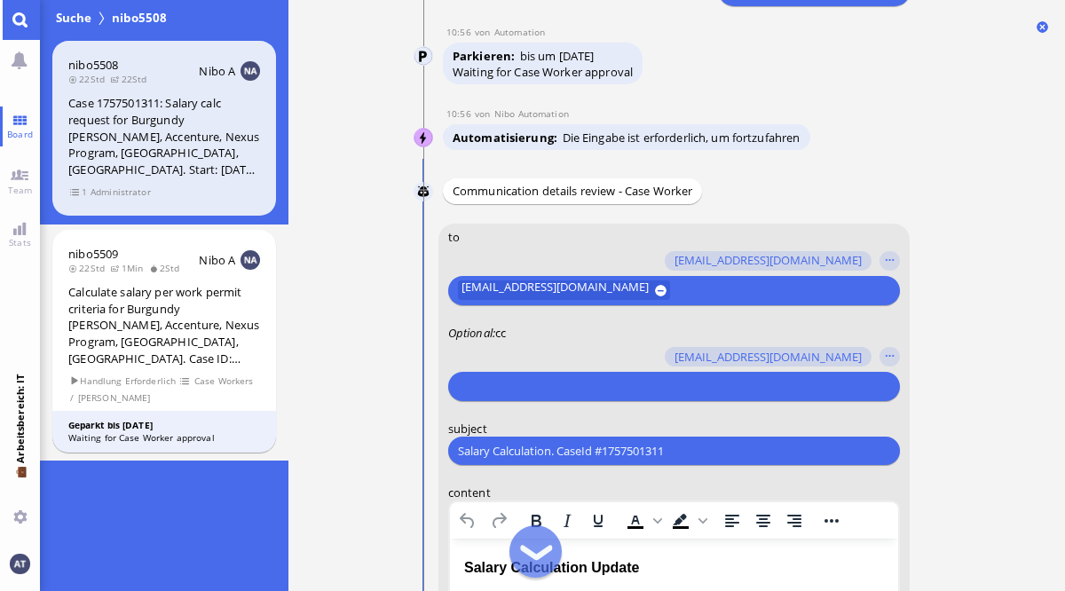
scroll to position [-575, 0]
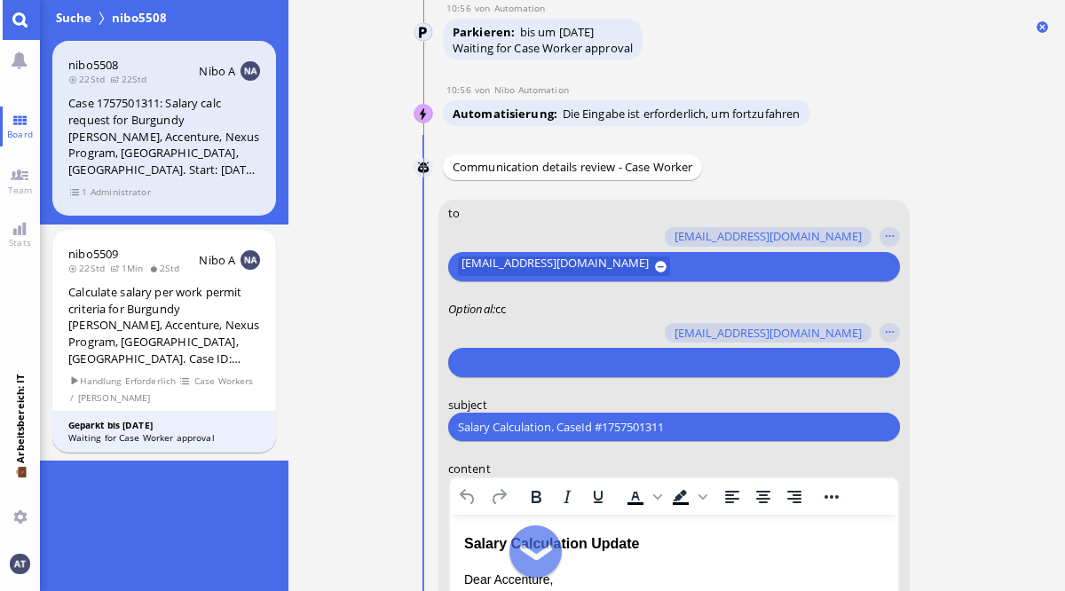
click at [631, 367] on input "text" at bounding box center [670, 362] width 427 height 19
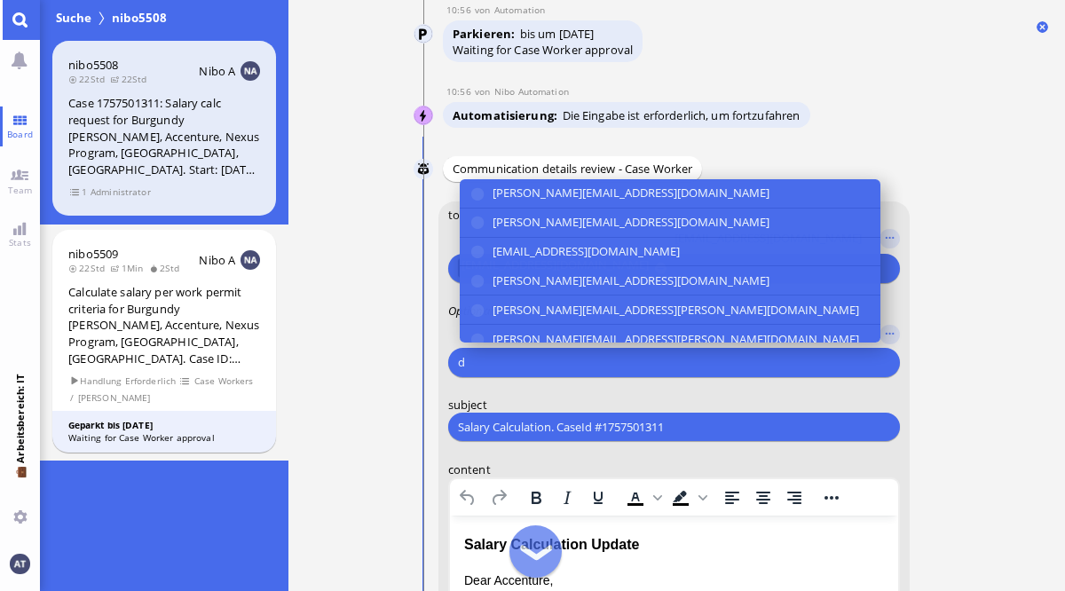
scroll to position [-573, 0]
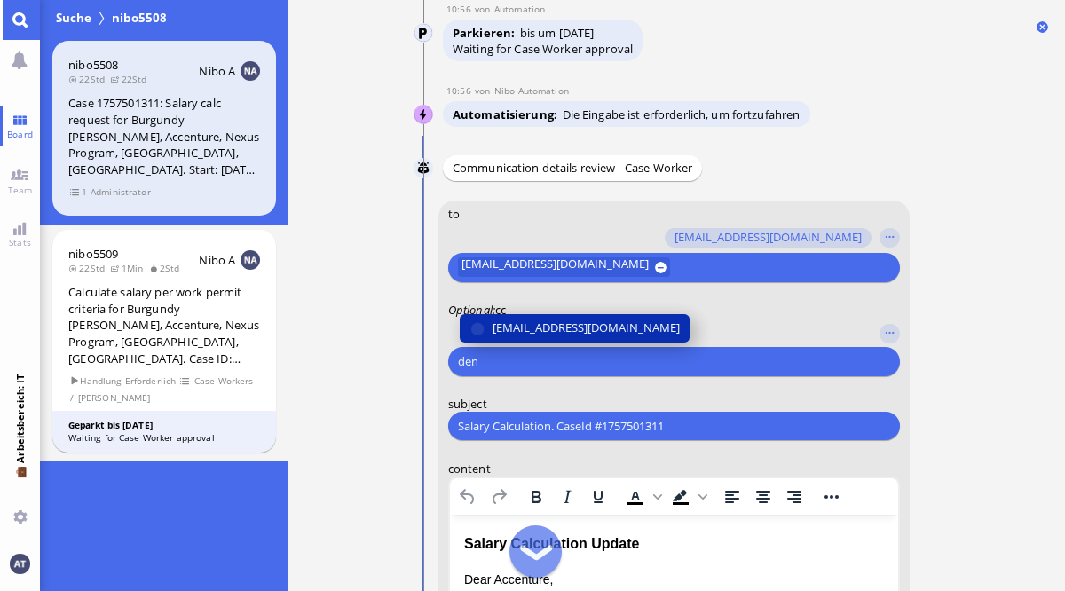
type input "den"
click at [569, 325] on span "[EMAIL_ADDRESS][DOMAIN_NAME]" at bounding box center [585, 328] width 187 height 19
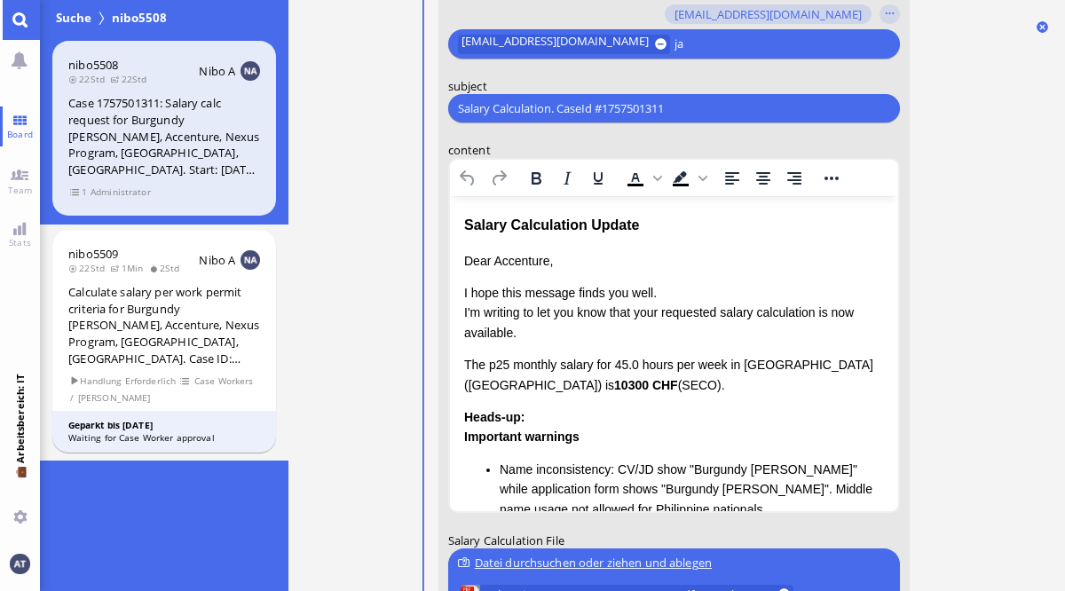
scroll to position [-255, 0]
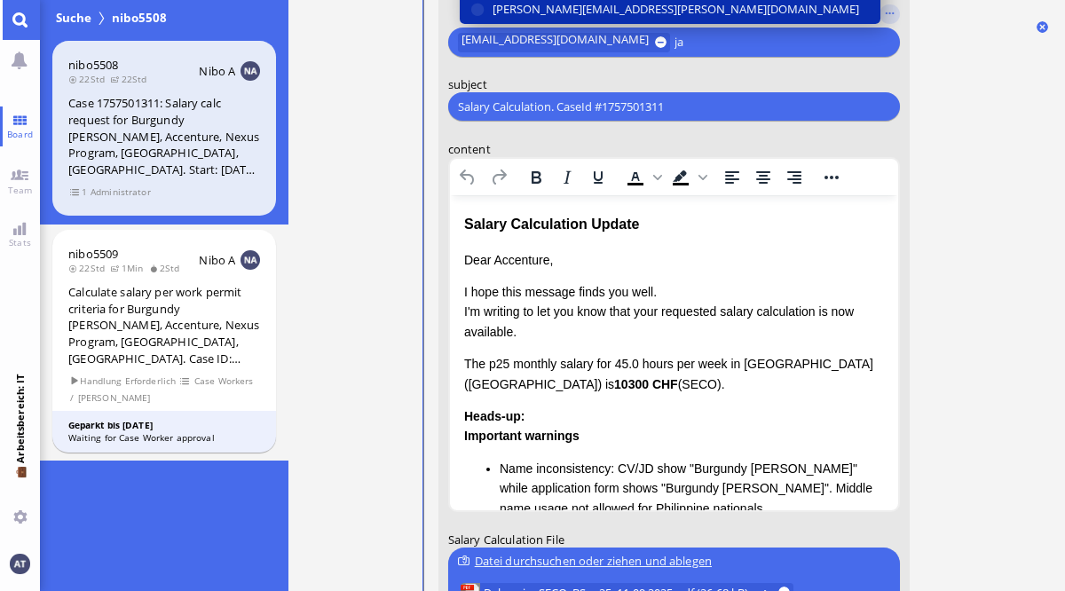
type input "ja"
click at [697, 13] on button "[PERSON_NAME][EMAIL_ADDRESS][PERSON_NAME][DOMAIN_NAME]" at bounding box center [669, 10] width 421 height 28
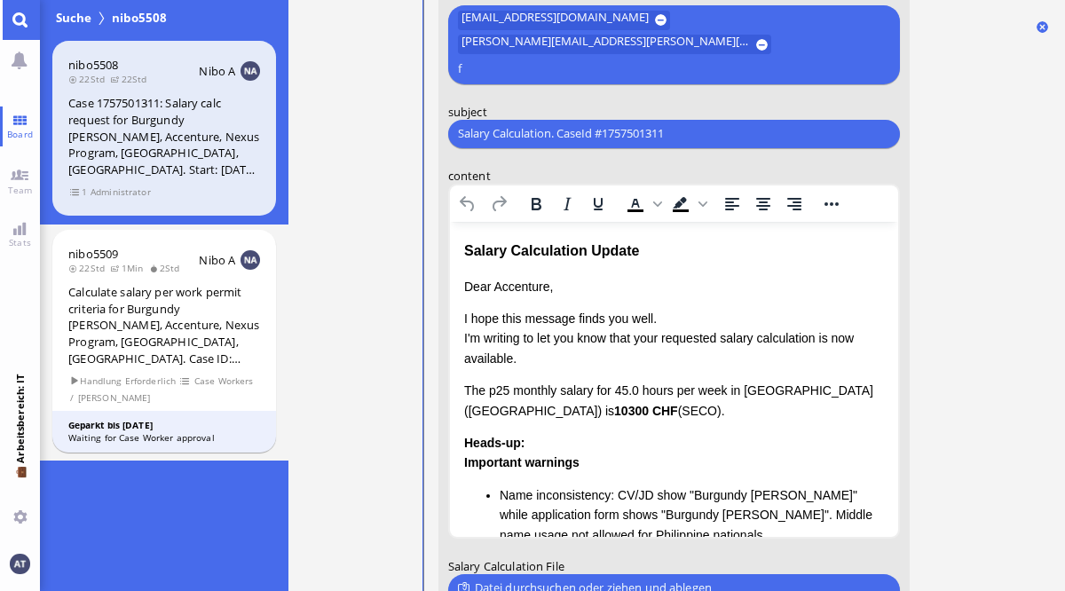
scroll to position [-280, 0]
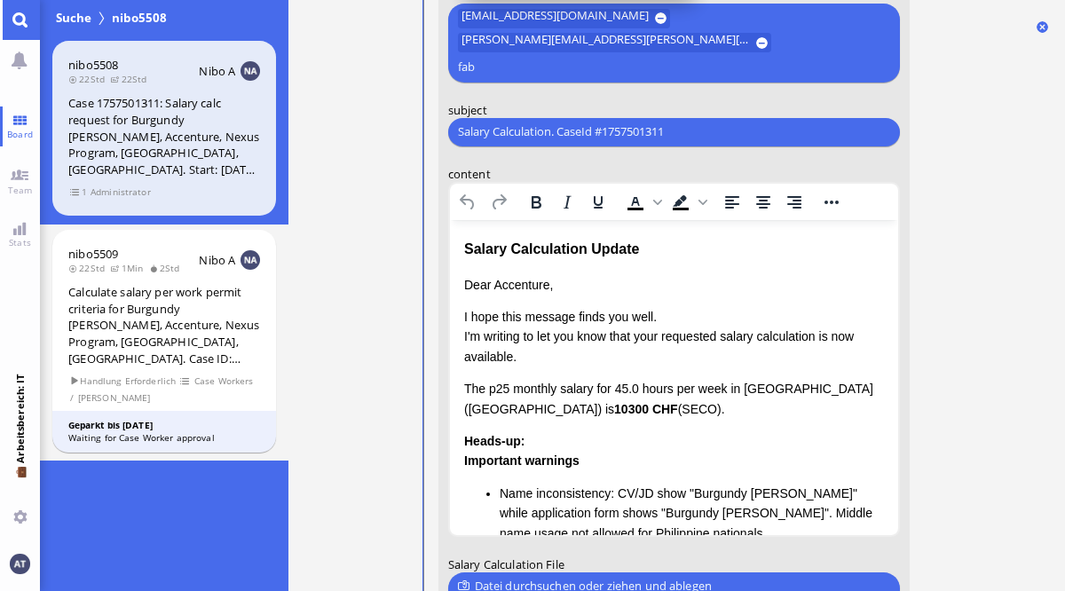
type input "fab"
type input "anu"
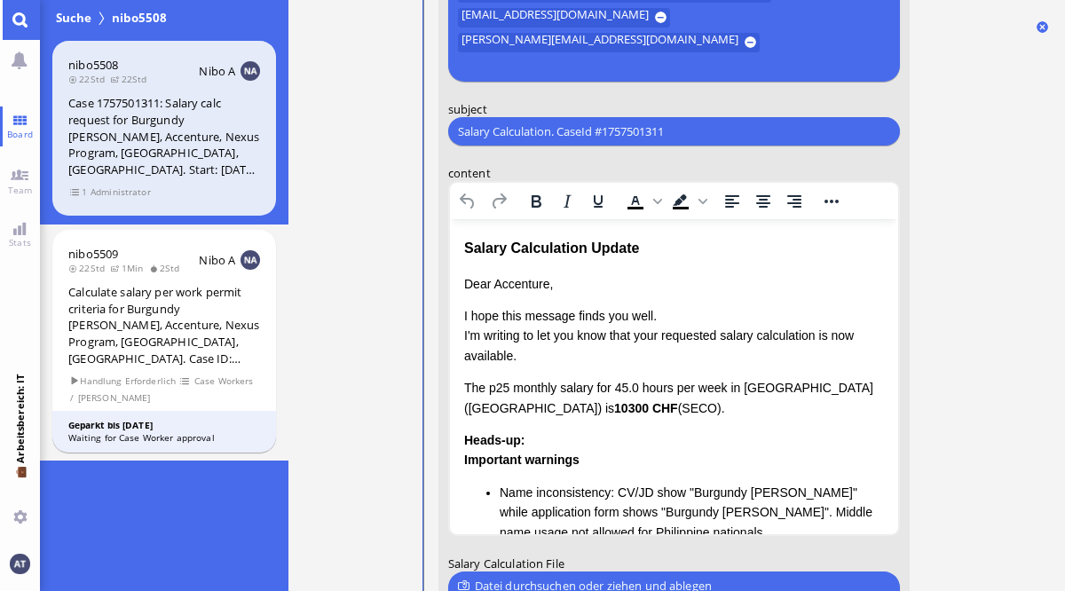
scroll to position [-305, 0]
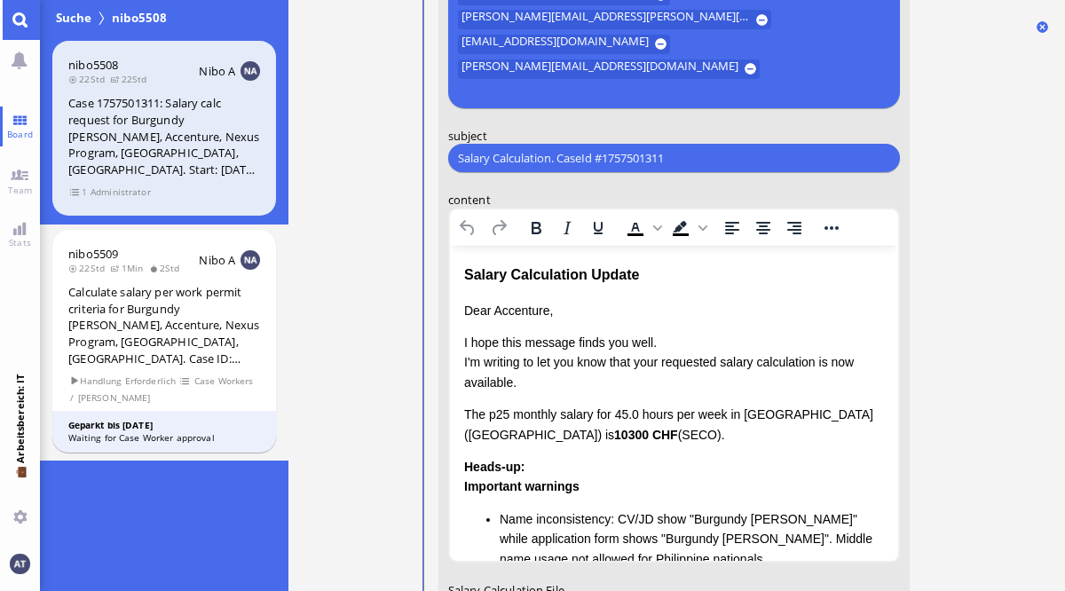
click at [907, 222] on form "to [PERSON_NAME][EMAIL_ADDRESS][DOMAIN_NAME] [DOMAIN_NAME][EMAIL_ADDRESS][DOMAI…" at bounding box center [673, 351] width 471 height 1038
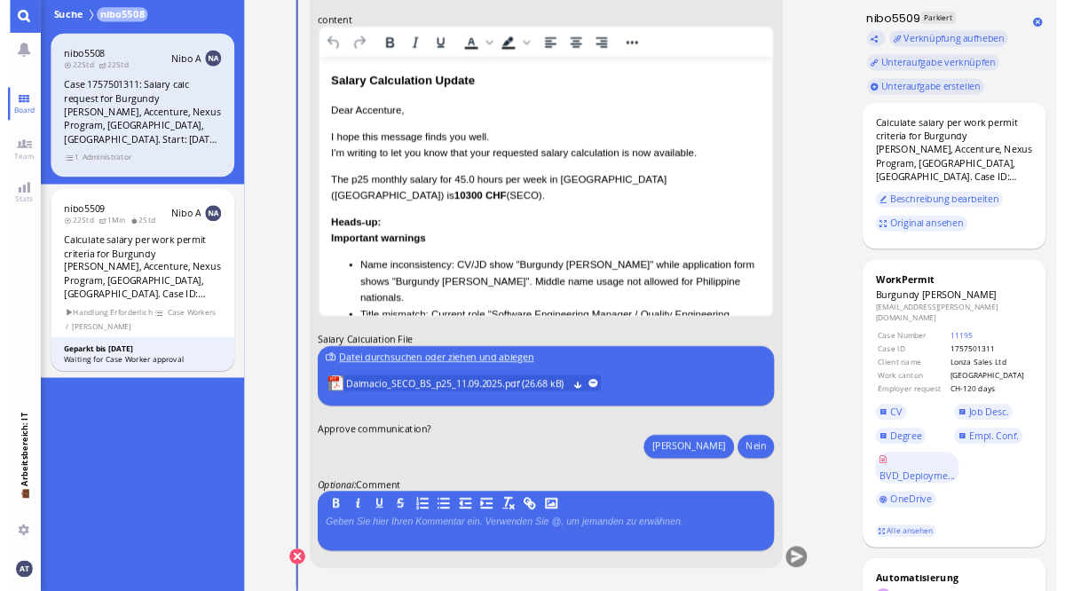
scroll to position [-20, 0]
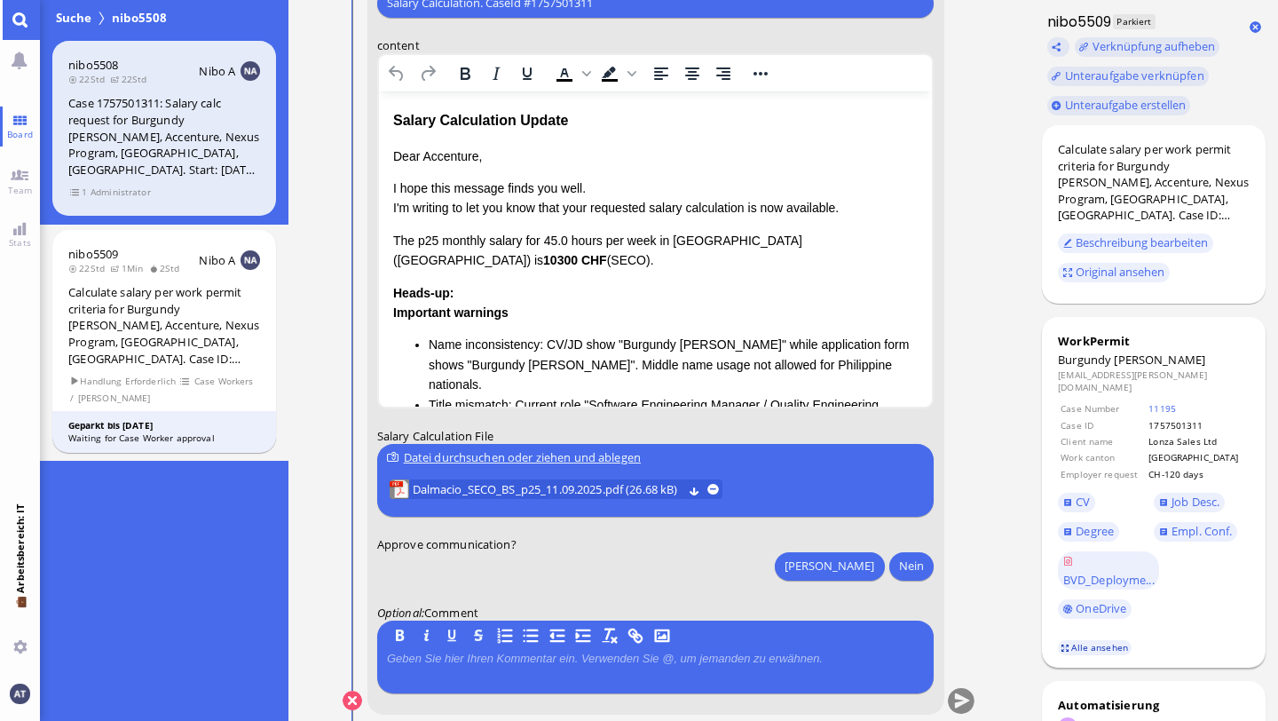
click at [1064, 590] on link "Alle ansehen" at bounding box center [1095, 647] width 75 height 15
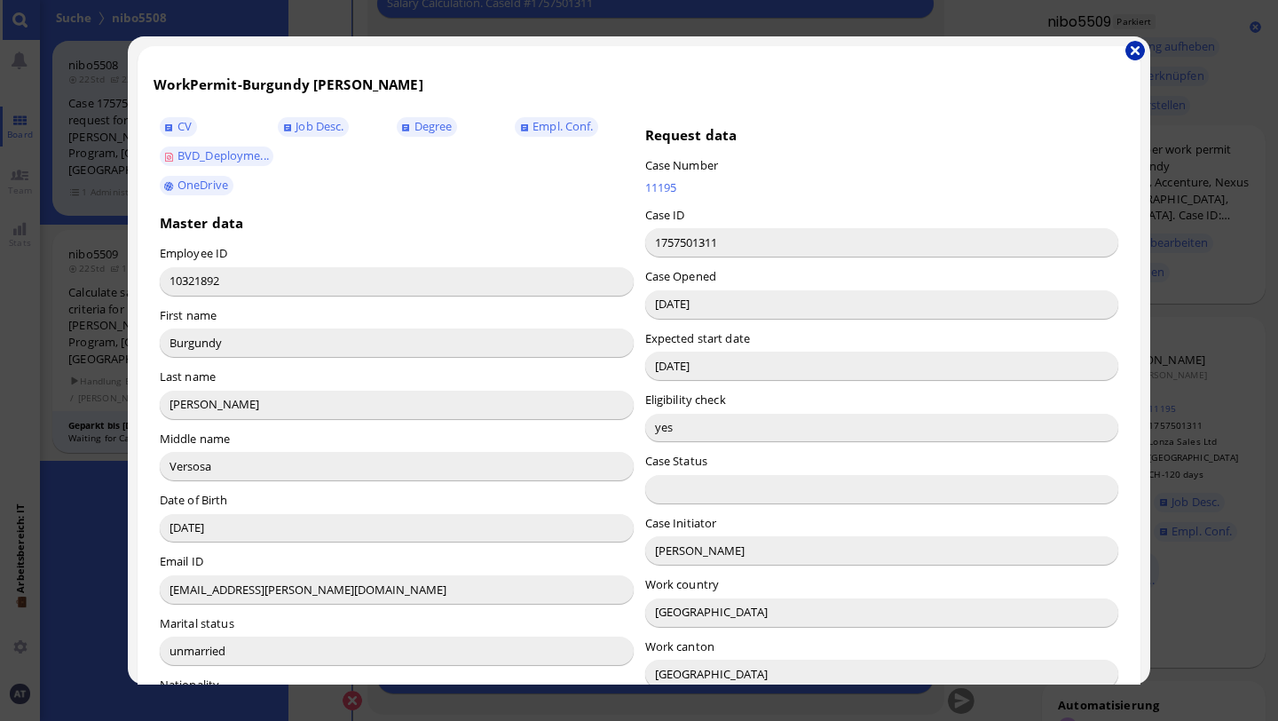
click at [1064, 48] on button "button" at bounding box center [1135, 51] width 20 height 20
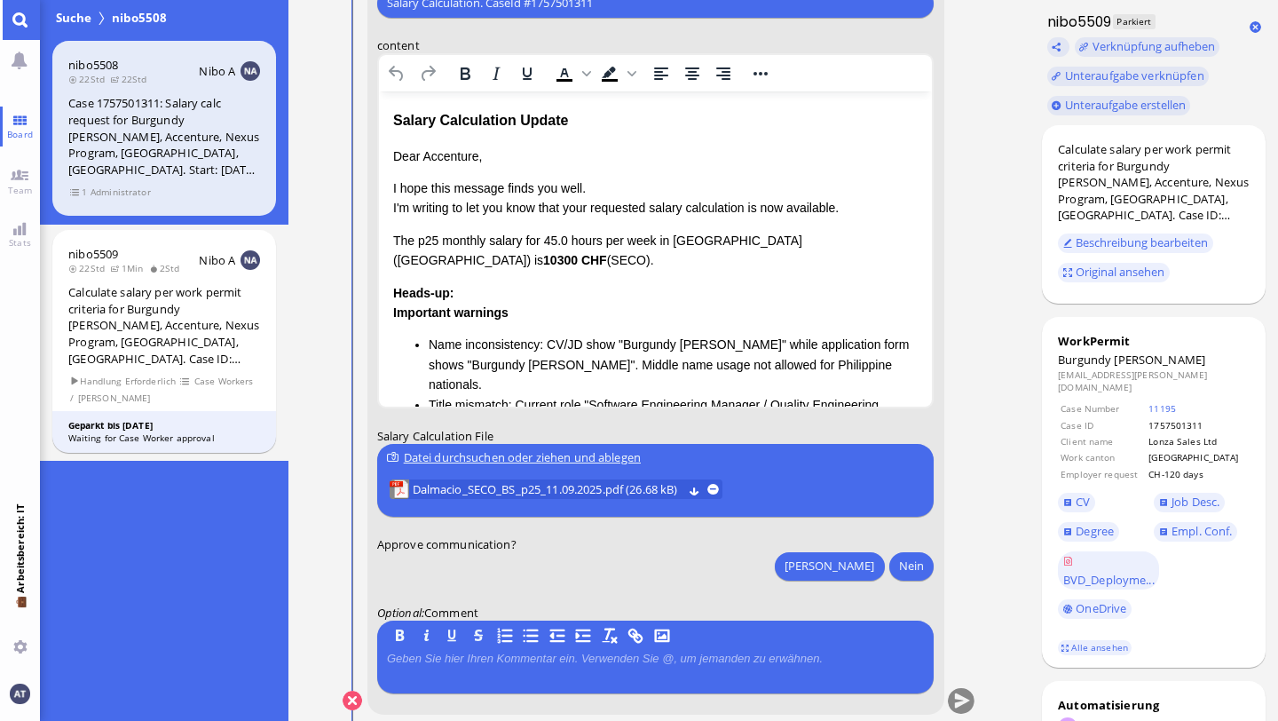
click at [441, 148] on p "Dear Accenture," at bounding box center [654, 156] width 525 height 20
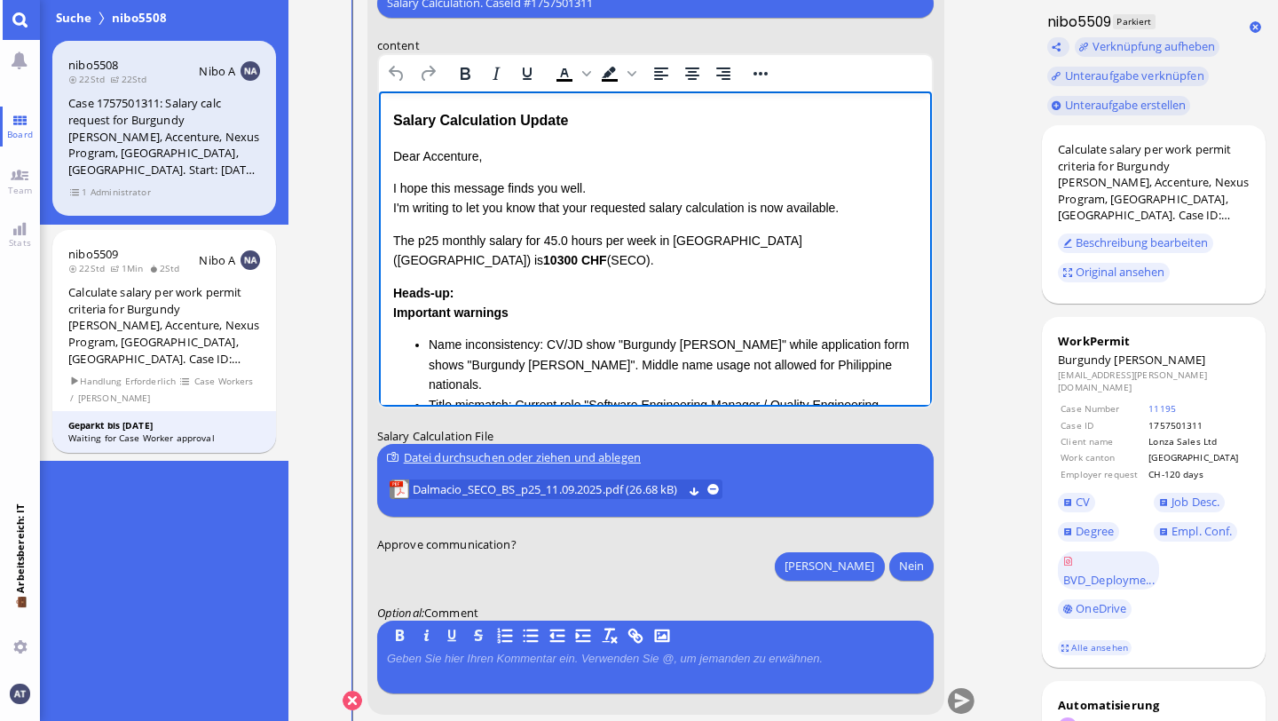
click at [441, 148] on p "Dear Accenture," at bounding box center [654, 156] width 525 height 20
click at [991, 367] on nitautoscroll "10.09 13:00 von Automation Automation Calculate eligible salary for work permit…" at bounding box center [659, 360] width 703 height 721
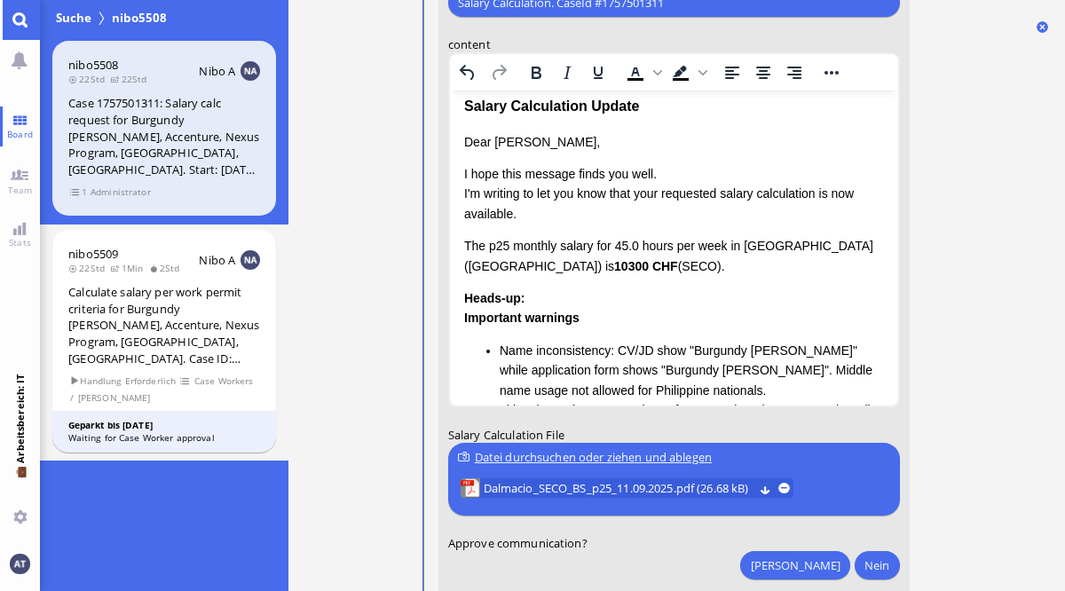
scroll to position [16, 0]
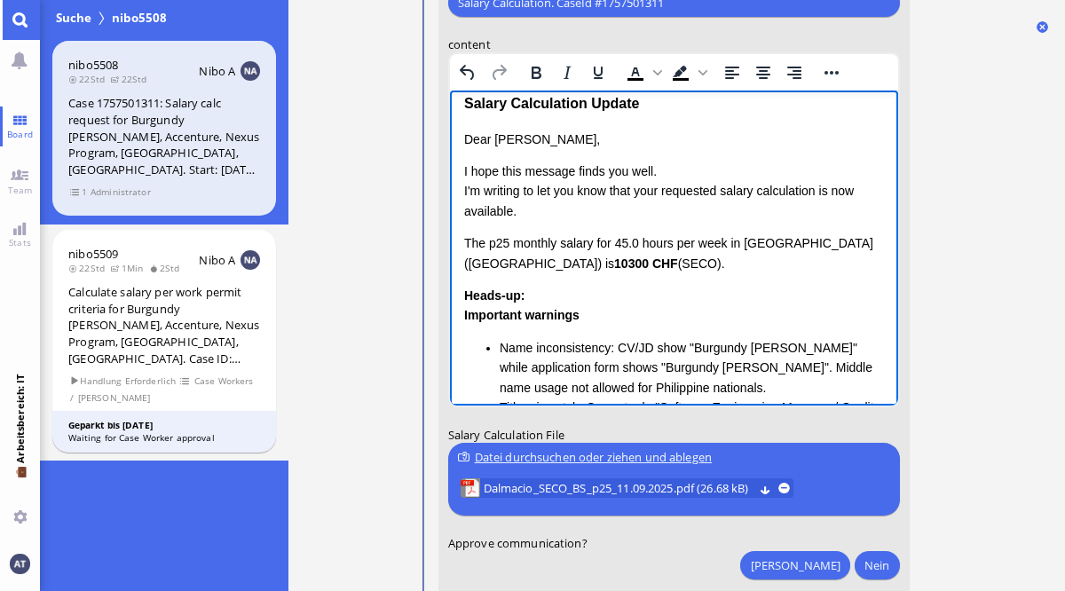
drag, startPoint x: 464, startPoint y: 239, endPoint x: 628, endPoint y: 263, distance: 165.9
click at [628, 263] on p "The p25 monthly salary for 45.0 hours per week in [GEOGRAPHIC_DATA] ([GEOGRAPHI…" at bounding box center [673, 253] width 420 height 40
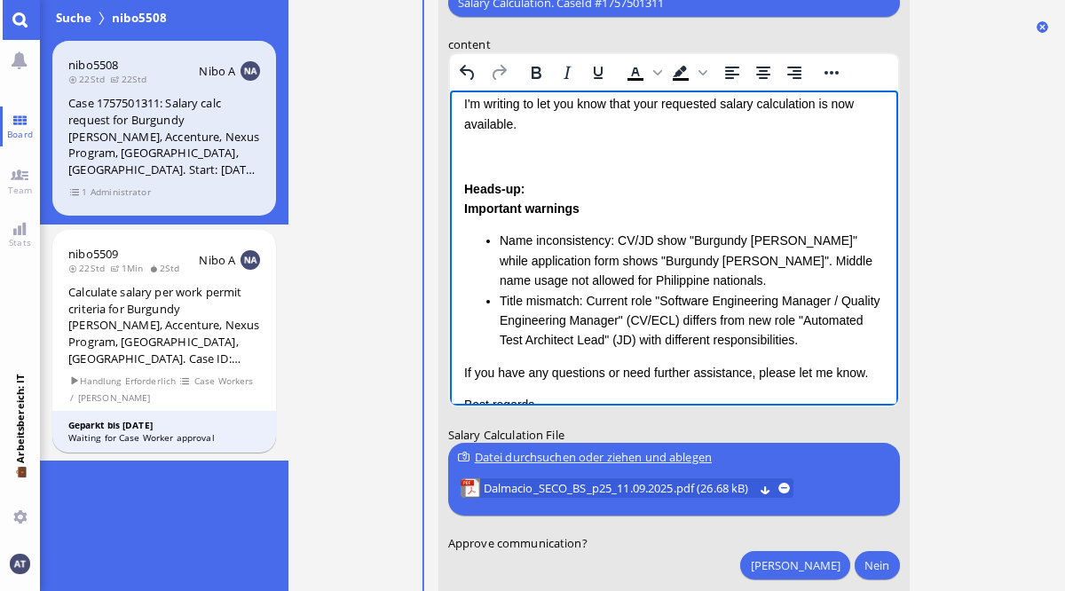
scroll to position [122, 0]
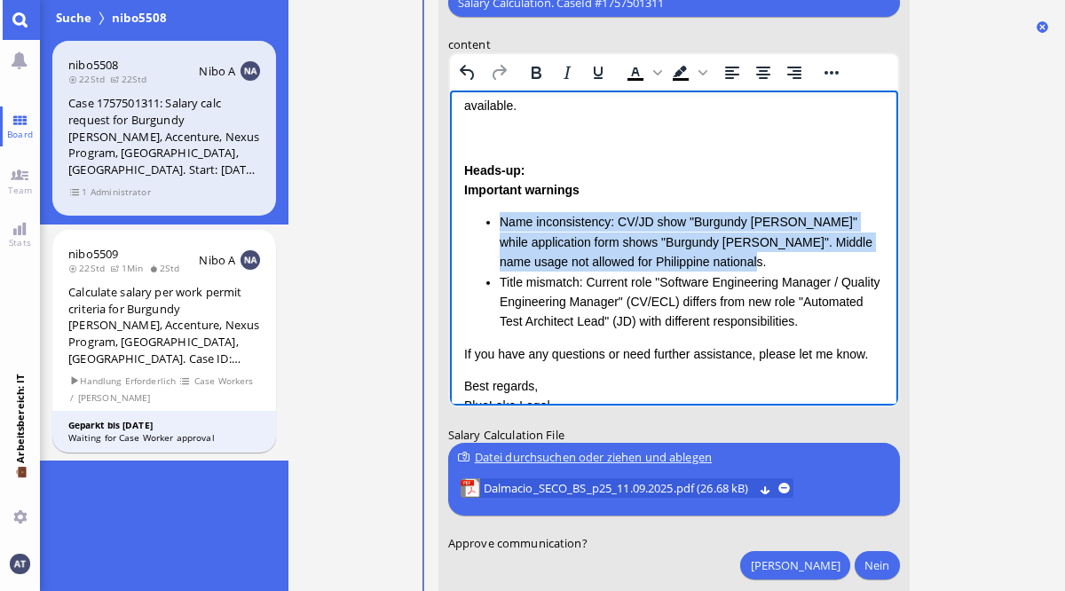
drag, startPoint x: 499, startPoint y: 224, endPoint x: 705, endPoint y: 260, distance: 209.1
click at [705, 260] on li "Name inconsistency: CV/JD show "Burgundy [PERSON_NAME]" while application form …" at bounding box center [691, 241] width 384 height 59
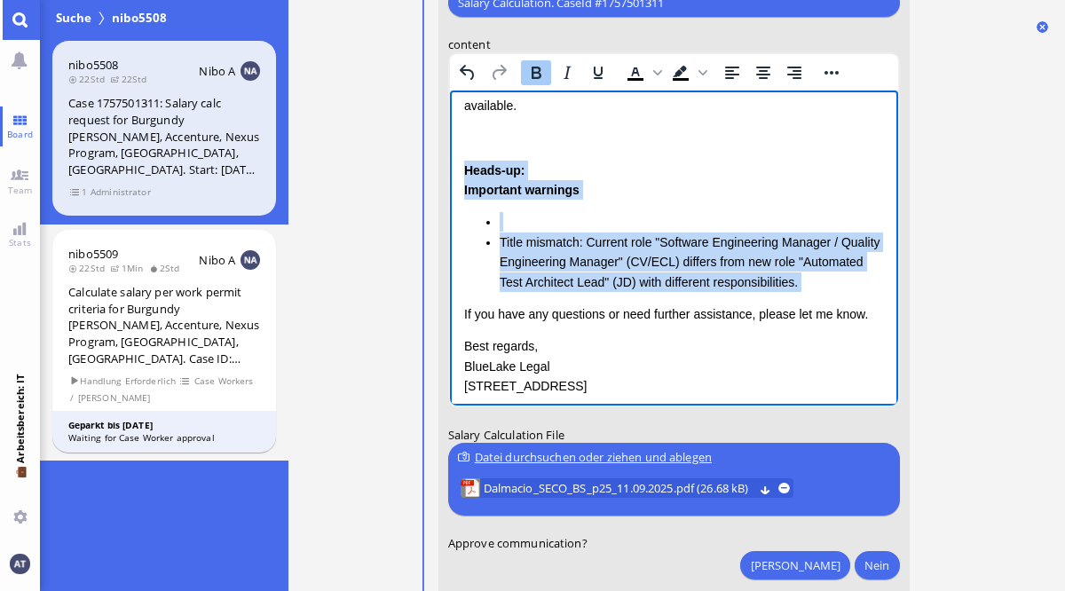
drag, startPoint x: 463, startPoint y: 162, endPoint x: 828, endPoint y: 300, distance: 389.9
click at [828, 300] on div "Dear [PERSON_NAME], I hope this message finds you well. I'm writing to let you …" at bounding box center [673, 210] width 420 height 373
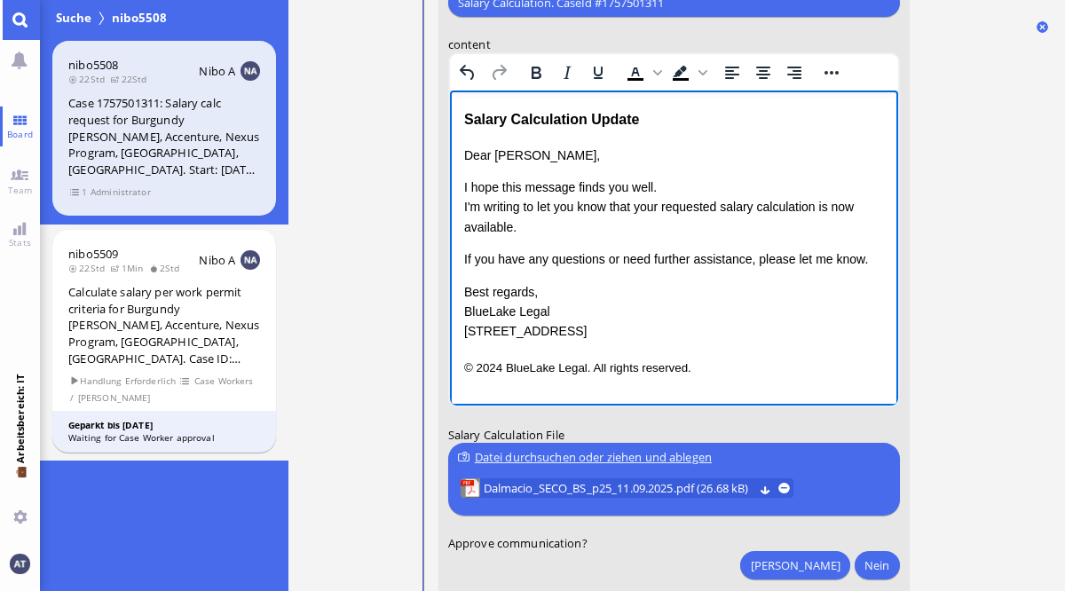
scroll to position [0, 0]
drag, startPoint x: 461, startPoint y: 311, endPoint x: 662, endPoint y: 344, distance: 204.3
click at [662, 344] on html "Salary Calculation Update Dear [PERSON_NAME], I hope this message finds you wel…" at bounding box center [673, 243] width 448 height 305
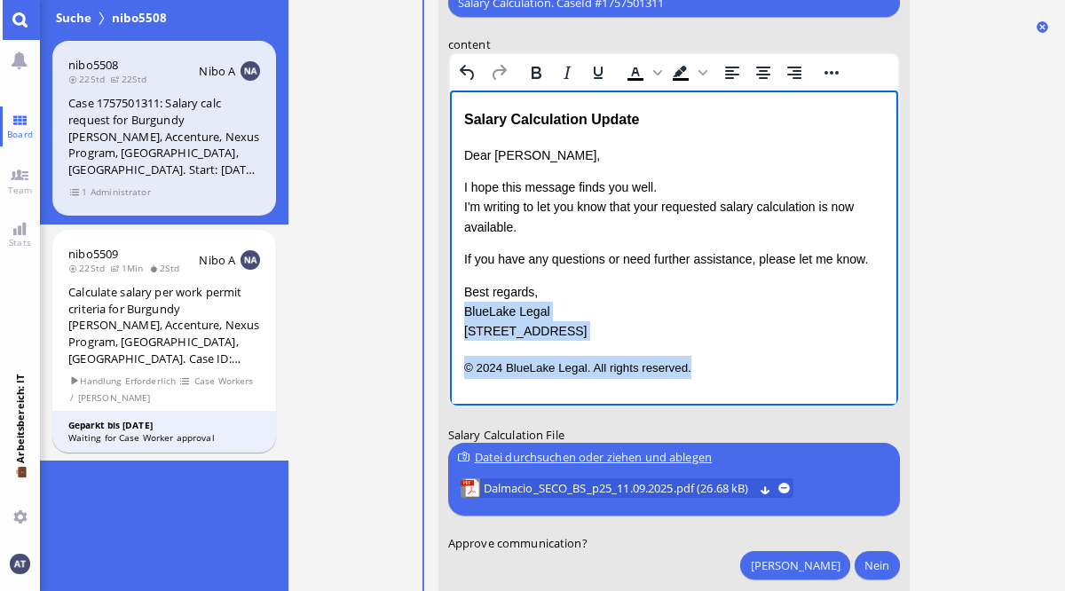
drag, startPoint x: 463, startPoint y: 312, endPoint x: 703, endPoint y: 364, distance: 245.3
click at [703, 364] on div "Salary Calculation Update Dear [PERSON_NAME], I hope this message finds you wel…" at bounding box center [673, 243] width 420 height 270
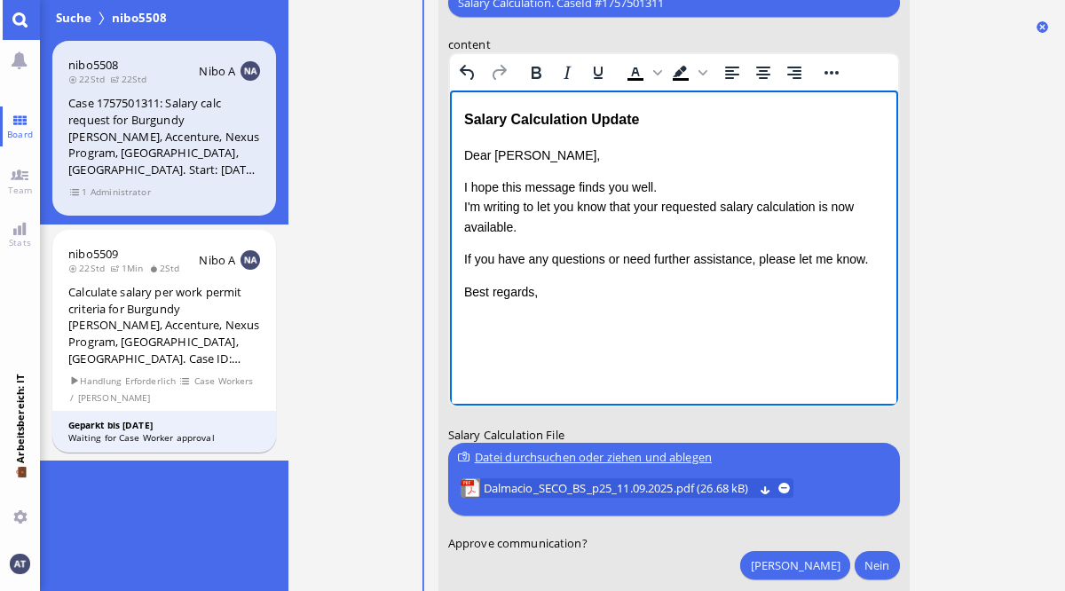
click at [991, 303] on ticket "10.09 13:00 von Automation Automation Calculate eligible salary for work permit…" at bounding box center [676, 295] width 777 height 591
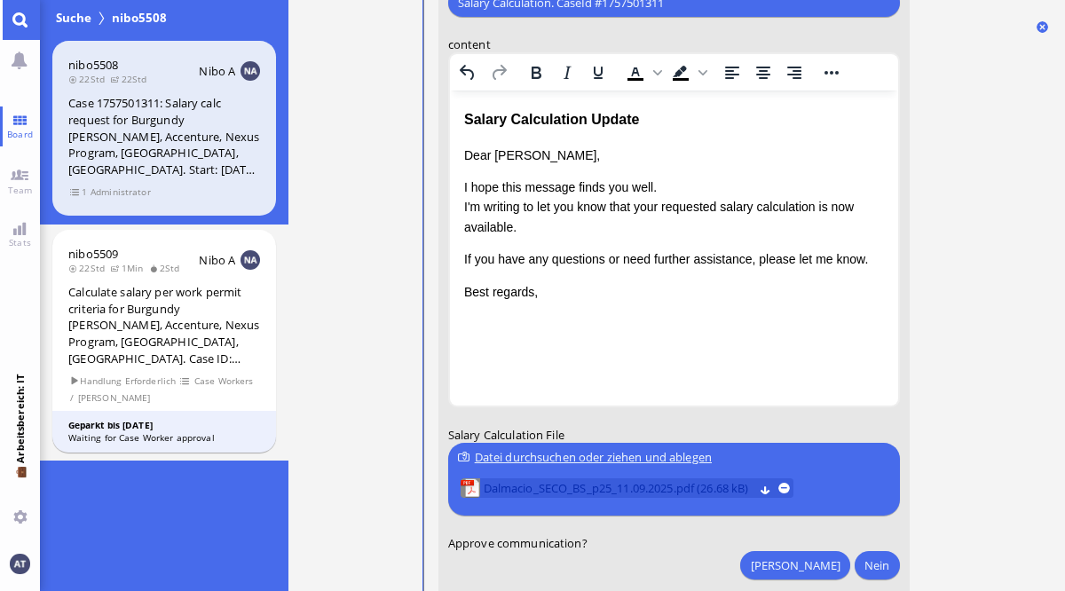
click at [636, 486] on span "Dalmacio_SECO_BS_p25_11.09.2025.pdf (26.68 kB)" at bounding box center [618, 489] width 271 height 20
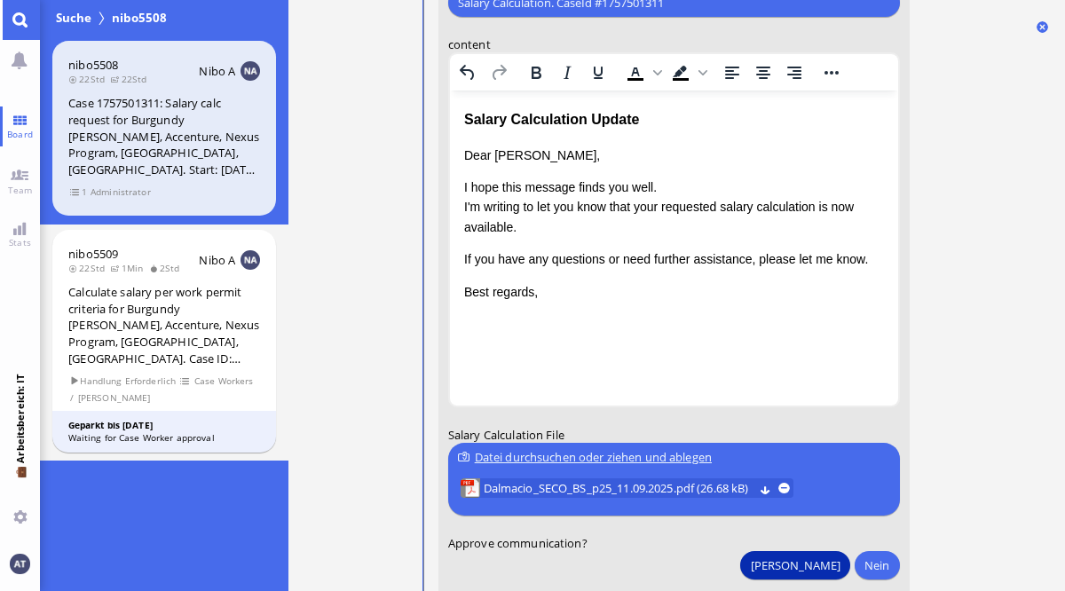
click at [831, 562] on button "[PERSON_NAME]" at bounding box center [794, 565] width 109 height 28
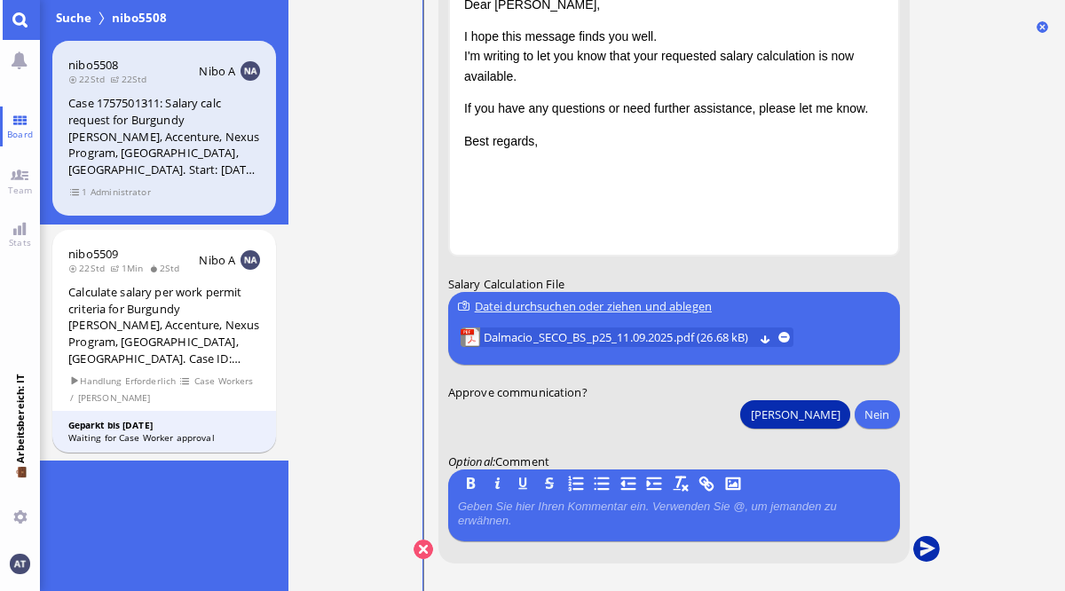
click at [925, 549] on button "submit" at bounding box center [925, 550] width 27 height 27
click at [14, 126] on link "Board" at bounding box center [20, 127] width 40 height 40
